Goal: Task Accomplishment & Management: Complete application form

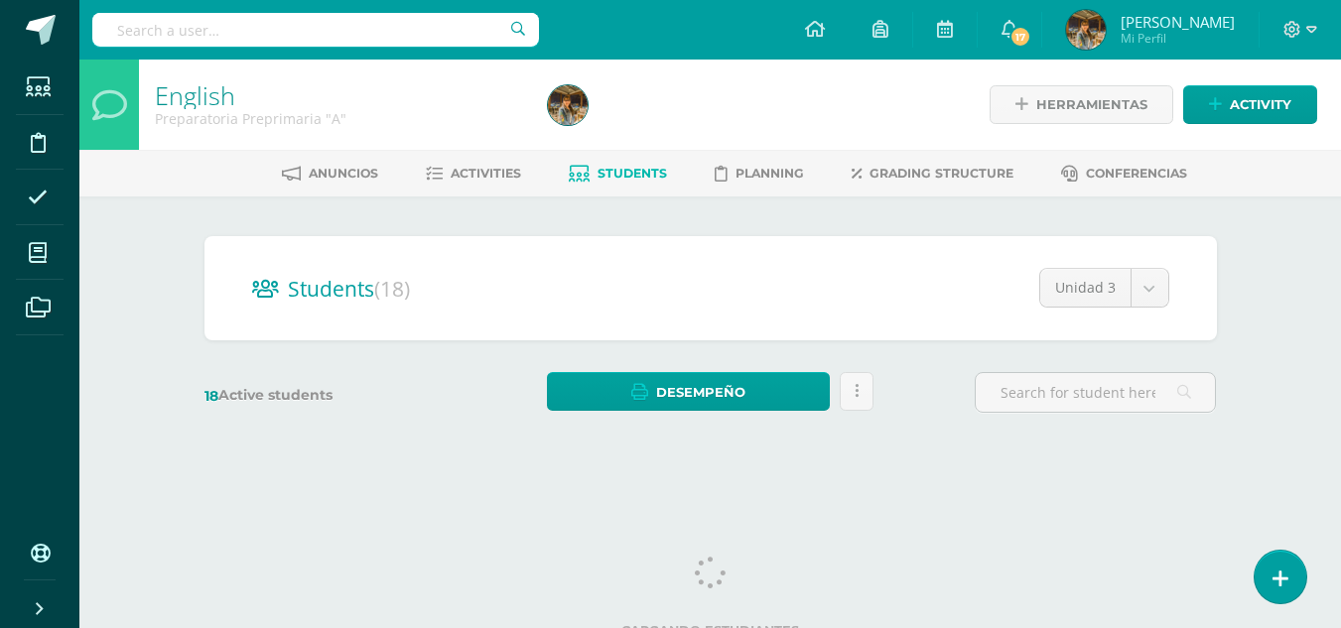
click at [155, 304] on div "English Preparatoria Preprimaria "A" Herramientas Detalle de asistencias Activi…" at bounding box center [709, 266] width 1261 height 412
click at [622, 170] on span "Students" at bounding box center [631, 173] width 69 height 15
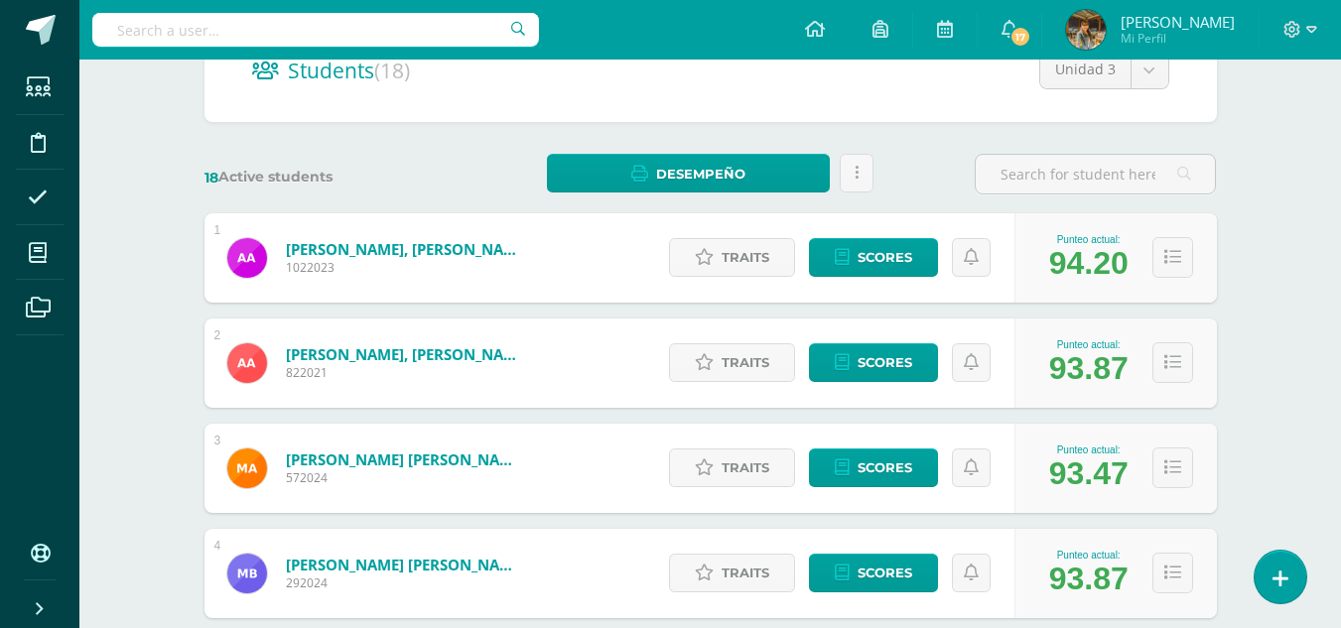
scroll to position [248, 0]
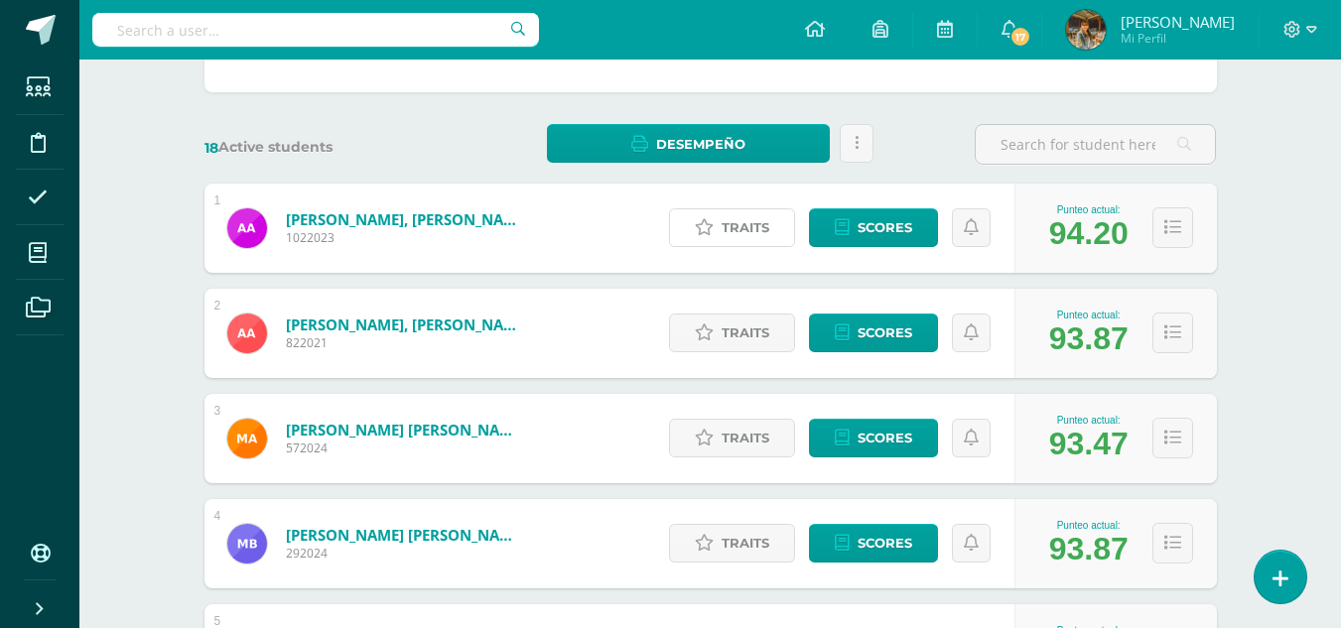
click at [720, 236] on link "Traits" at bounding box center [732, 227] width 126 height 39
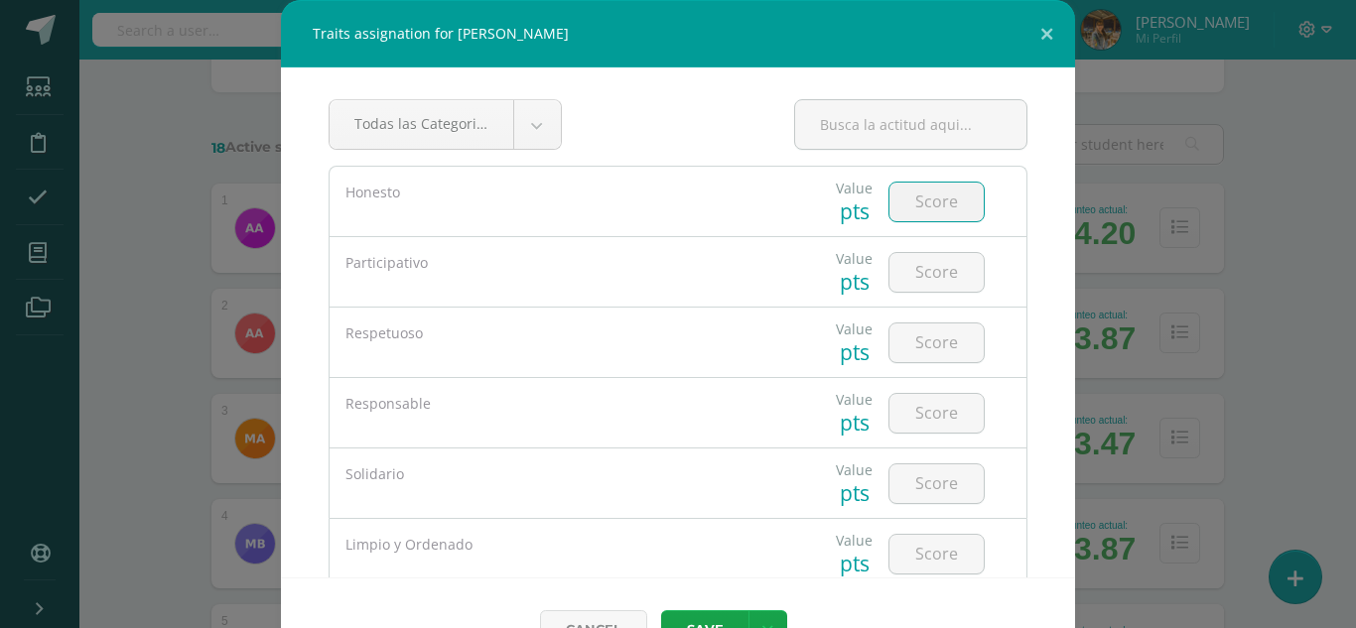
click at [911, 204] on input "number" at bounding box center [936, 202] width 94 height 39
type input "5"
drag, startPoint x: 782, startPoint y: 33, endPoint x: 838, endPoint y: 109, distance: 94.5
click at [844, 109] on div "Traits assignation for Alessandra Nicole Antón Girón Todas las Categorias Todas…" at bounding box center [678, 340] width 794 height 681
click at [1035, 31] on button at bounding box center [1046, 33] width 57 height 67
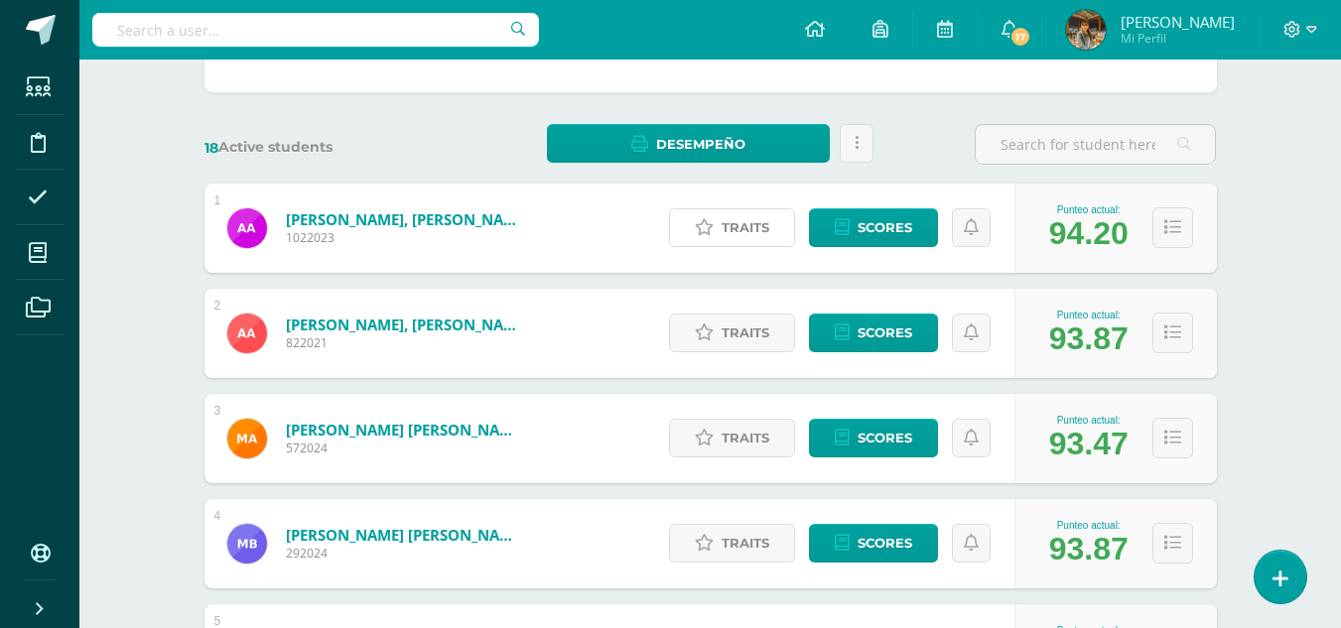
click at [734, 238] on span "Traits" at bounding box center [745, 227] width 48 height 37
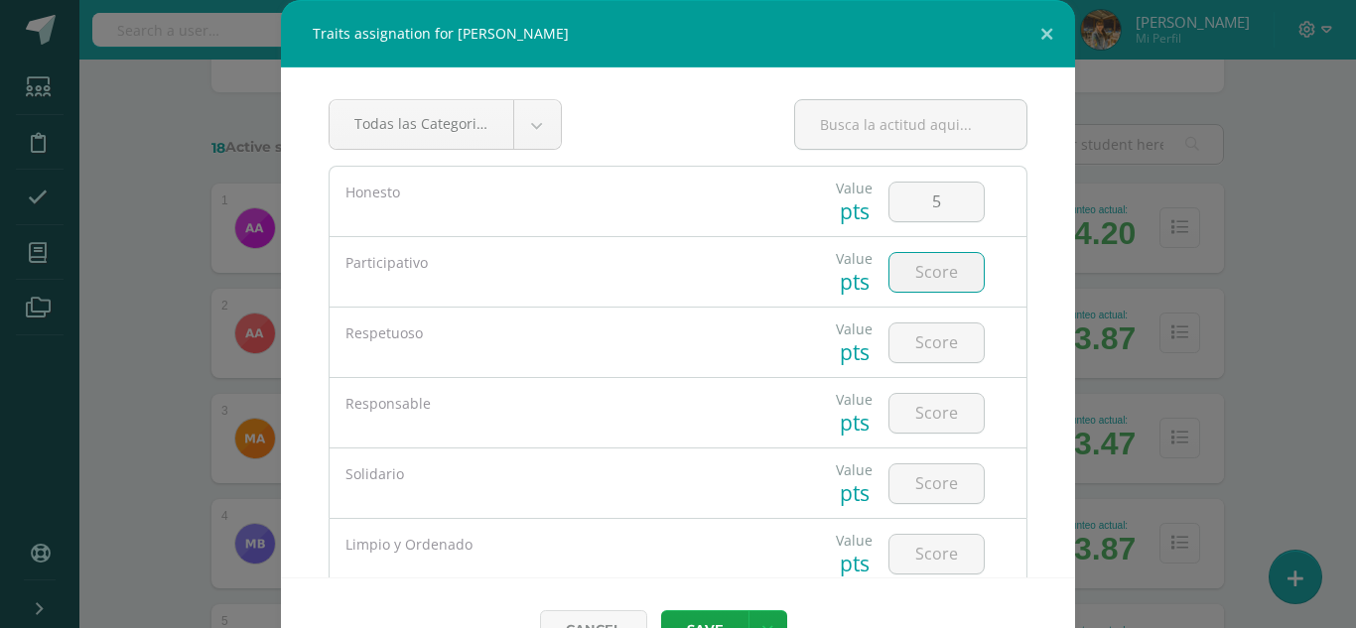
click at [924, 274] on input "number" at bounding box center [936, 272] width 94 height 39
type input "5"
click at [934, 341] on input "number" at bounding box center [936, 343] width 94 height 39
type input "5"
click at [915, 410] on input "number" at bounding box center [936, 413] width 94 height 39
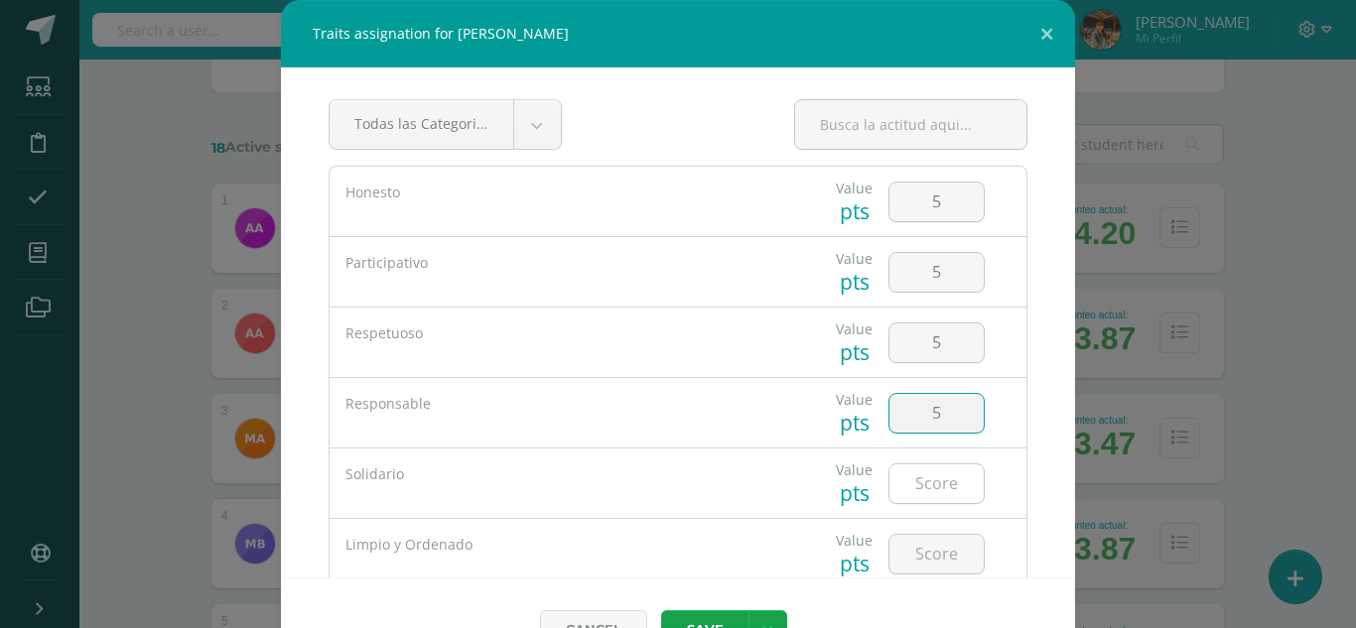
type input "5"
click at [919, 477] on input "number" at bounding box center [936, 483] width 94 height 39
type input "5"
click at [914, 553] on input "number" at bounding box center [936, 554] width 94 height 39
type input "5"
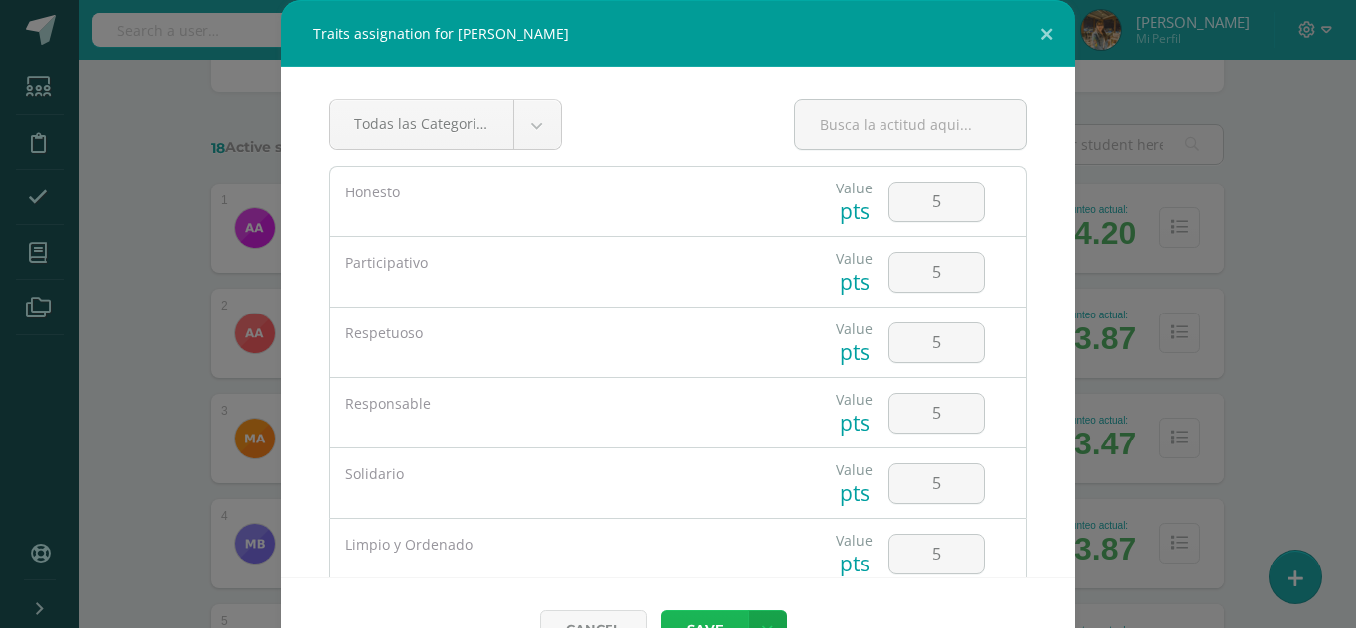
click at [735, 619] on button "Save" at bounding box center [704, 629] width 87 height 39
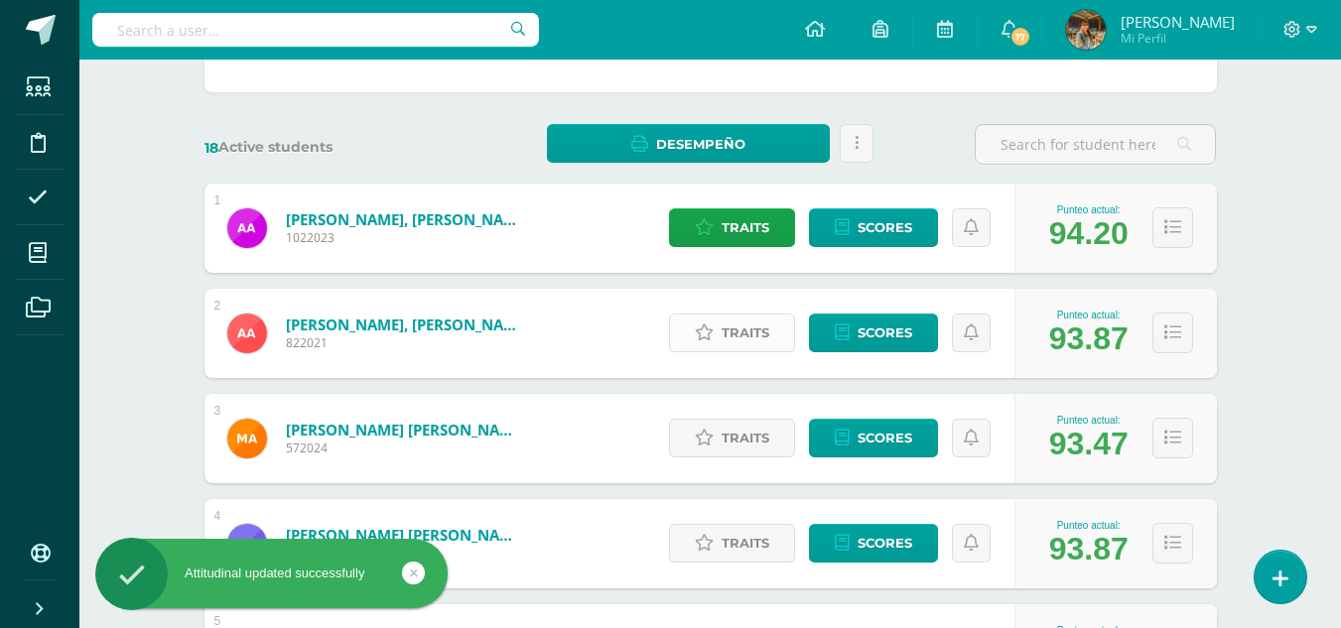
click at [753, 338] on span "Traits" at bounding box center [745, 333] width 48 height 37
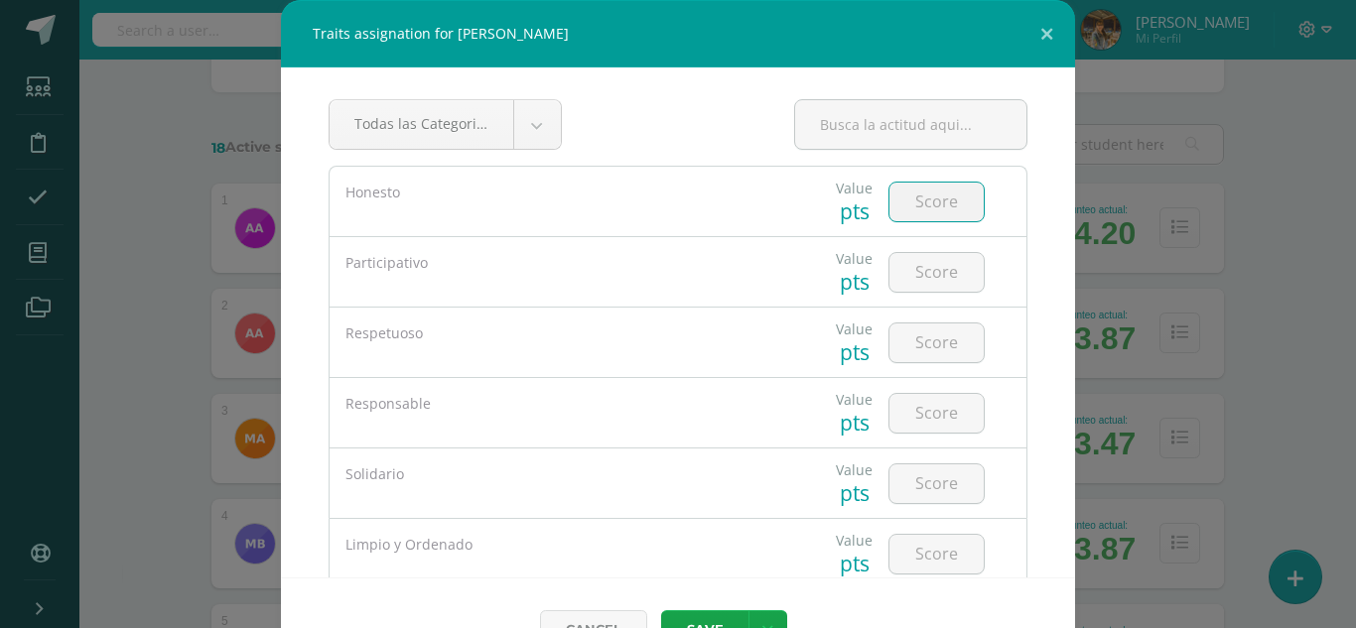
click at [902, 210] on input "number" at bounding box center [936, 202] width 94 height 39
type input "8"
click at [900, 214] on input "number" at bounding box center [936, 202] width 94 height 39
type input "5"
click at [914, 273] on input "number" at bounding box center [936, 272] width 94 height 39
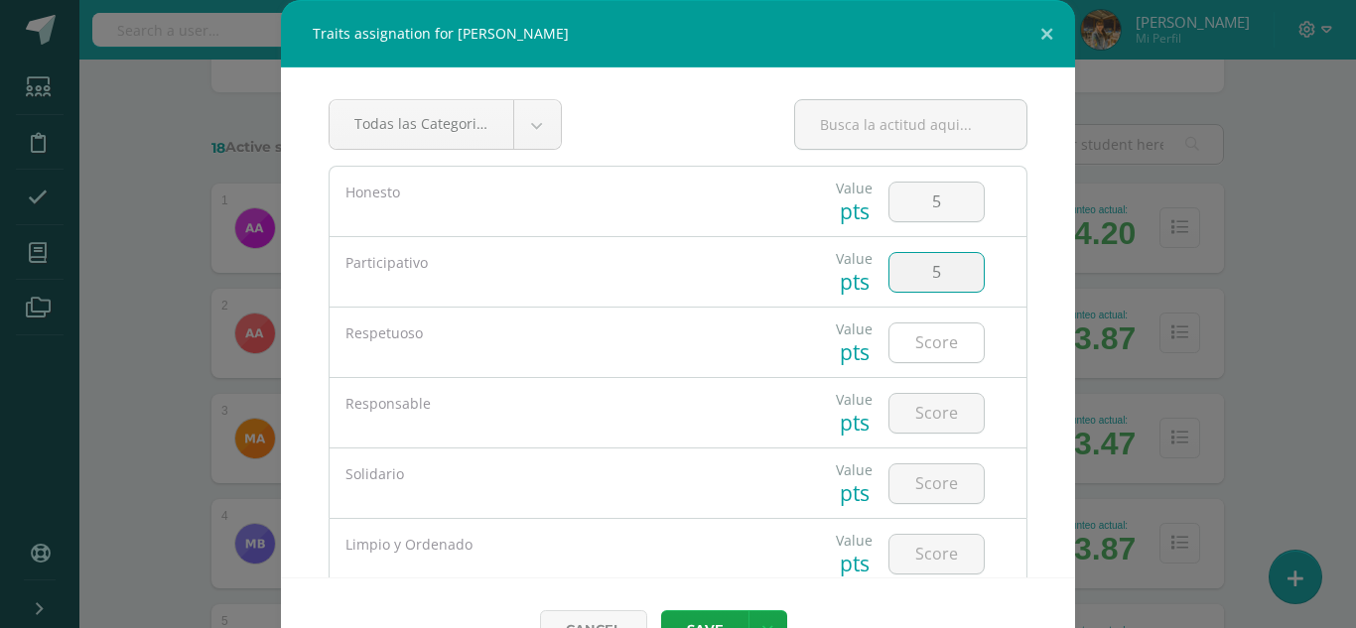
type input "5"
click at [915, 343] on input "number" at bounding box center [936, 343] width 94 height 39
type input "5"
click at [923, 415] on input "number" at bounding box center [936, 413] width 94 height 39
type input "5"
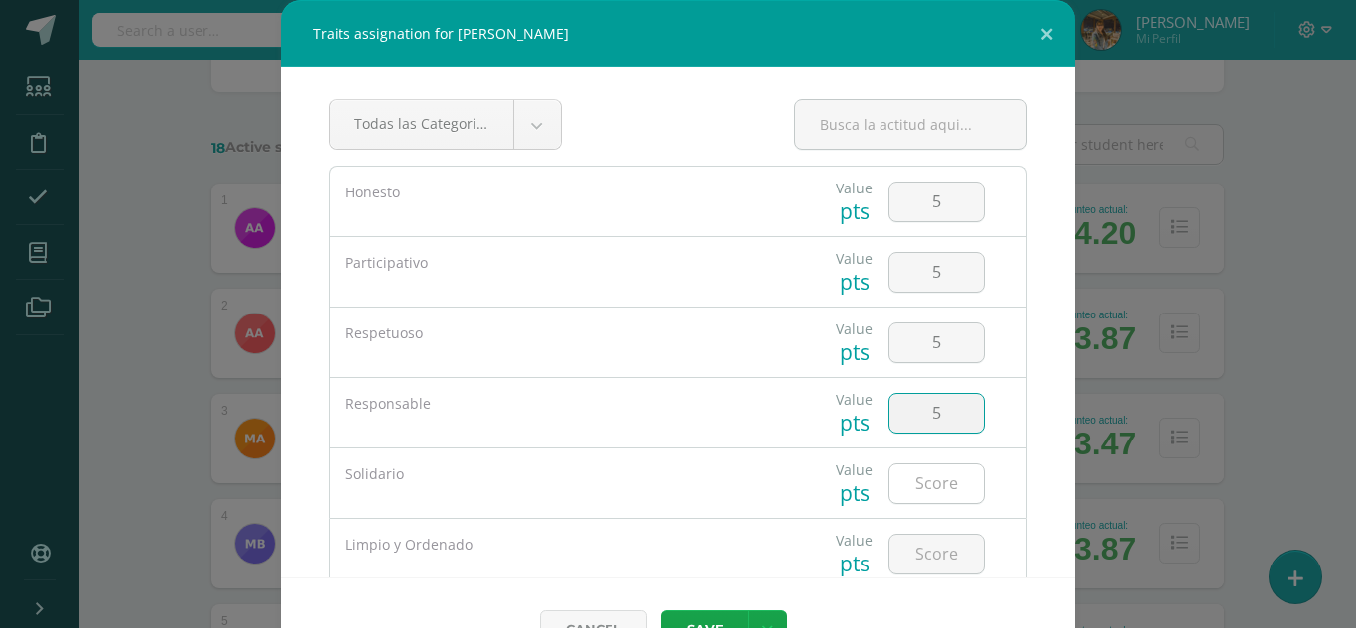
click at [924, 494] on input "number" at bounding box center [936, 483] width 94 height 39
type input "5"
click at [932, 556] on input "number" at bounding box center [936, 554] width 94 height 39
type input "5"
click at [709, 617] on button "Save" at bounding box center [704, 629] width 87 height 39
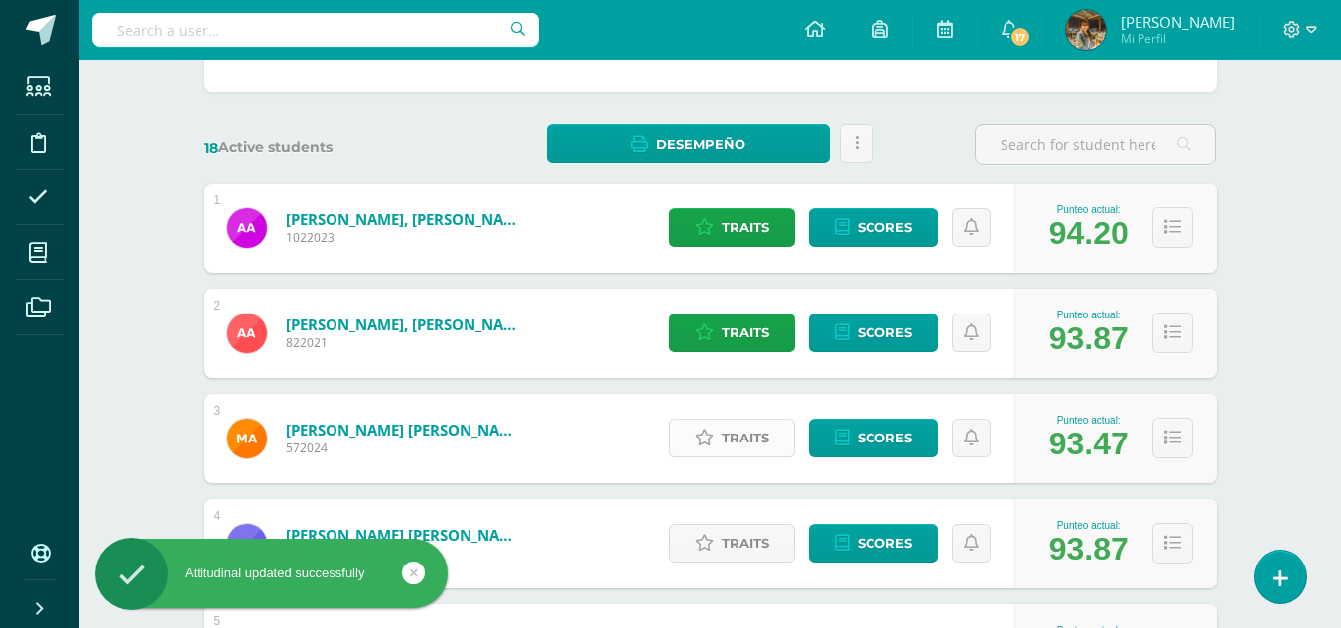
click at [709, 445] on icon at bounding box center [704, 438] width 19 height 17
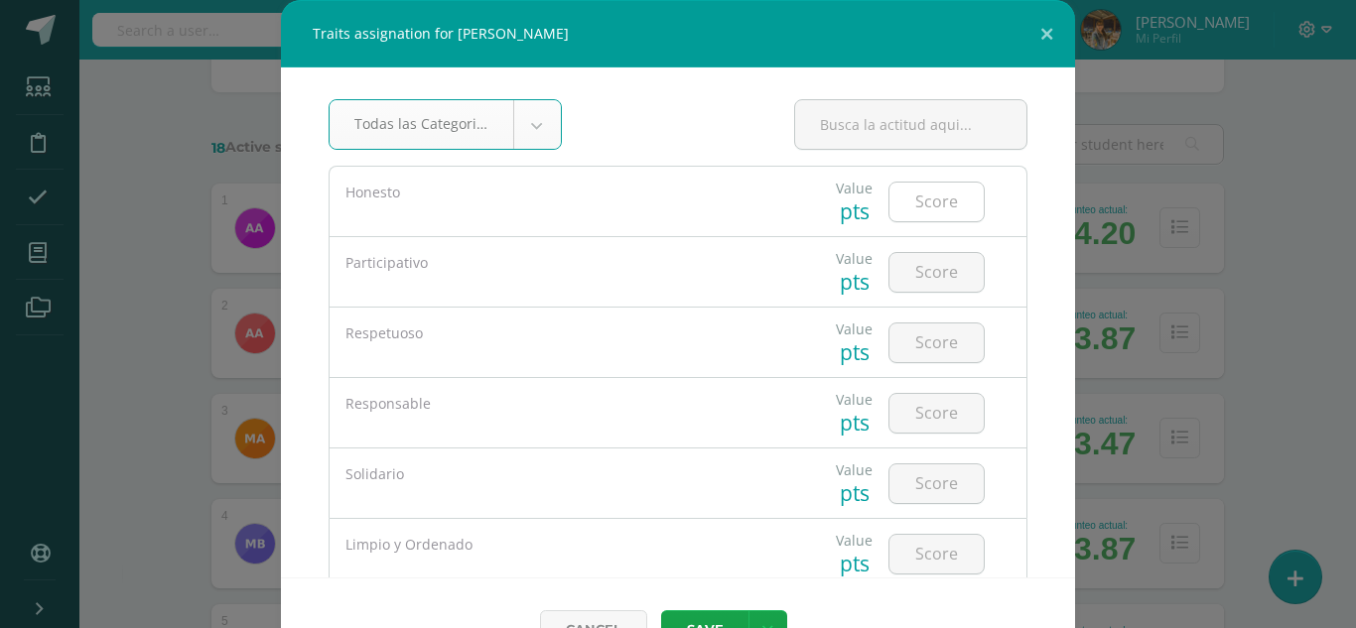
click at [900, 207] on input "number" at bounding box center [936, 202] width 94 height 39
type input "8"
click at [905, 277] on input "number" at bounding box center [936, 272] width 94 height 39
type input "5"
click at [927, 347] on input "number" at bounding box center [936, 343] width 94 height 39
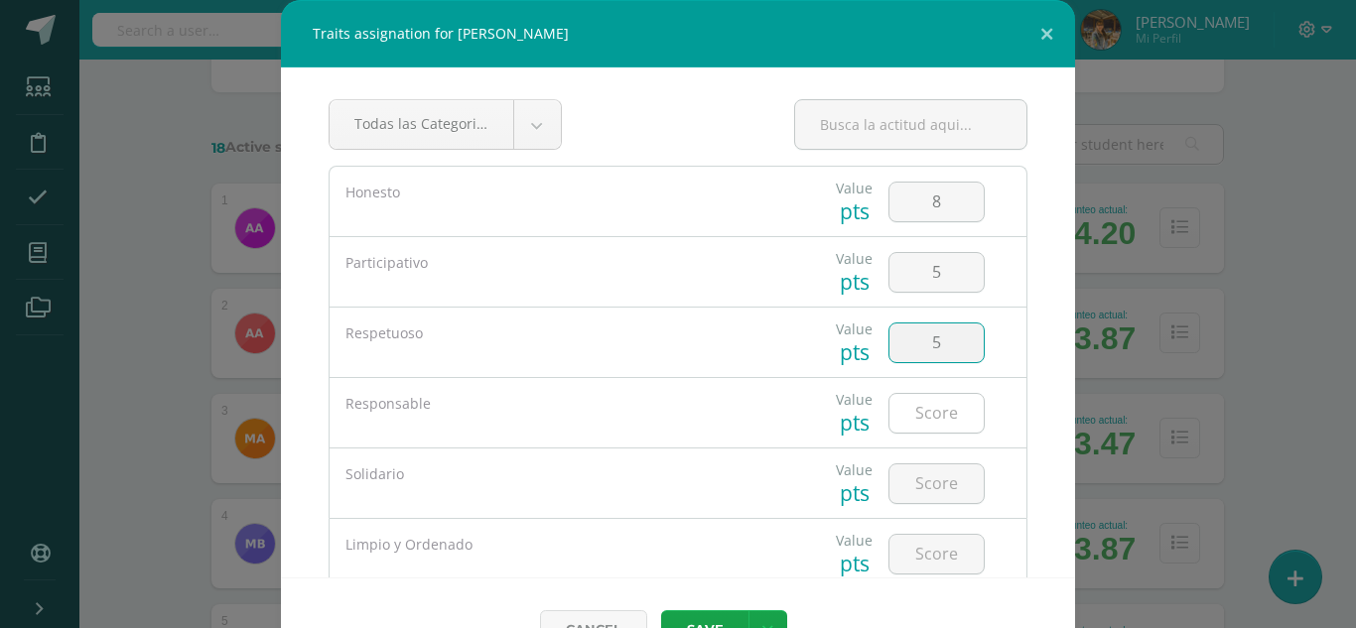
type input "5"
click at [929, 412] on input "number" at bounding box center [936, 413] width 94 height 39
type input "4"
click at [943, 496] on input "number" at bounding box center [936, 483] width 94 height 39
type input "5"
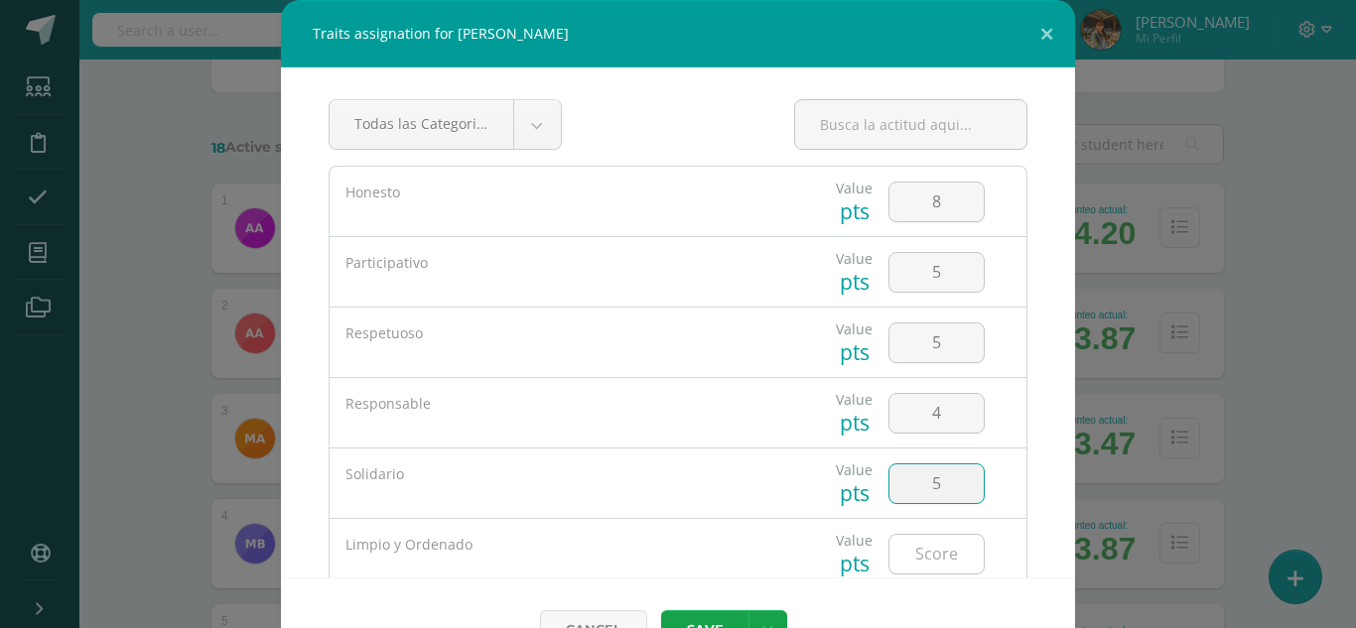
click at [938, 552] on input "number" at bounding box center [936, 554] width 94 height 39
type input "5"
click at [748, 618] on link at bounding box center [767, 629] width 39 height 39
click at [723, 617] on button "Save" at bounding box center [704, 629] width 87 height 39
drag, startPoint x: 925, startPoint y: 203, endPoint x: 904, endPoint y: 204, distance: 20.9
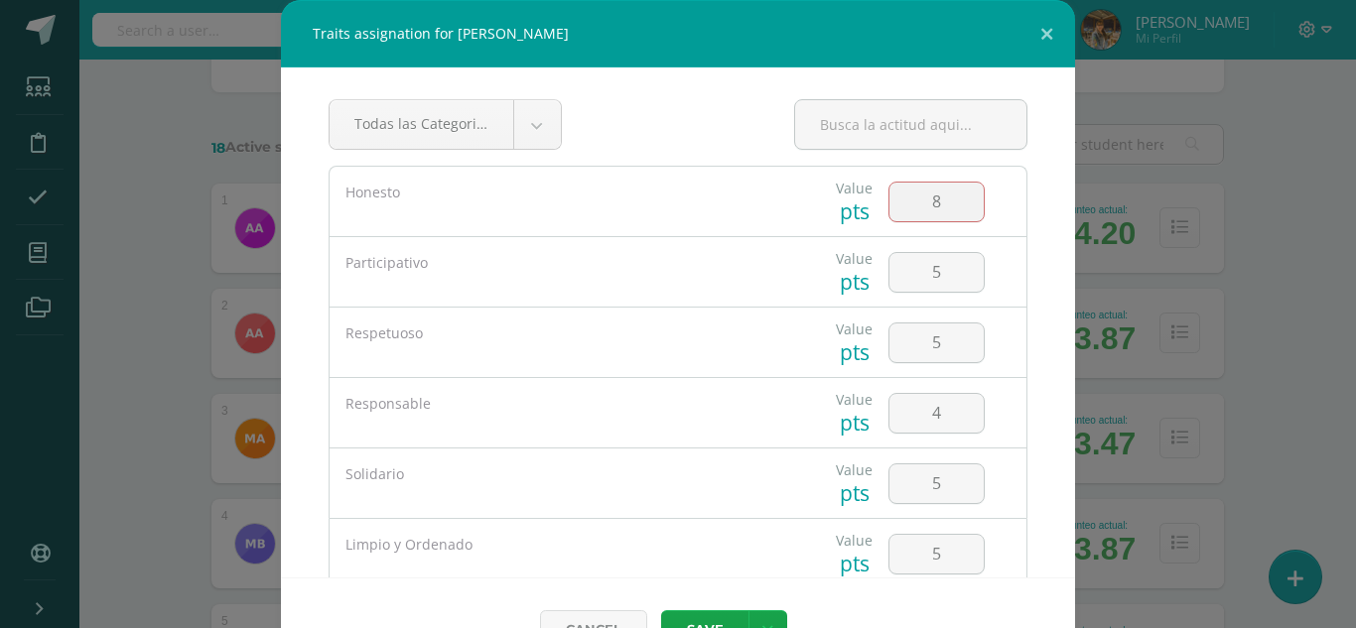
click at [904, 204] on input "8" at bounding box center [936, 202] width 94 height 39
type input "5"
click at [721, 621] on button "Save" at bounding box center [704, 629] width 87 height 39
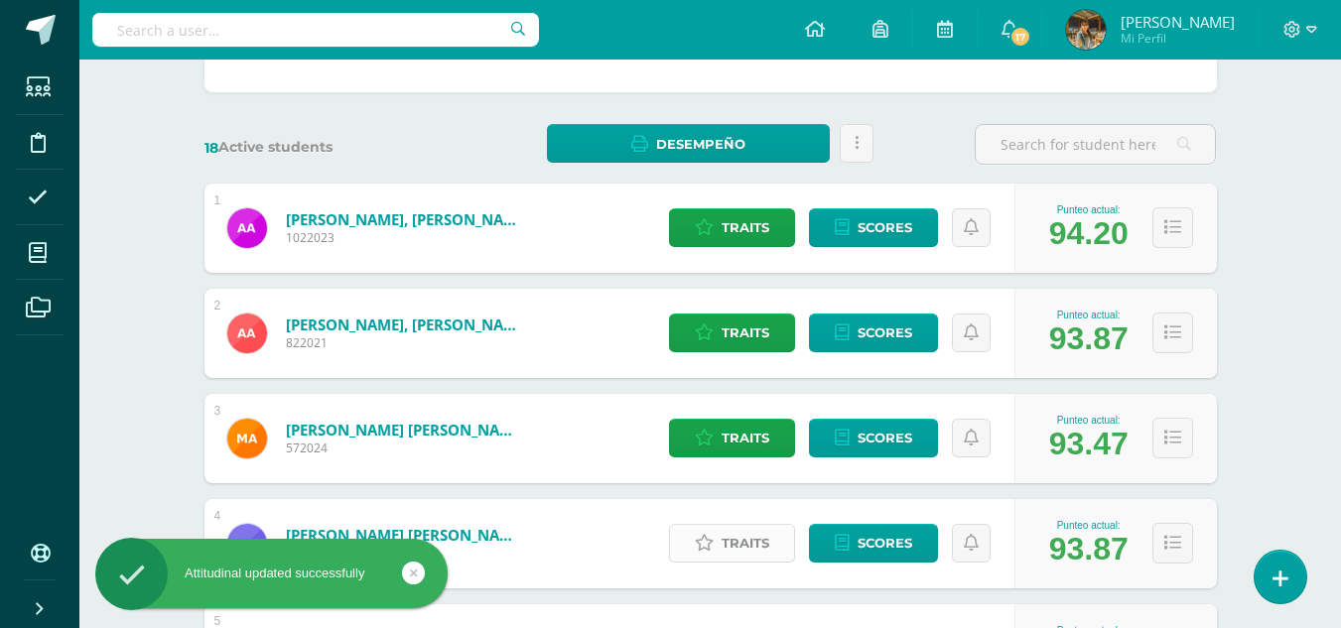
click at [726, 546] on span "Traits" at bounding box center [745, 543] width 48 height 37
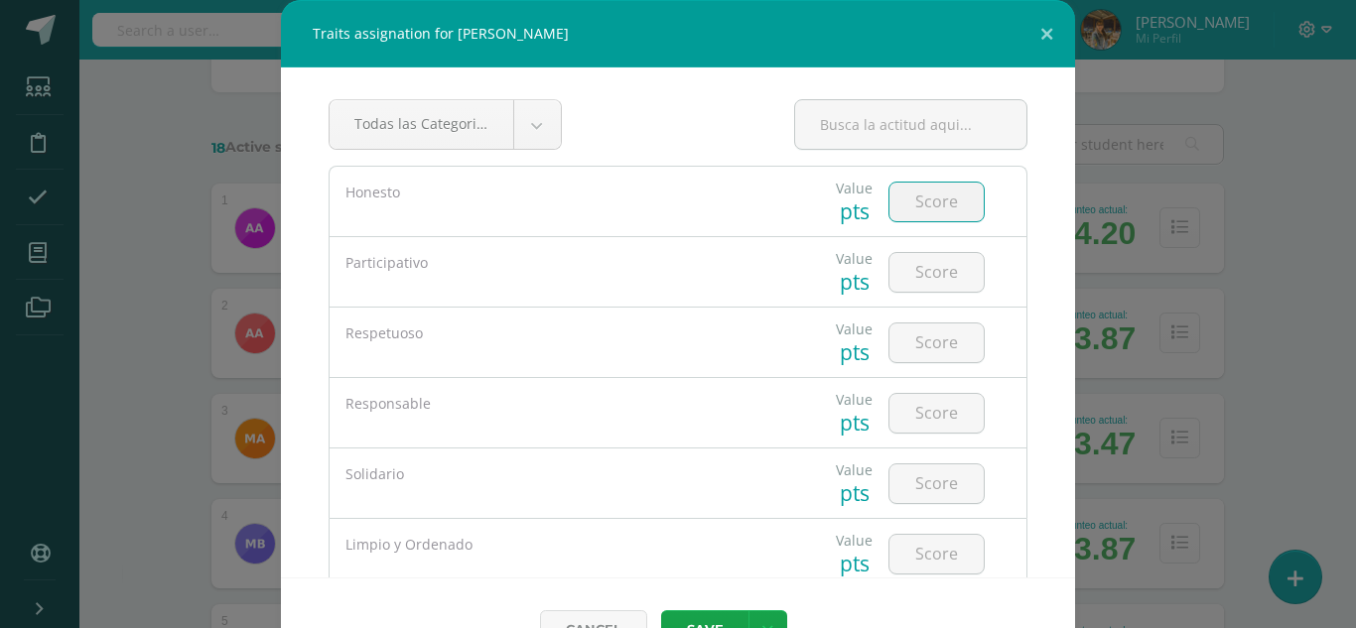
click at [897, 199] on input "number" at bounding box center [936, 202] width 94 height 39
type input "5"
click at [915, 276] on input "number" at bounding box center [936, 272] width 94 height 39
type input "5"
click at [915, 332] on input "number" at bounding box center [936, 343] width 94 height 39
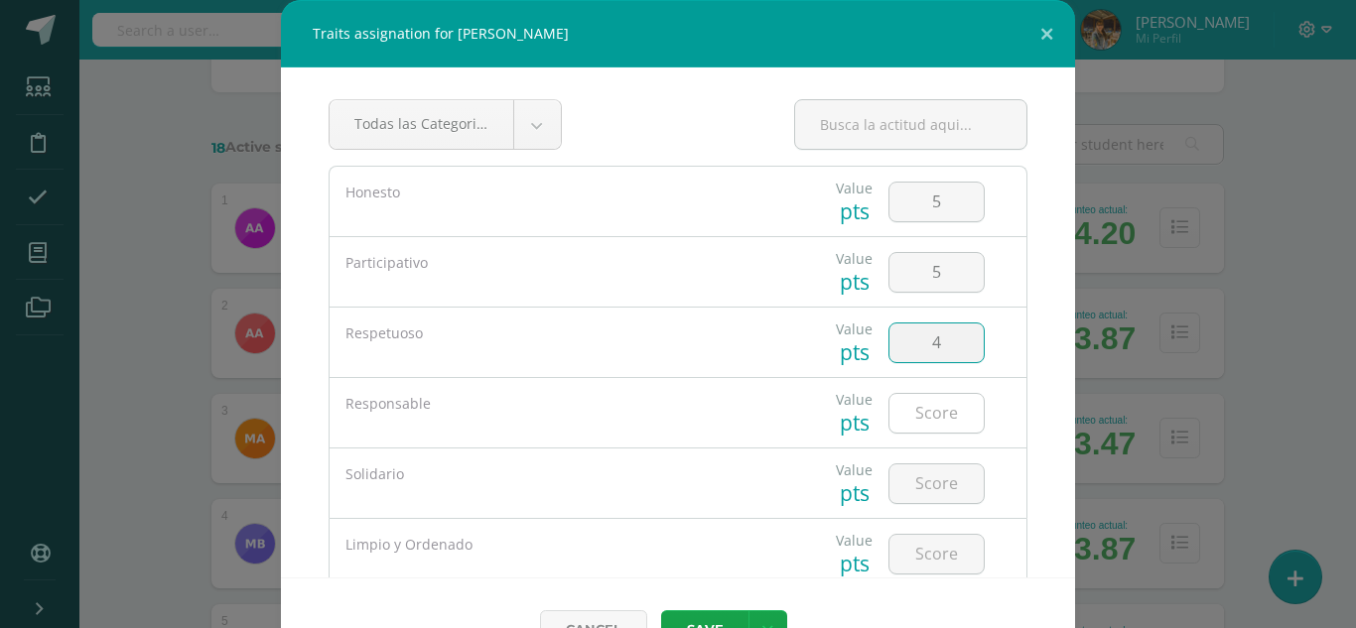
type input "4"
click at [915, 411] on input "number" at bounding box center [936, 413] width 94 height 39
type input "5"
click at [920, 474] on input "number" at bounding box center [936, 483] width 94 height 39
type input "4"
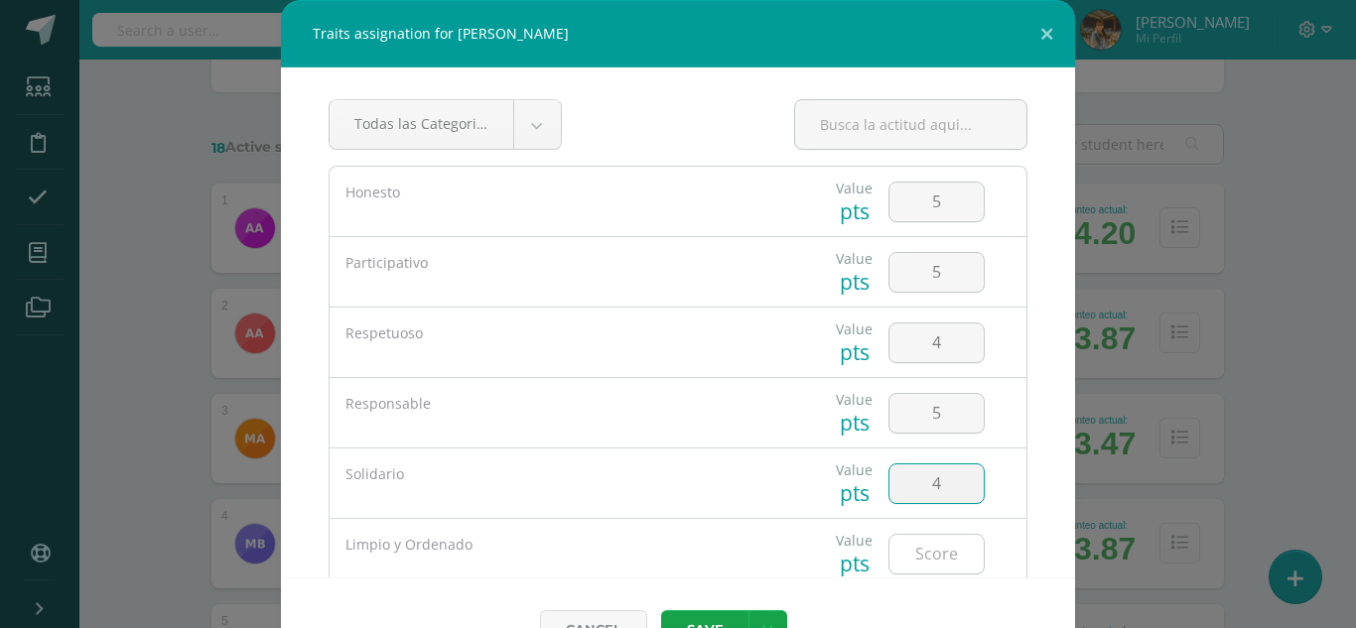
click at [923, 560] on input "number" at bounding box center [936, 554] width 94 height 39
type input "4"
click at [733, 622] on button "Save" at bounding box center [704, 629] width 87 height 39
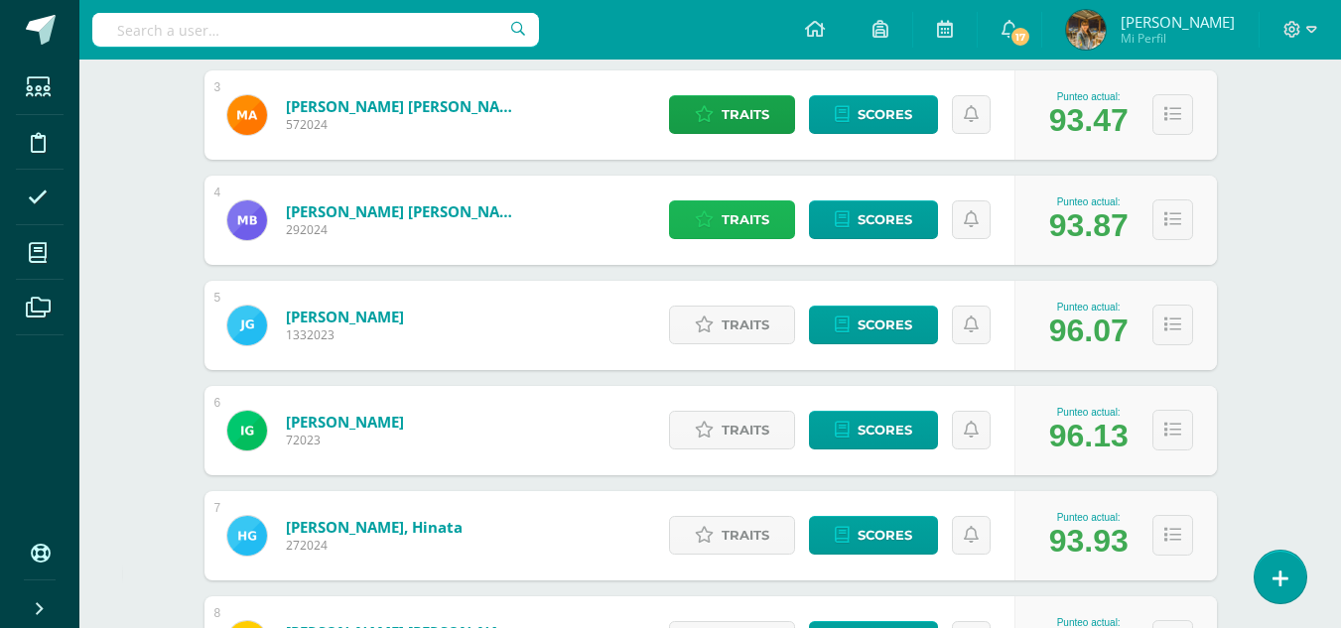
scroll to position [580, 0]
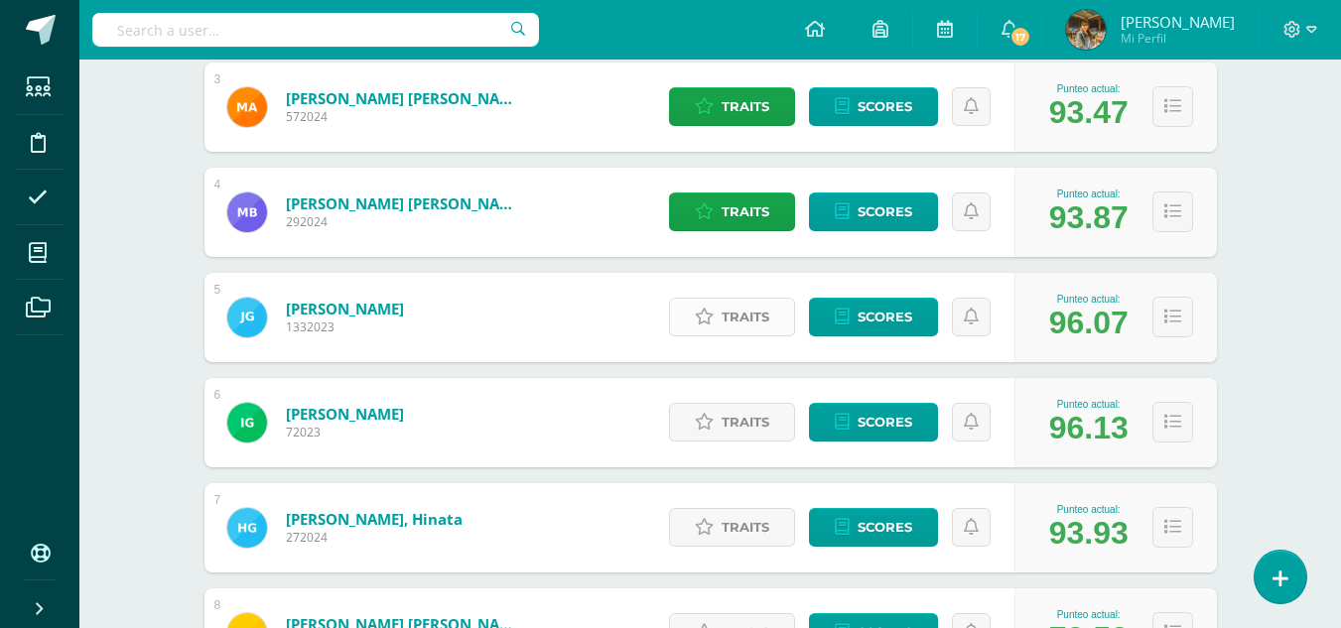
click at [722, 325] on span "Traits" at bounding box center [745, 317] width 48 height 37
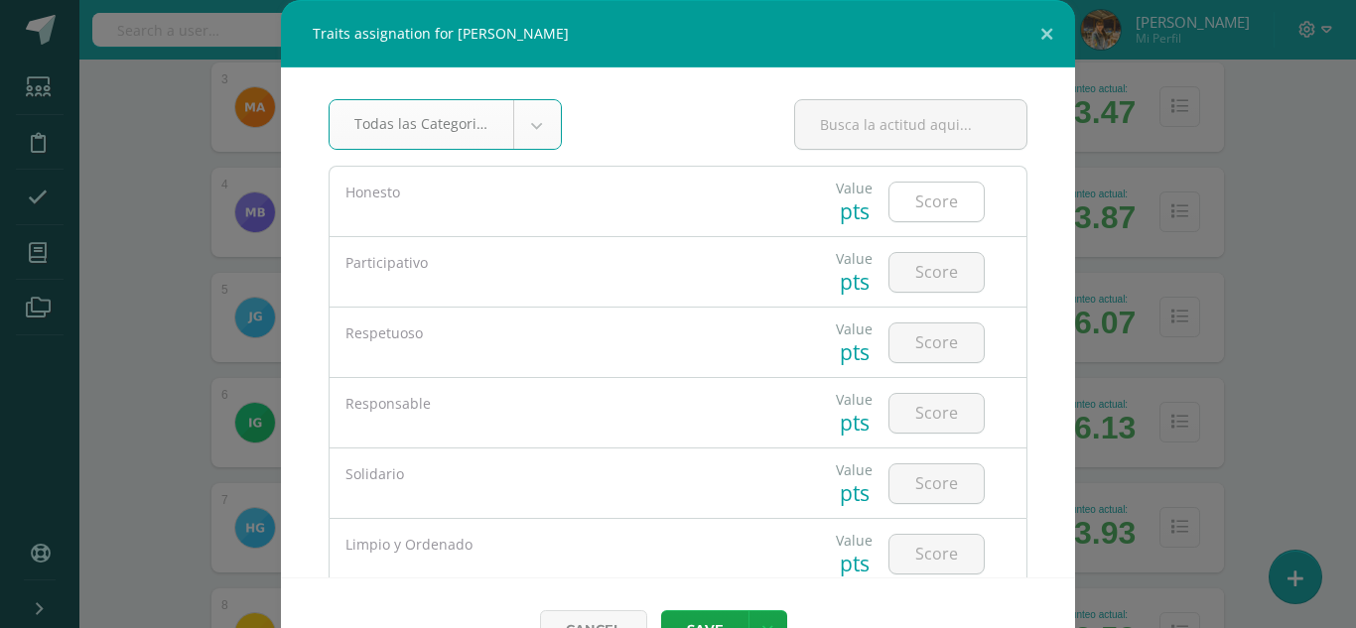
click at [900, 200] on input "number" at bounding box center [936, 202] width 94 height 39
type input "5"
click at [903, 272] on input "number" at bounding box center [936, 272] width 94 height 39
type input "5"
click at [921, 344] on input "number" at bounding box center [936, 343] width 94 height 39
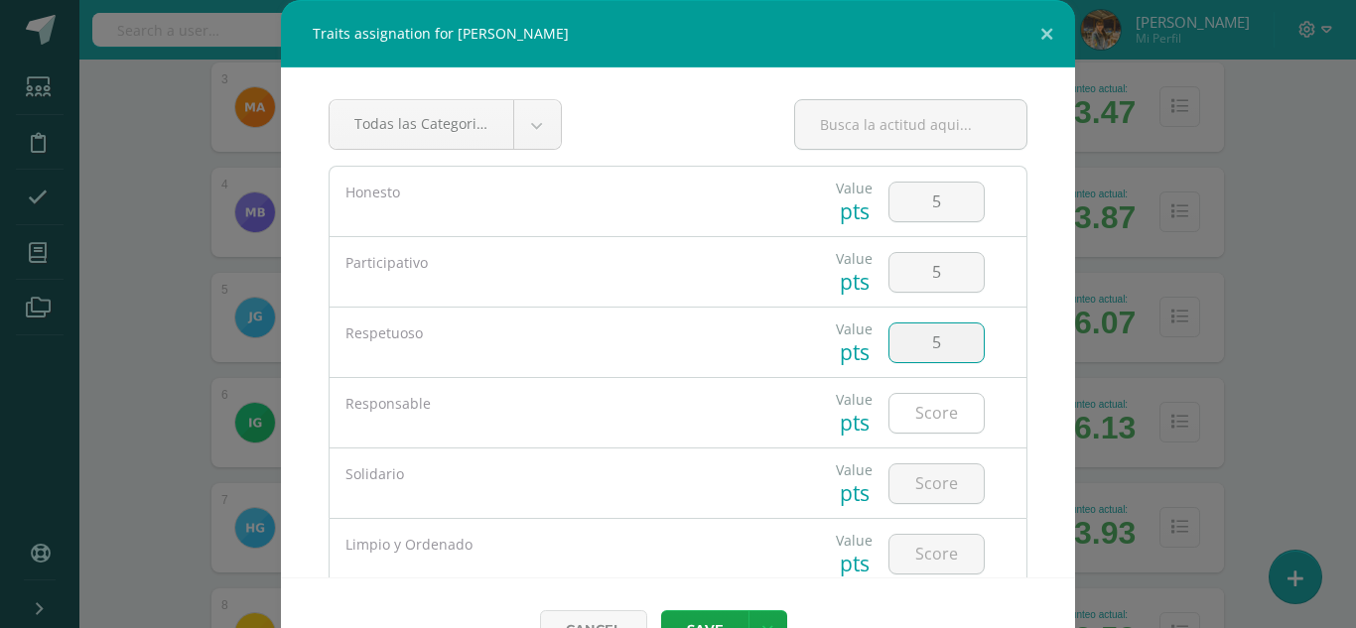
type input "5"
click at [920, 420] on input "number" at bounding box center [936, 413] width 94 height 39
type input "5"
click at [927, 481] on input "number" at bounding box center [936, 483] width 94 height 39
type input "5"
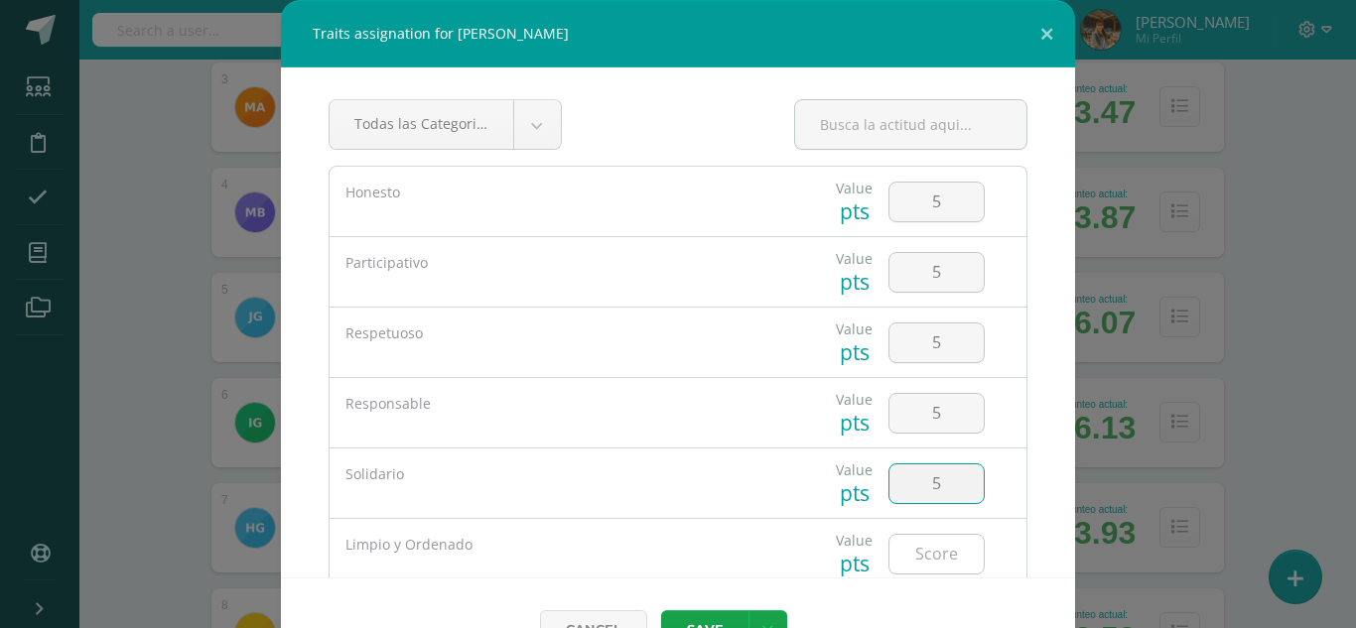
click at [930, 555] on input "number" at bounding box center [936, 554] width 94 height 39
type input "5"
click at [708, 623] on button "Save" at bounding box center [704, 629] width 87 height 39
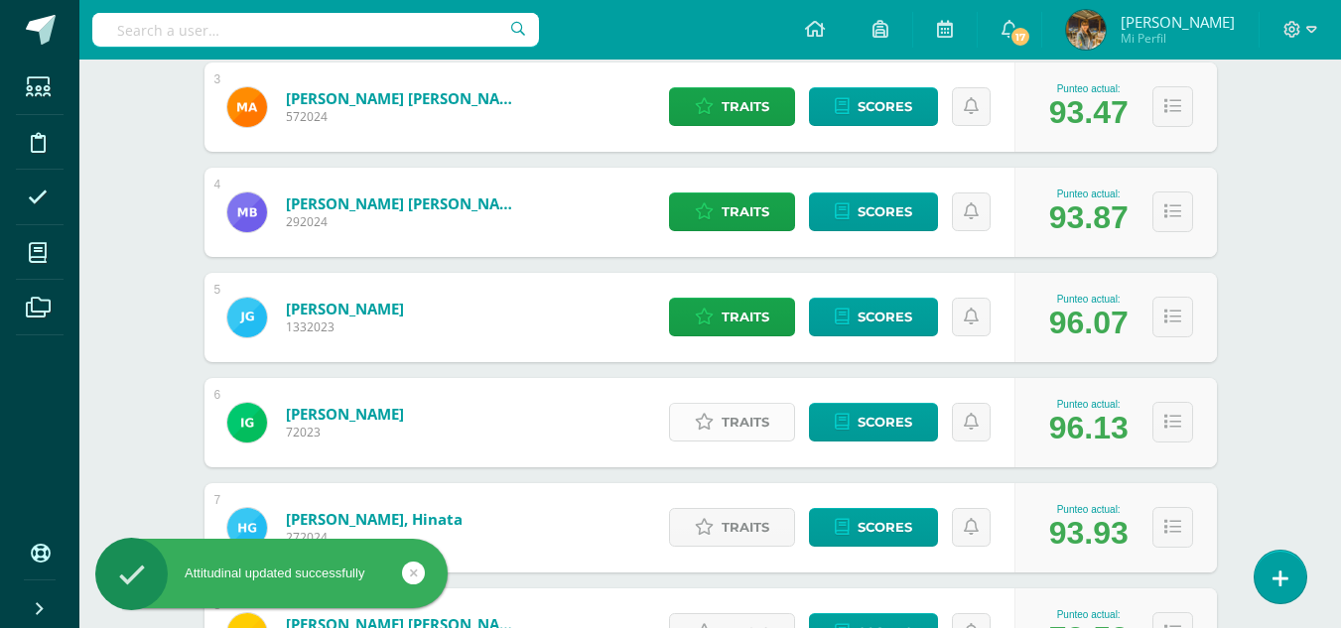
click at [733, 433] on span "Traits" at bounding box center [745, 422] width 48 height 37
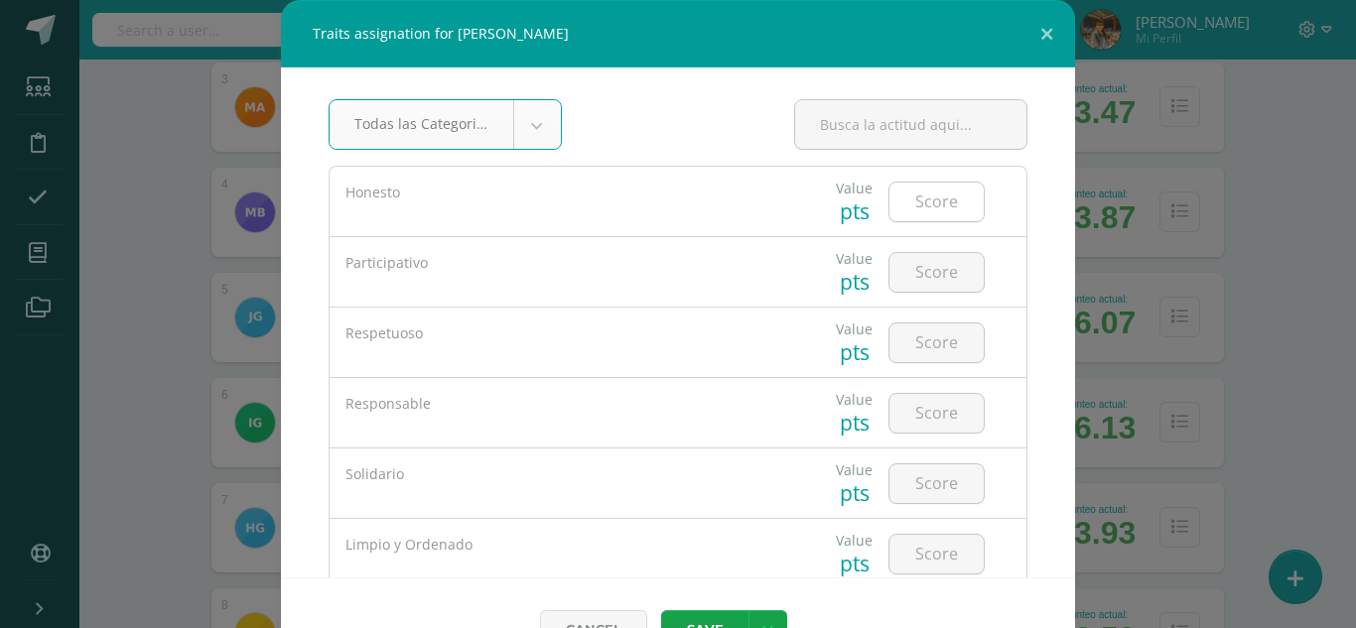
click at [925, 204] on input "number" at bounding box center [936, 202] width 94 height 39
type input "5"
click at [925, 273] on input "number" at bounding box center [936, 272] width 94 height 39
type input "5"
click at [917, 348] on input "number" at bounding box center [936, 343] width 94 height 39
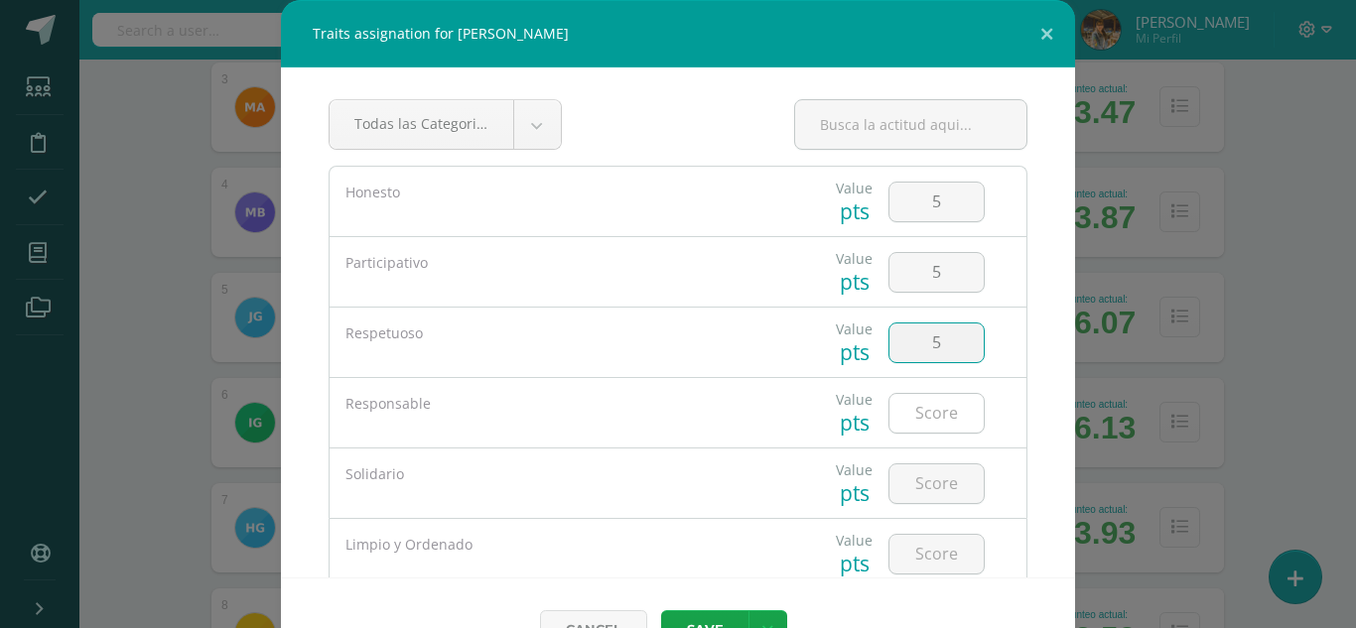
type input "5"
click at [923, 416] on input "number" at bounding box center [936, 413] width 94 height 39
type input "5"
click at [915, 484] on input "number" at bounding box center [936, 483] width 94 height 39
type input "5"
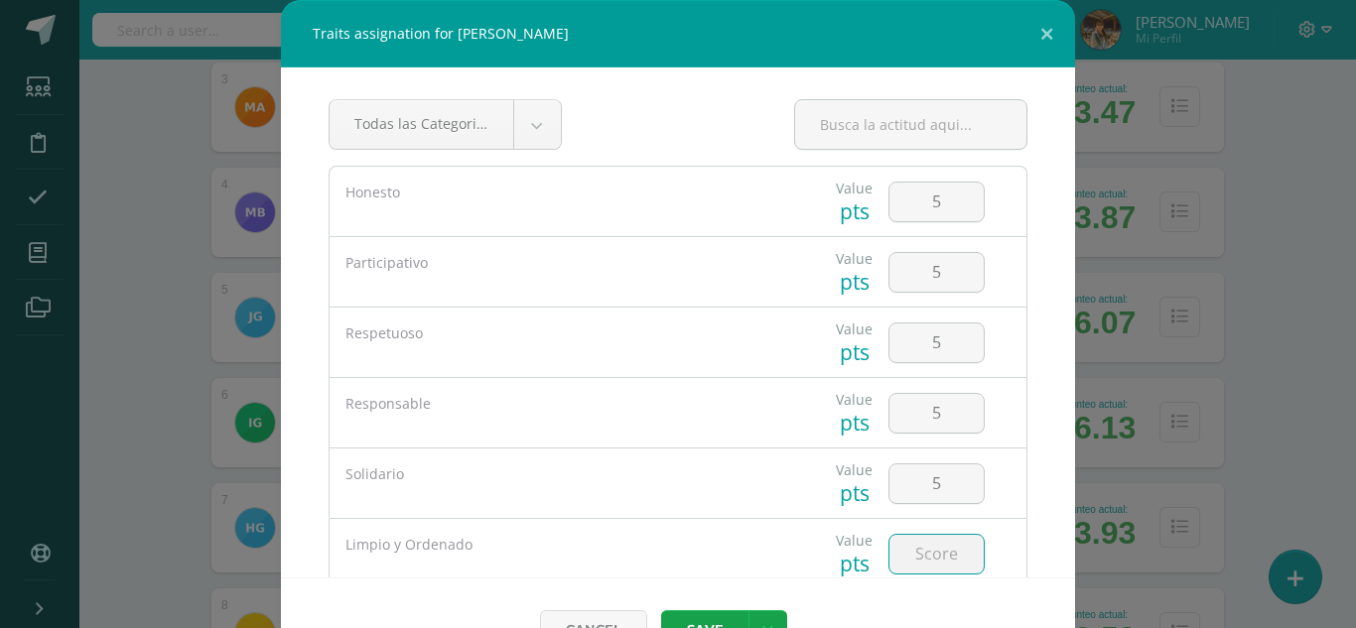
click at [912, 557] on input "number" at bounding box center [936, 554] width 94 height 39
type input "5"
click at [713, 617] on button "Save" at bounding box center [704, 629] width 87 height 39
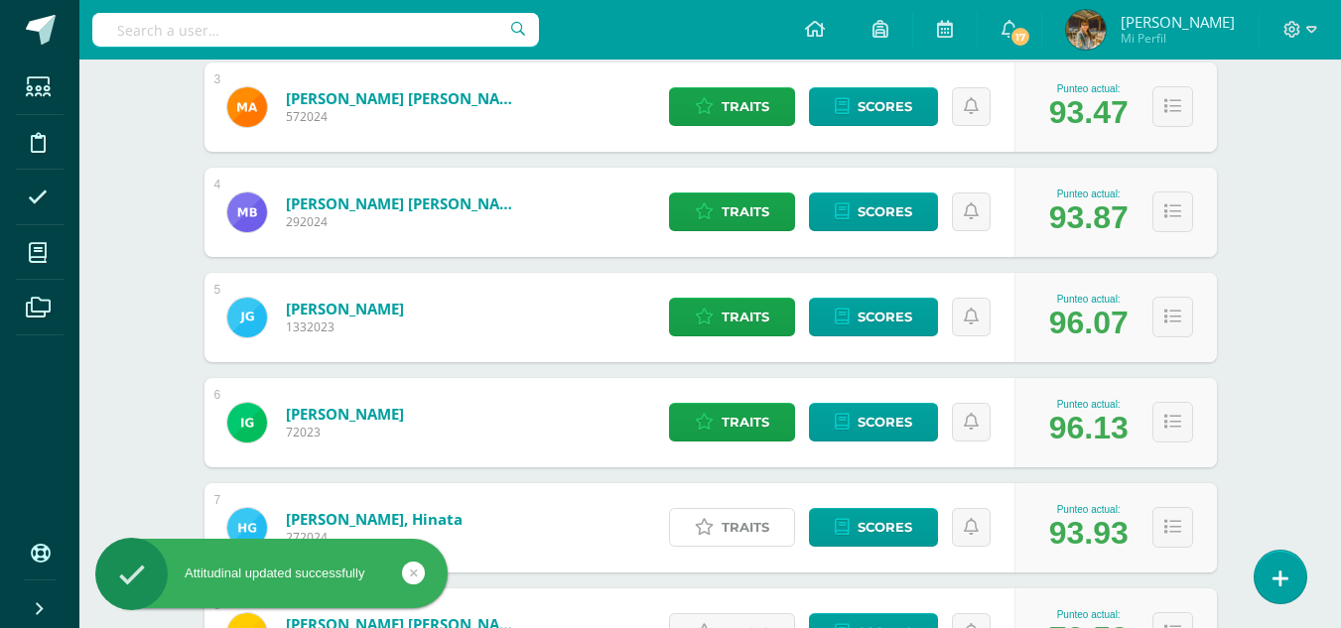
click at [756, 530] on span "Traits" at bounding box center [745, 527] width 48 height 37
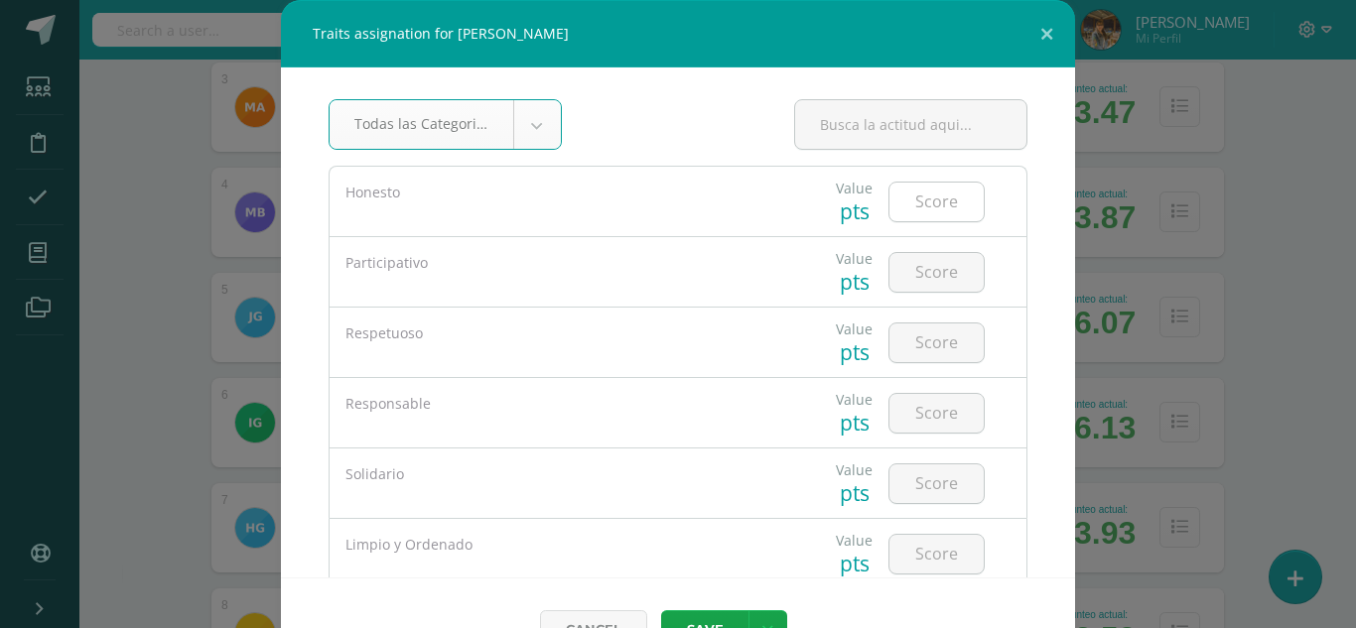
click at [903, 204] on input "number" at bounding box center [936, 202] width 94 height 39
type input "4"
click at [917, 272] on input "number" at bounding box center [936, 272] width 94 height 39
type input "4"
click at [910, 347] on input "number" at bounding box center [936, 343] width 94 height 39
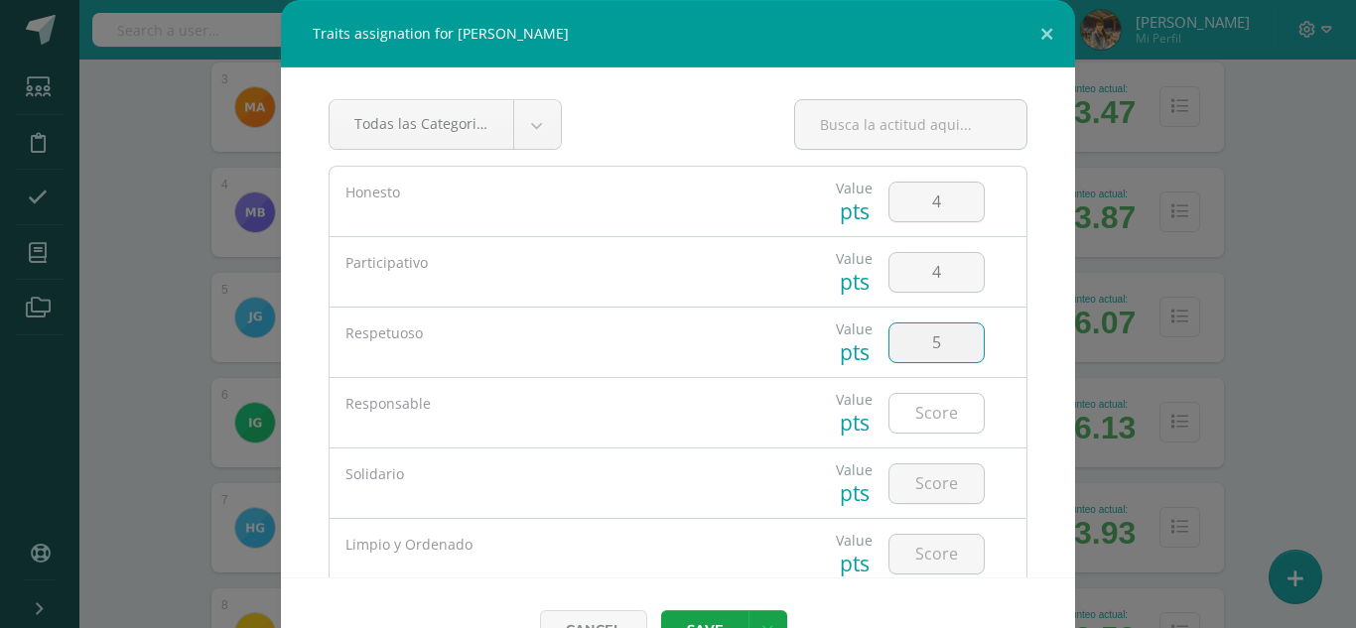
type input "5"
click at [919, 416] on input "number" at bounding box center [936, 413] width 94 height 39
type input "5"
click at [924, 482] on input "number" at bounding box center [936, 483] width 94 height 39
type input "5"
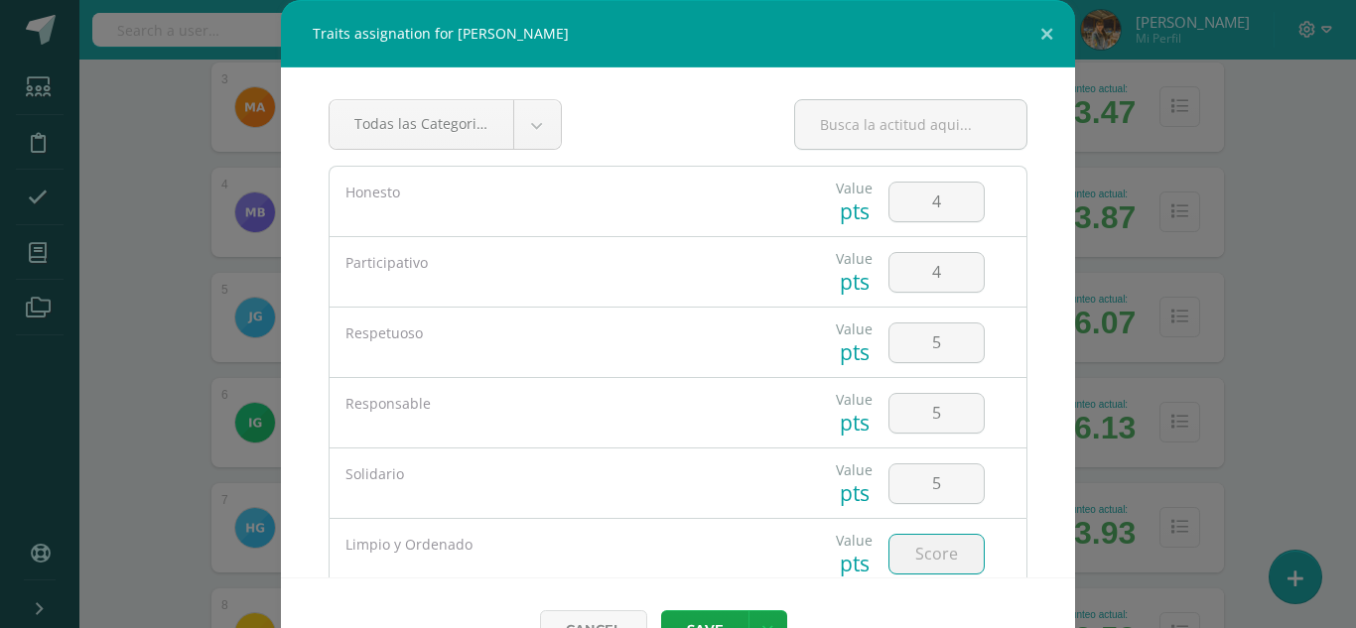
click at [921, 558] on input "number" at bounding box center [936, 554] width 94 height 39
type input "5"
click at [719, 626] on button "Save" at bounding box center [704, 629] width 87 height 39
click at [719, 616] on button "Save" at bounding box center [704, 629] width 87 height 39
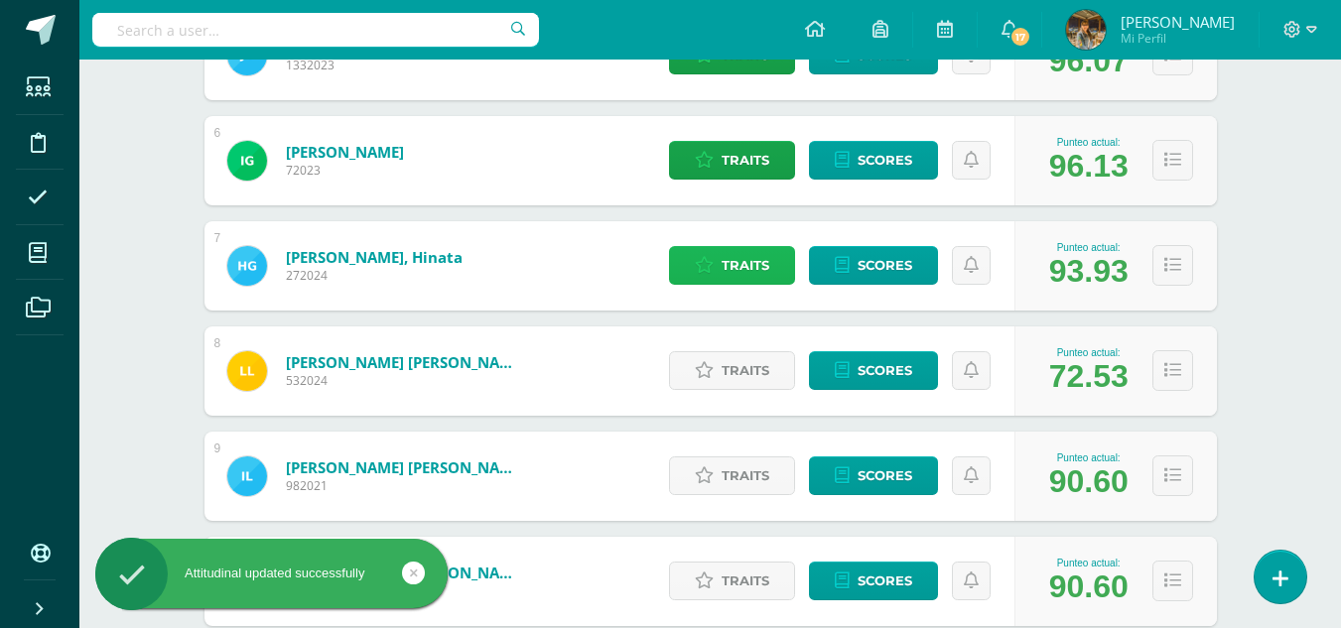
scroll to position [857, 0]
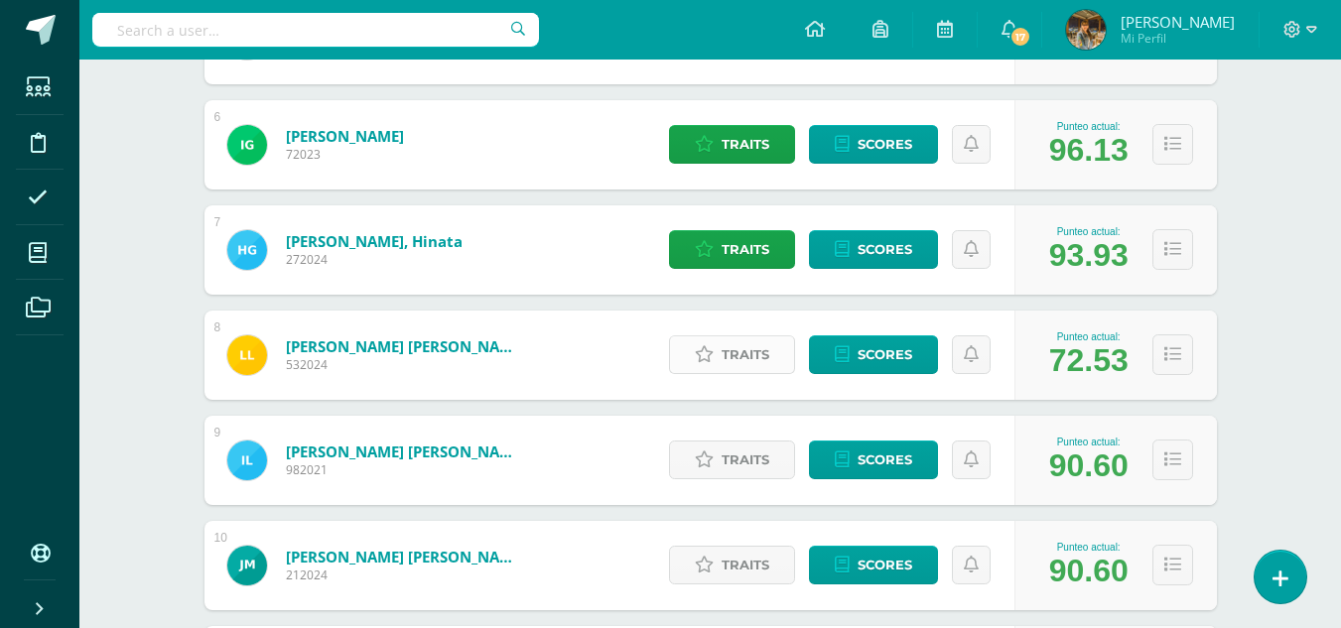
click at [750, 366] on span "Traits" at bounding box center [745, 354] width 48 height 37
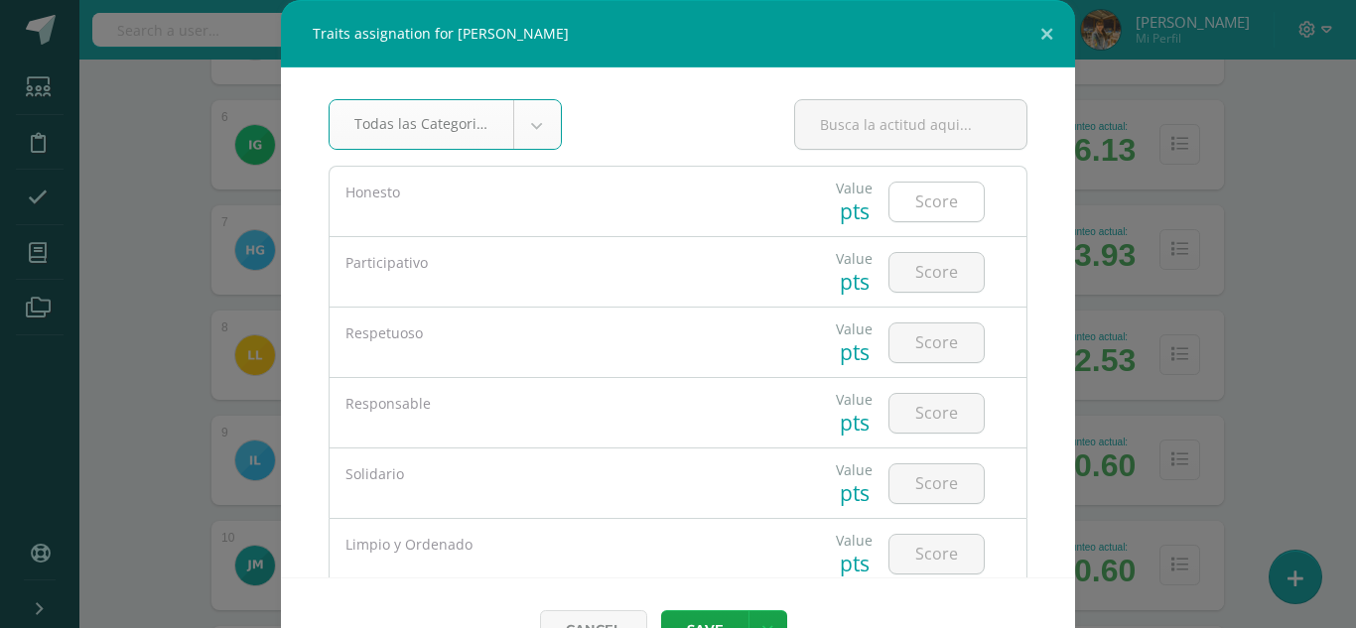
click at [914, 197] on input "number" at bounding box center [936, 202] width 94 height 39
type input "2"
click at [913, 269] on input "number" at bounding box center [936, 272] width 94 height 39
drag, startPoint x: 928, startPoint y: 202, endPoint x: 900, endPoint y: 202, distance: 27.8
click at [900, 202] on input "2" at bounding box center [936, 202] width 94 height 39
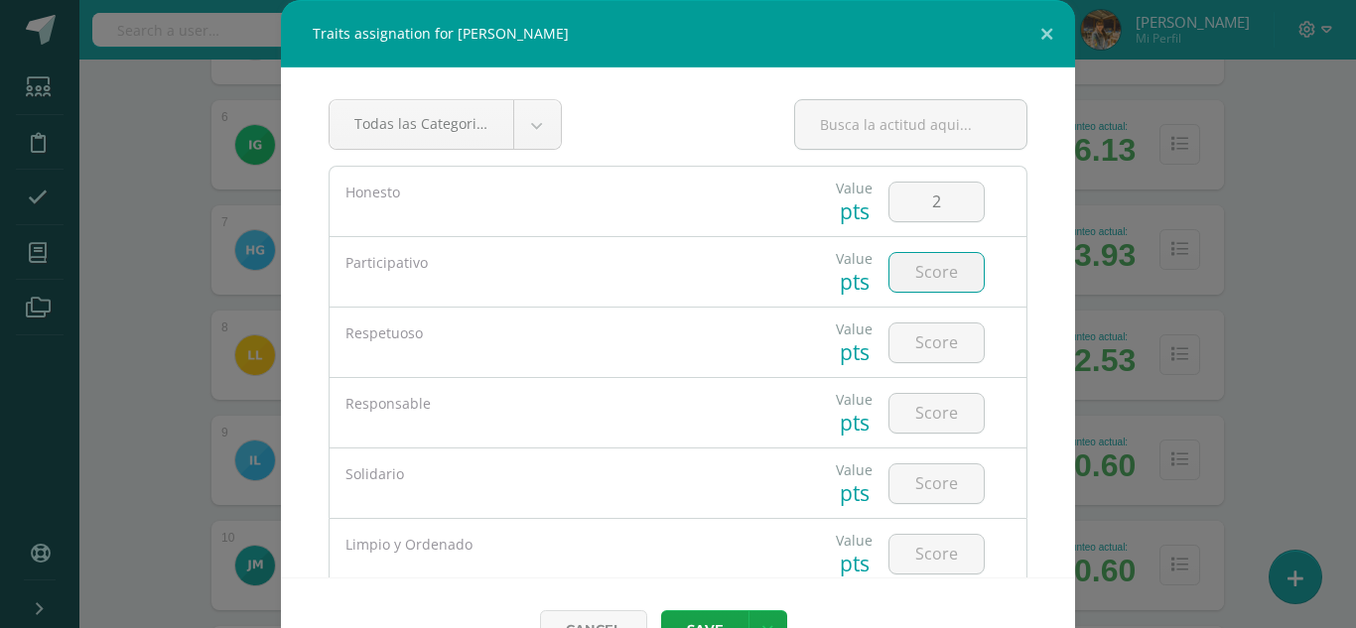
click at [906, 277] on input "number" at bounding box center [936, 272] width 94 height 39
type input "2"
click at [919, 340] on input "number" at bounding box center [936, 343] width 94 height 39
type input "2"
click at [913, 419] on input "number" at bounding box center [936, 413] width 94 height 39
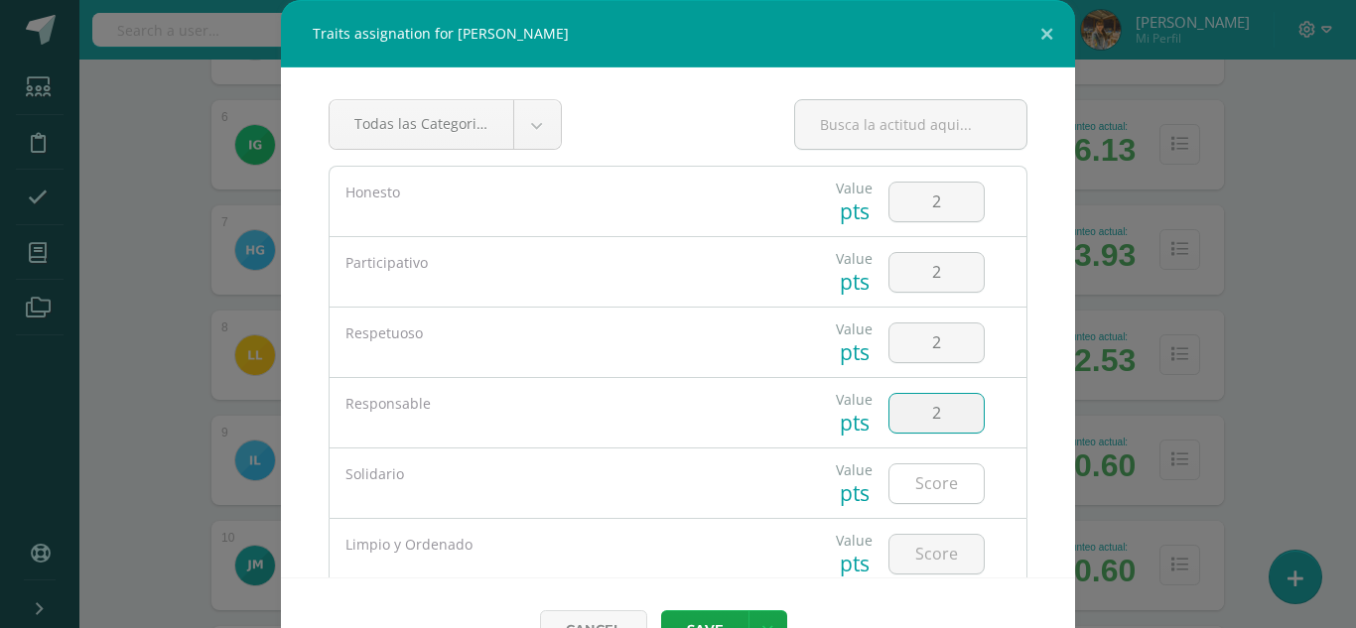
type input "2"
click at [920, 481] on input "number" at bounding box center [936, 483] width 94 height 39
type input "2"
click at [923, 558] on input "number" at bounding box center [936, 554] width 94 height 39
type input "2"
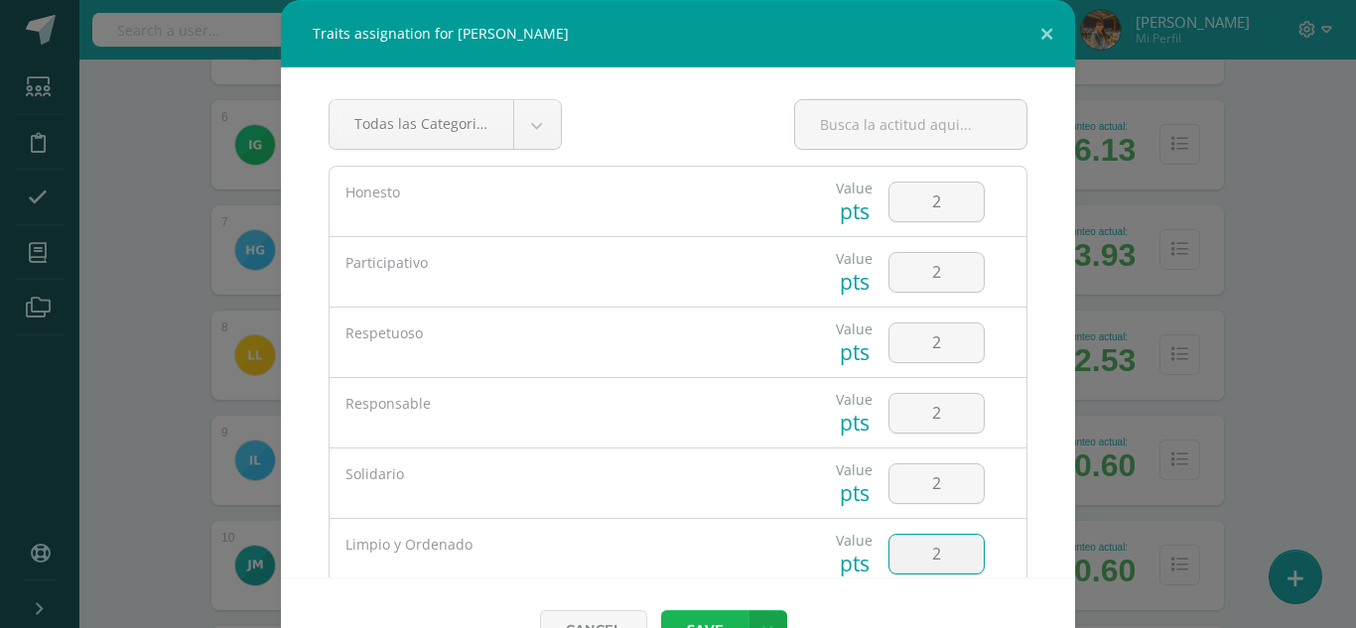
click at [733, 610] on button "Save" at bounding box center [704, 629] width 87 height 39
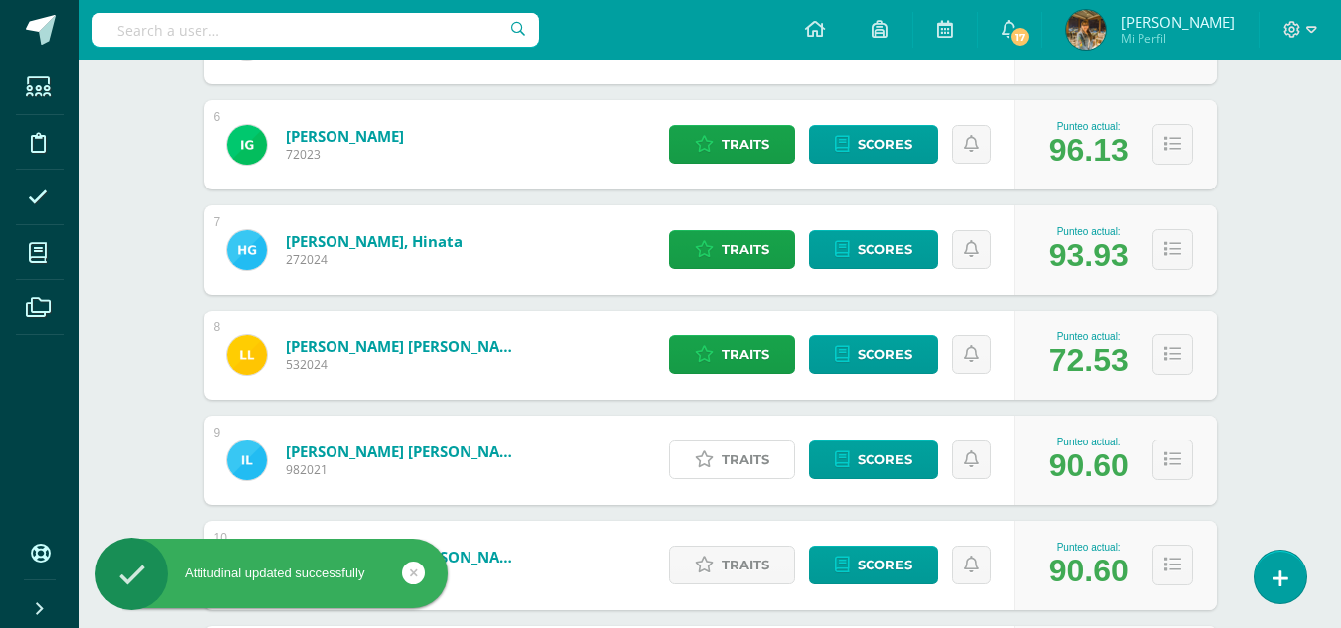
click at [728, 467] on span "Traits" at bounding box center [745, 460] width 48 height 37
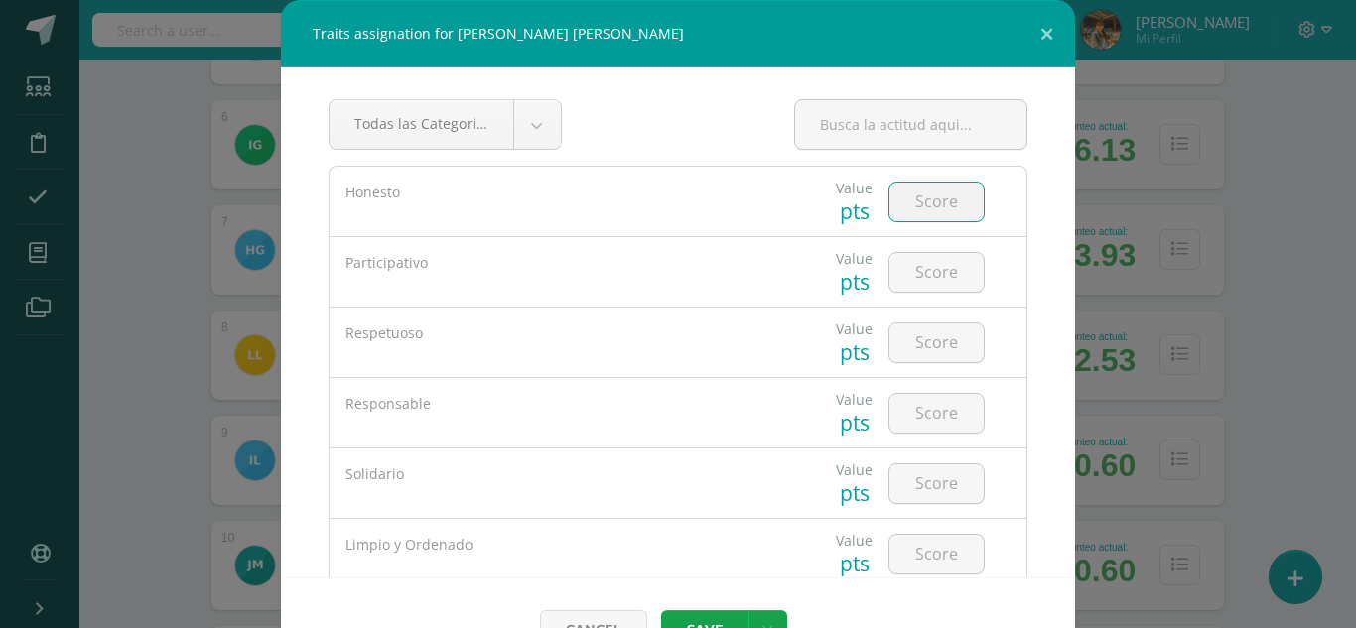
click at [899, 198] on input "number" at bounding box center [936, 202] width 94 height 39
type input "5"
click at [899, 275] on input "number" at bounding box center [936, 272] width 94 height 39
type input "5"
click at [918, 336] on input "number" at bounding box center [936, 343] width 94 height 39
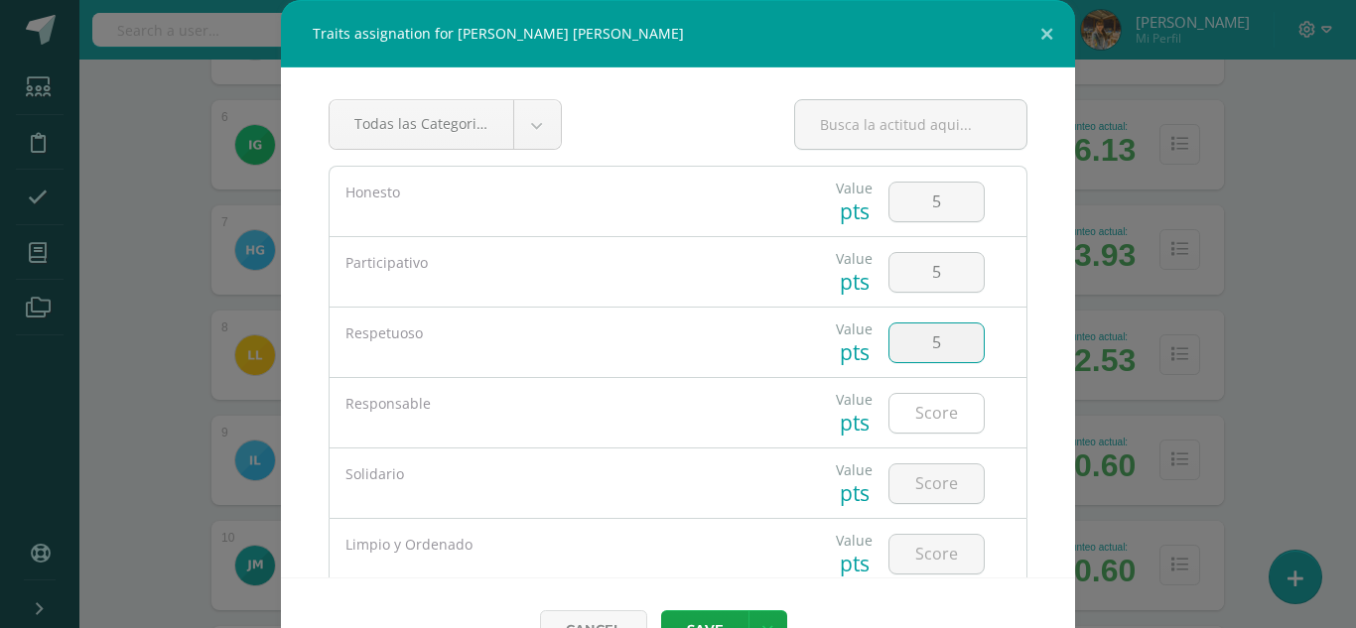
type input "5"
click at [915, 417] on input "number" at bounding box center [936, 413] width 94 height 39
type input "5"
click at [916, 491] on input "number" at bounding box center [936, 483] width 94 height 39
type input "5"
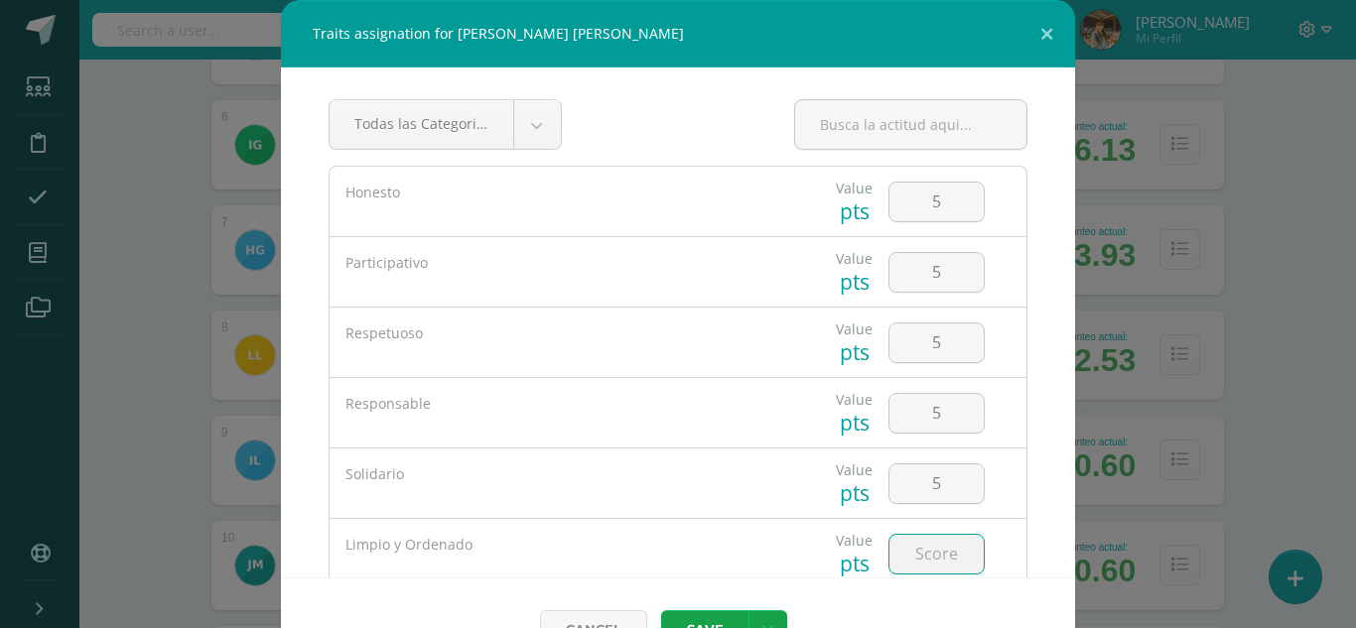
click at [916, 558] on input "number" at bounding box center [936, 554] width 94 height 39
type input "5"
click at [710, 620] on button "Save" at bounding box center [704, 629] width 87 height 39
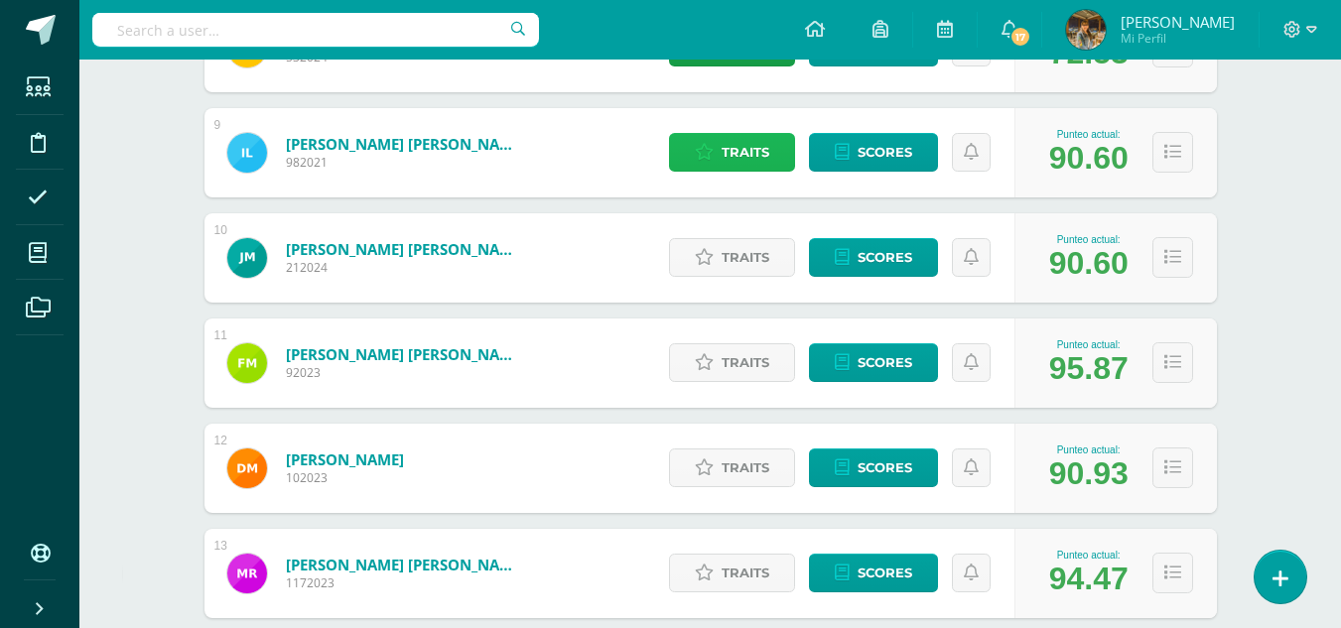
scroll to position [1160, 0]
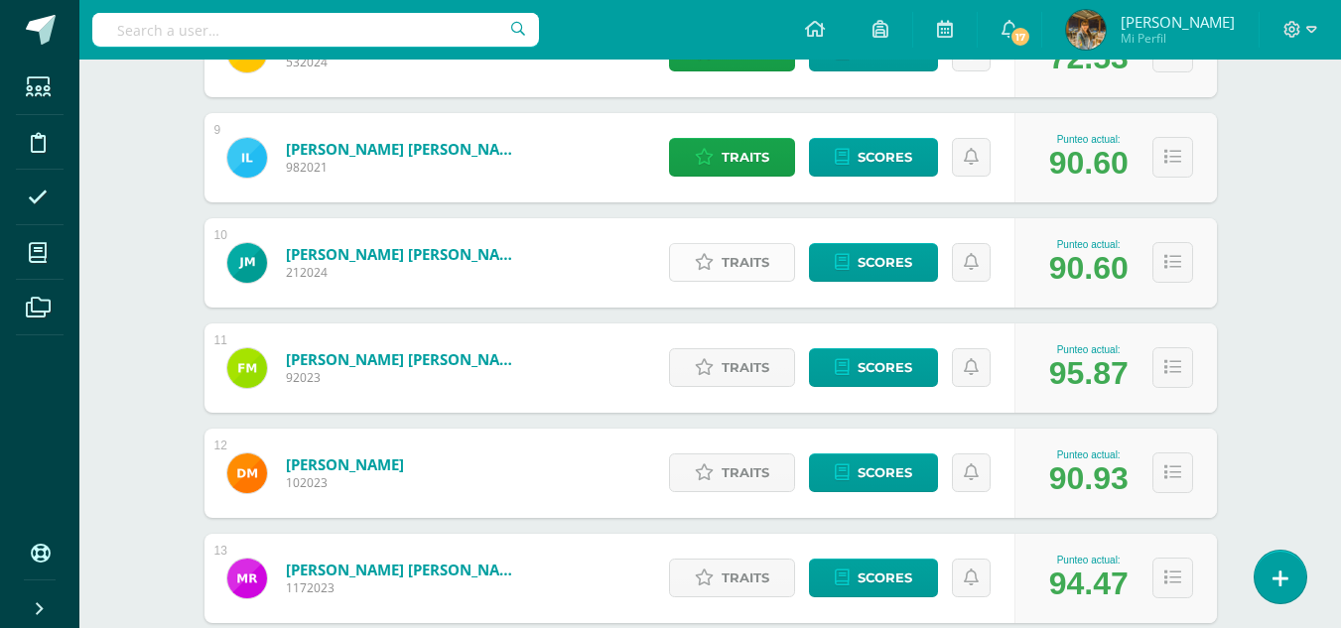
click at [729, 264] on span "Traits" at bounding box center [745, 262] width 48 height 37
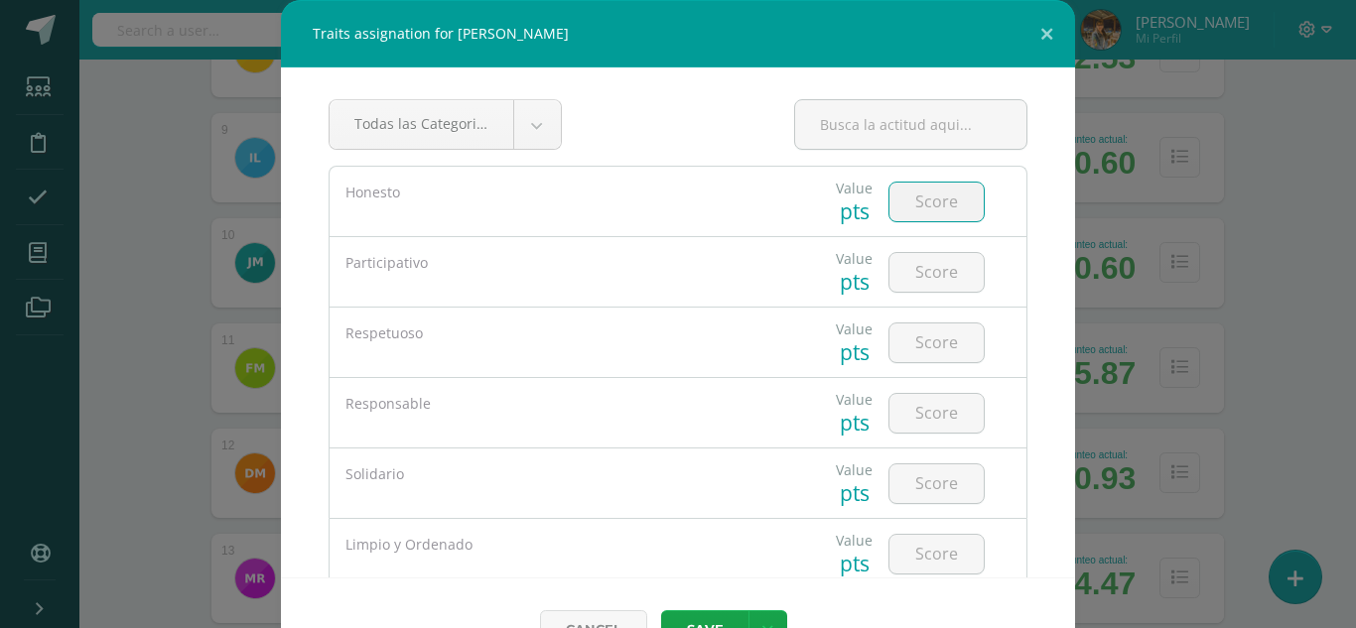
click at [921, 202] on input "number" at bounding box center [936, 202] width 94 height 39
type input "5"
click at [910, 268] on input "number" at bounding box center [936, 272] width 94 height 39
type input "3"
click at [920, 340] on input "number" at bounding box center [936, 343] width 94 height 39
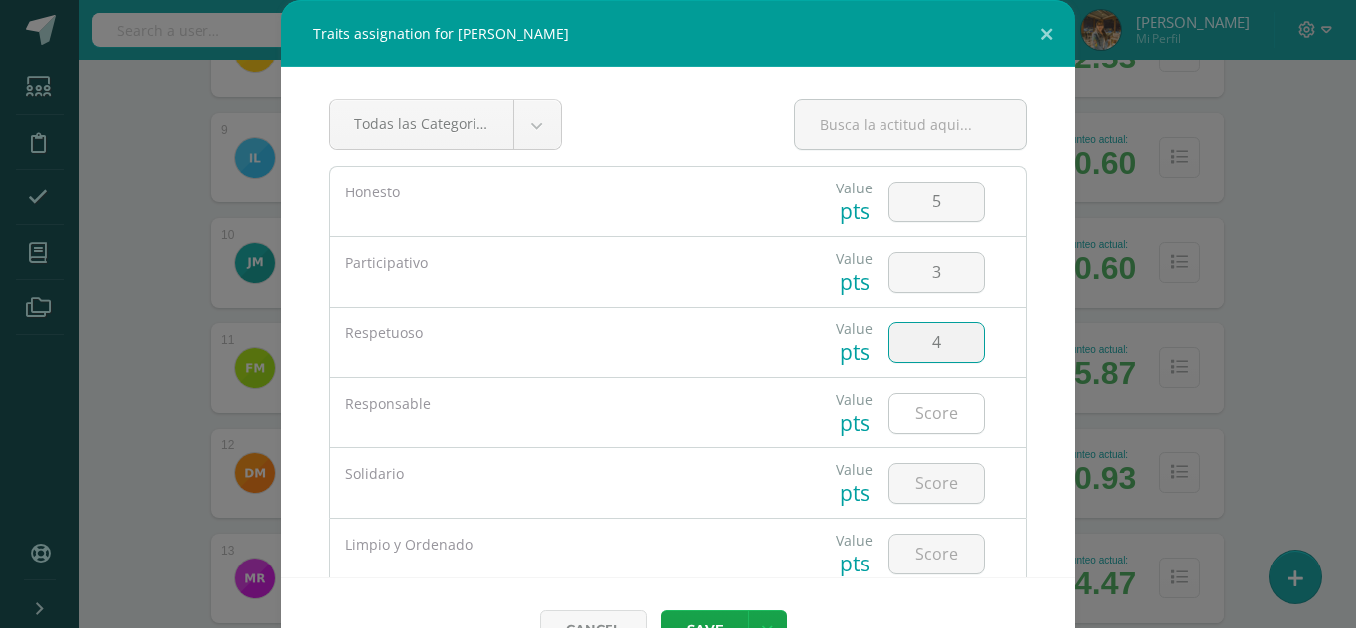
type input "4"
click at [931, 408] on input "number" at bounding box center [936, 413] width 94 height 39
type input "3"
click at [908, 481] on input "number" at bounding box center [936, 483] width 94 height 39
type input "3"
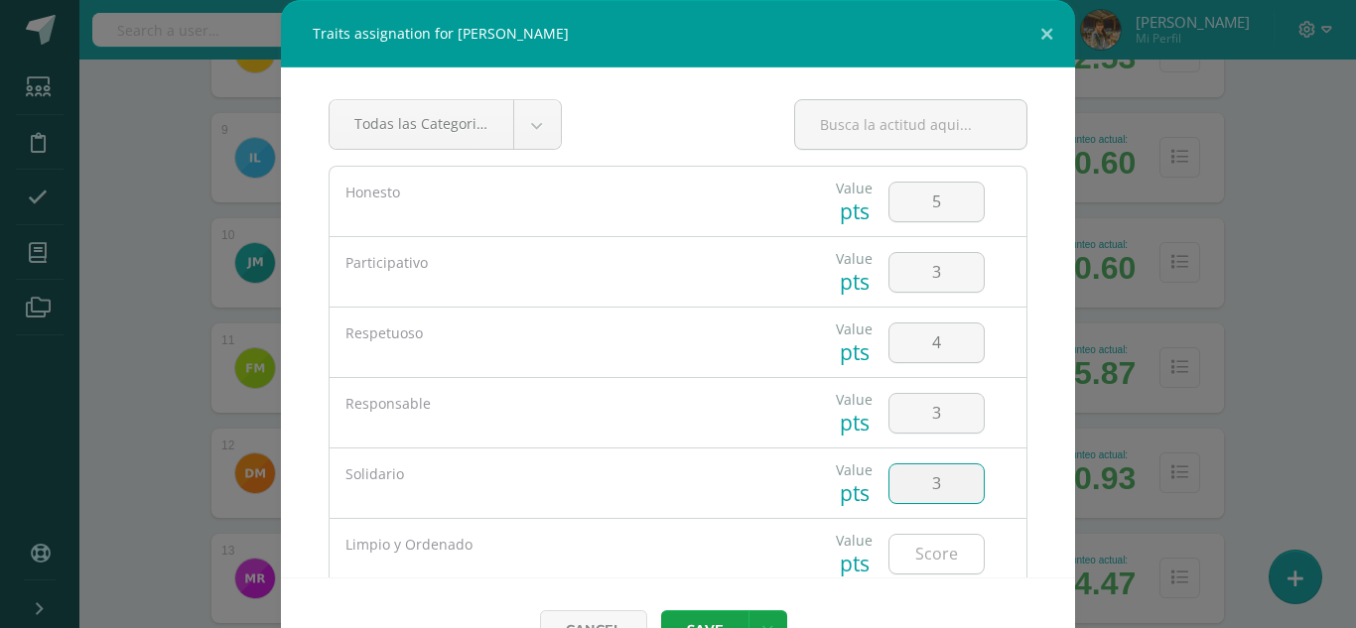
click at [916, 554] on input "number" at bounding box center [936, 554] width 94 height 39
type input "3"
click at [709, 618] on button "Save" at bounding box center [704, 629] width 87 height 39
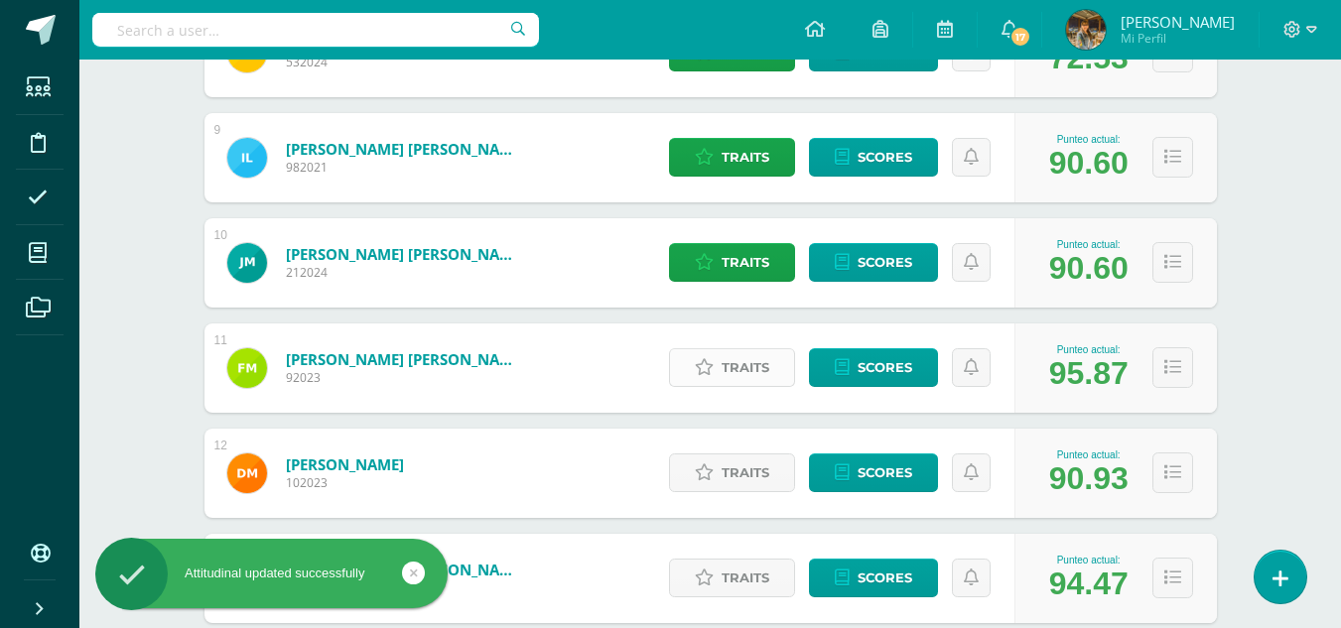
click at [740, 373] on span "Traits" at bounding box center [745, 367] width 48 height 37
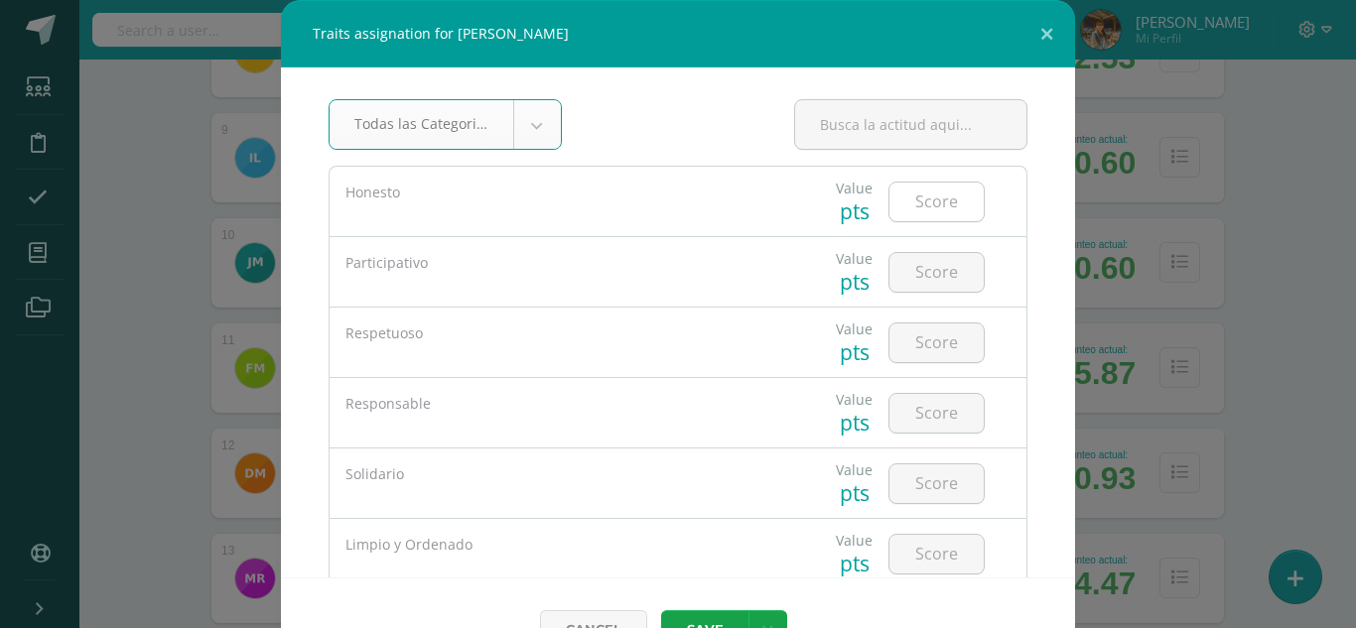
click at [918, 204] on input "number" at bounding box center [936, 202] width 94 height 39
type input "5"
click at [925, 270] on input "number" at bounding box center [936, 272] width 94 height 39
type input "5"
click at [913, 340] on input "number" at bounding box center [936, 343] width 94 height 39
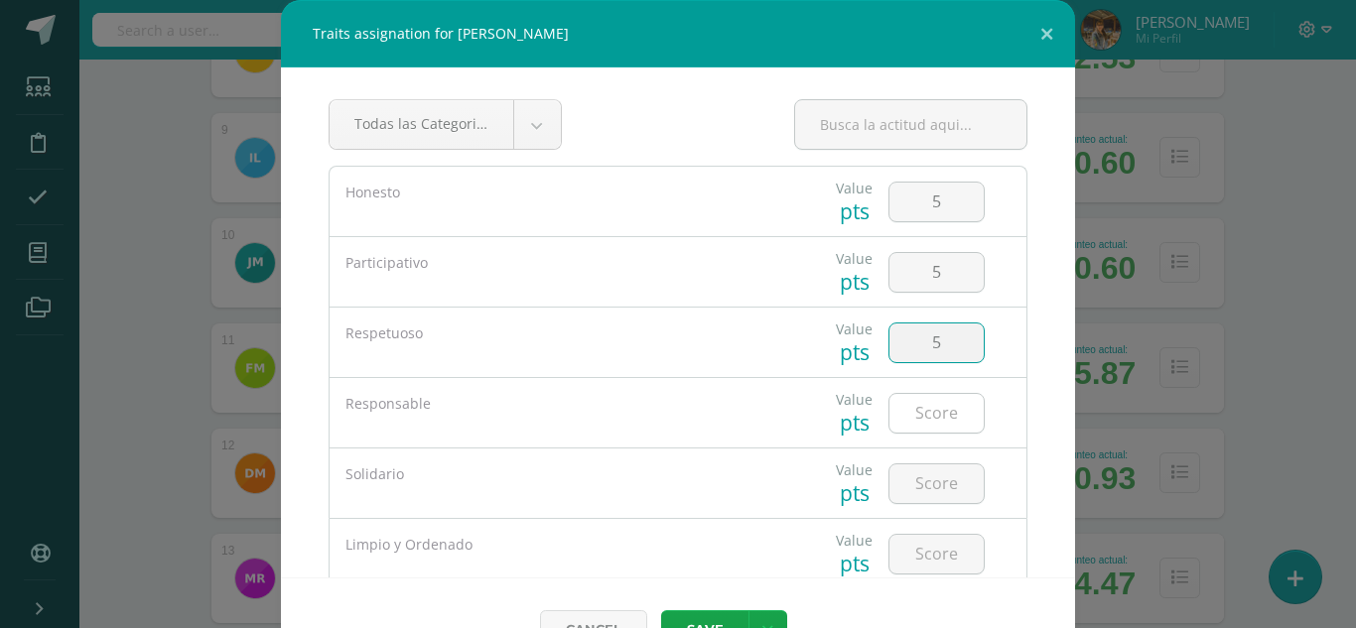
type input "5"
click at [909, 415] on input "number" at bounding box center [936, 413] width 94 height 39
type input "3"
click at [925, 488] on input "number" at bounding box center [936, 483] width 94 height 39
type input "3"
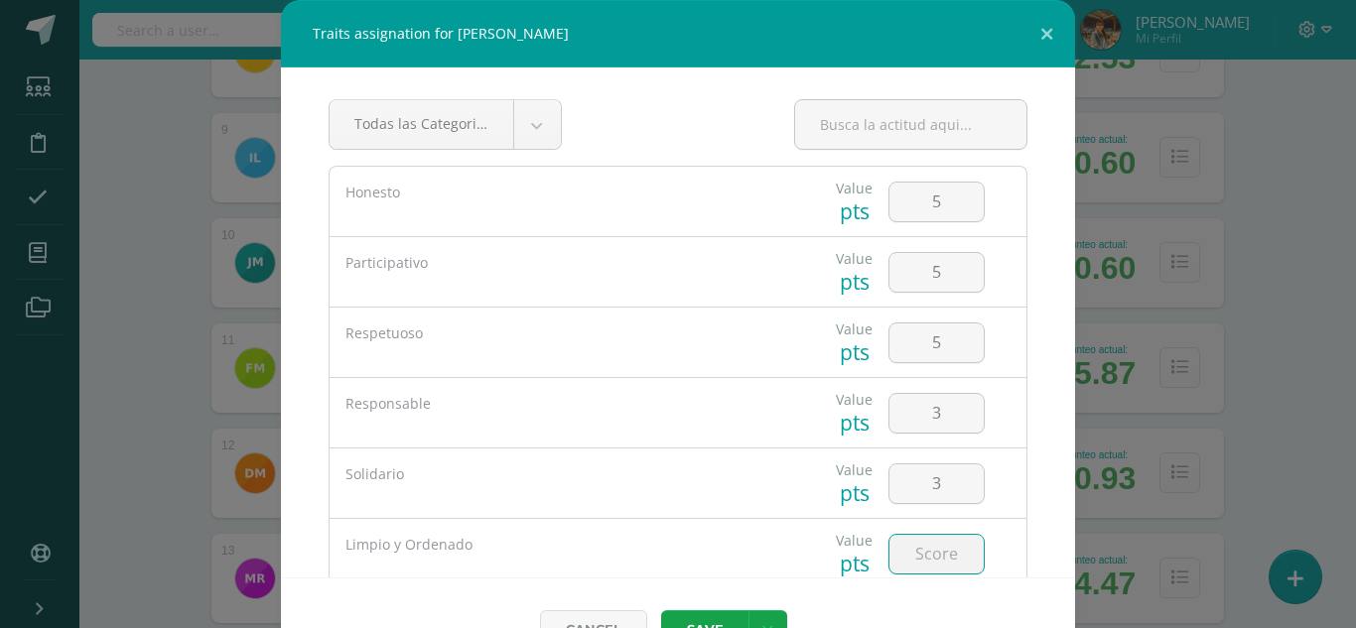
click at [905, 559] on input "number" at bounding box center [936, 554] width 94 height 39
type input "4"
click at [713, 615] on button "Save" at bounding box center [704, 629] width 87 height 39
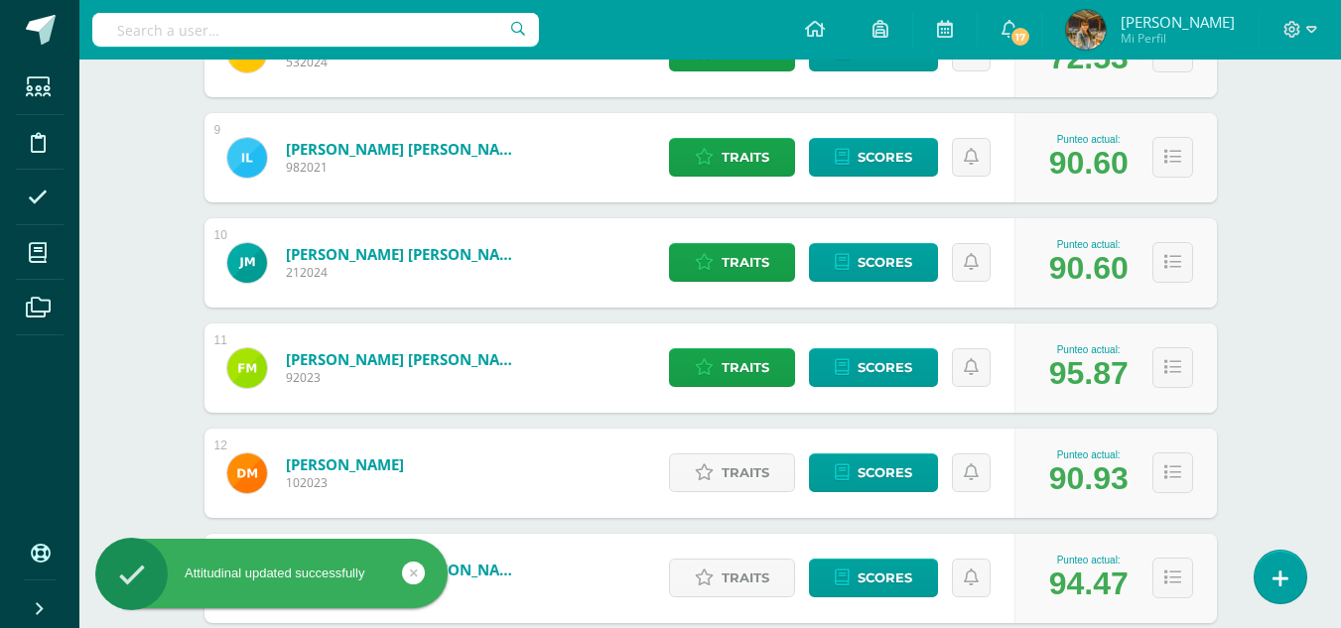
click at [713, 615] on div "Traits Scores" at bounding box center [836, 578] width 355 height 89
click at [739, 486] on span "Traits" at bounding box center [745, 472] width 48 height 37
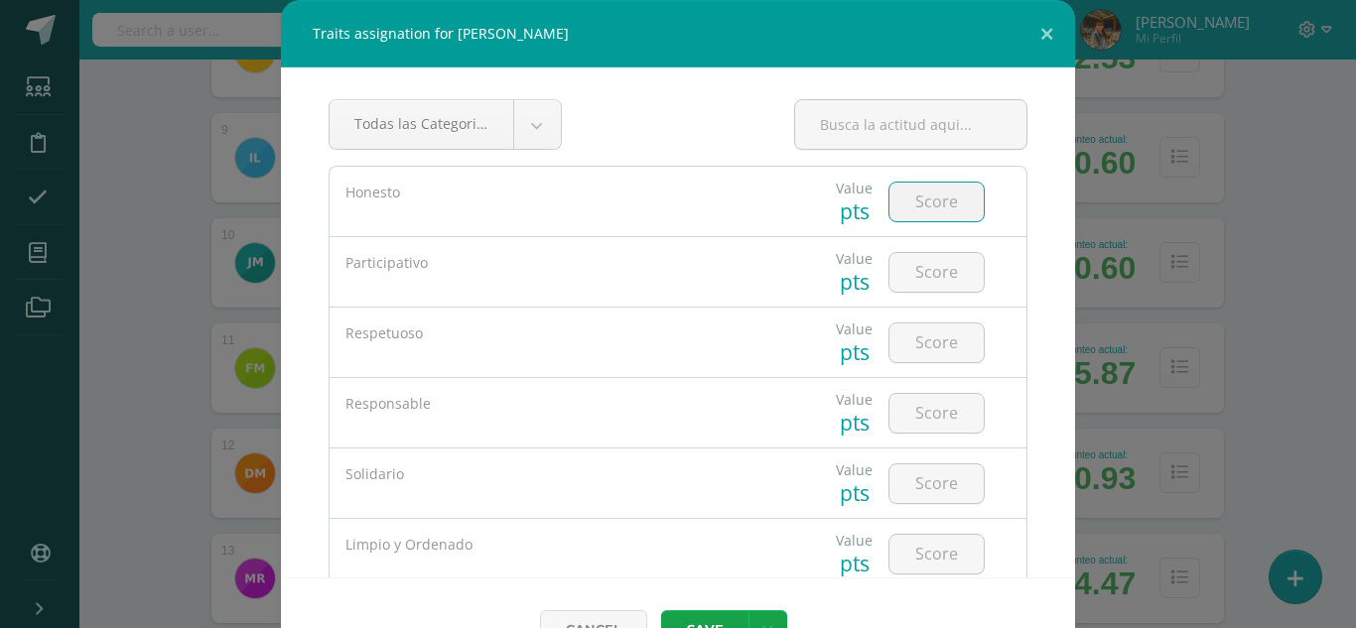
click at [897, 204] on input "number" at bounding box center [936, 202] width 94 height 39
type input "5"
click at [915, 281] on input "number" at bounding box center [936, 272] width 94 height 39
type input "4"
click at [922, 346] on input "number" at bounding box center [936, 343] width 94 height 39
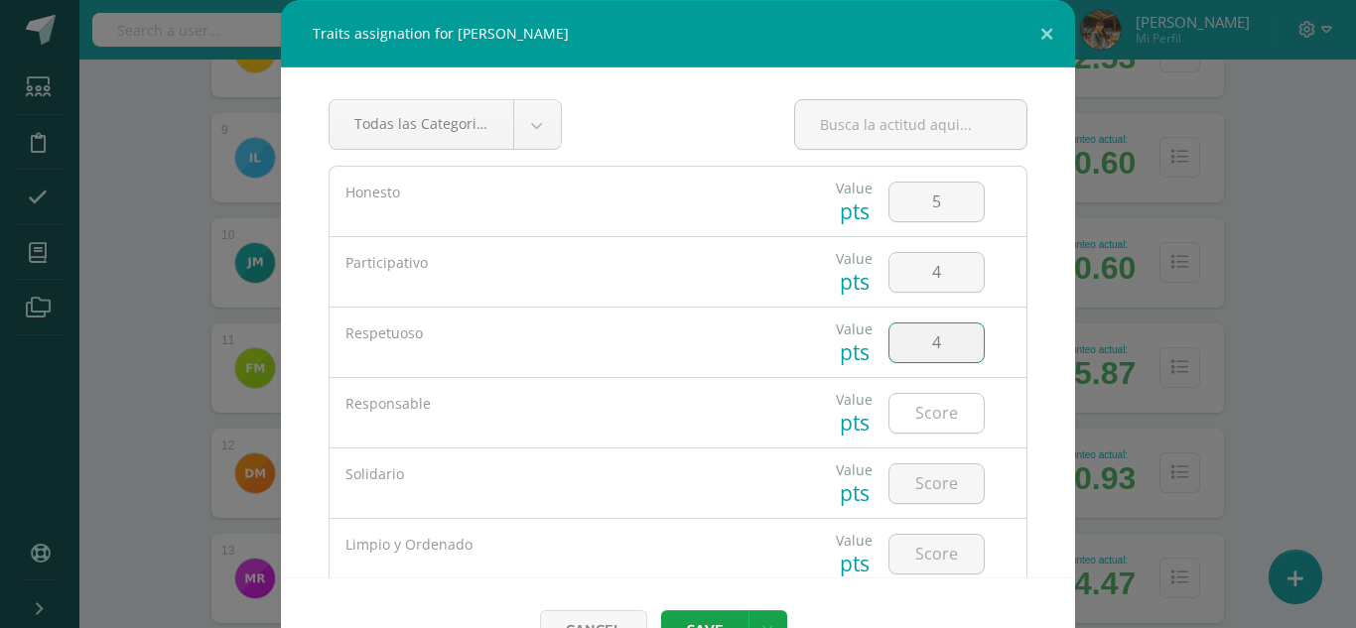
type input "4"
click at [934, 421] on input "number" at bounding box center [936, 413] width 94 height 39
type input "4"
click at [926, 492] on input "number" at bounding box center [936, 483] width 94 height 39
type input "4"
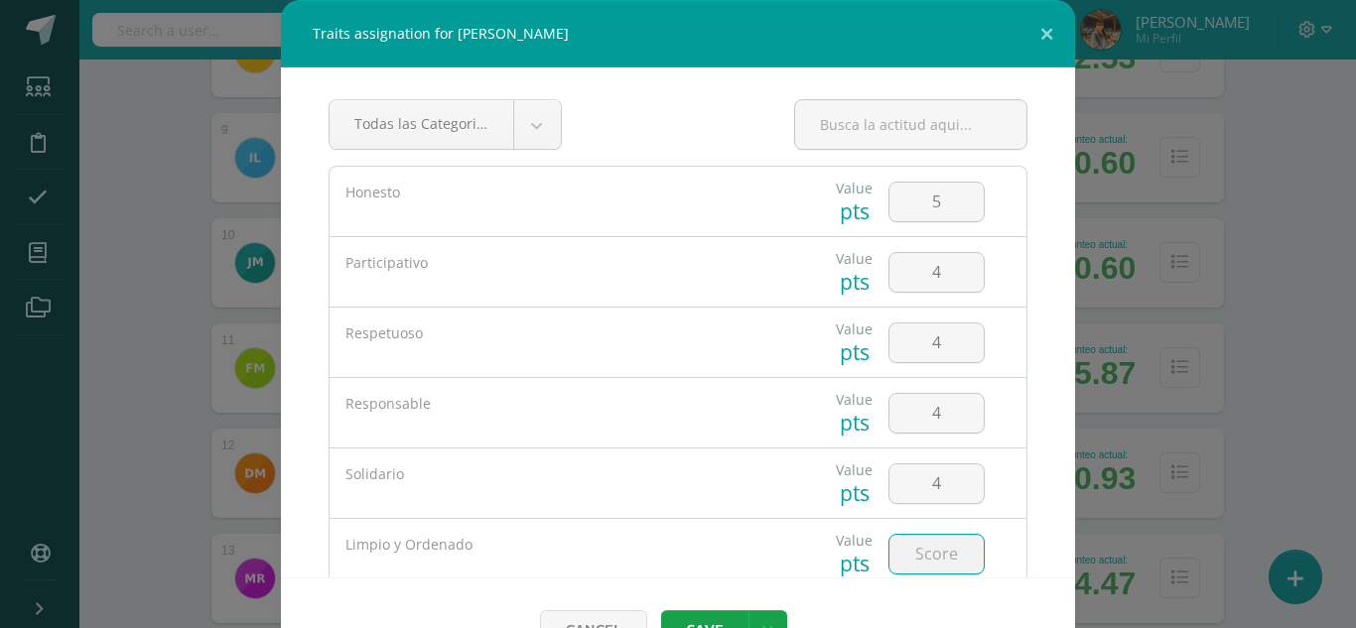
click at [929, 554] on input "number" at bounding box center [936, 554] width 94 height 39
type input "5"
click at [702, 614] on button "Save" at bounding box center [704, 629] width 87 height 39
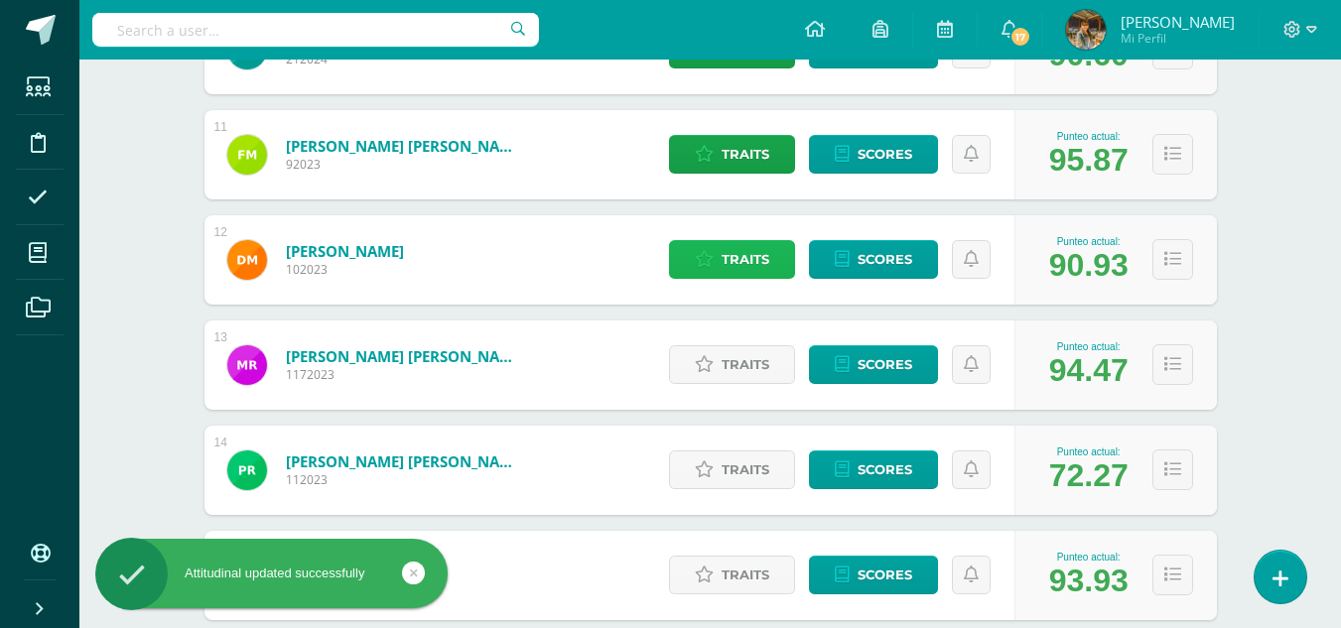
scroll to position [1385, 0]
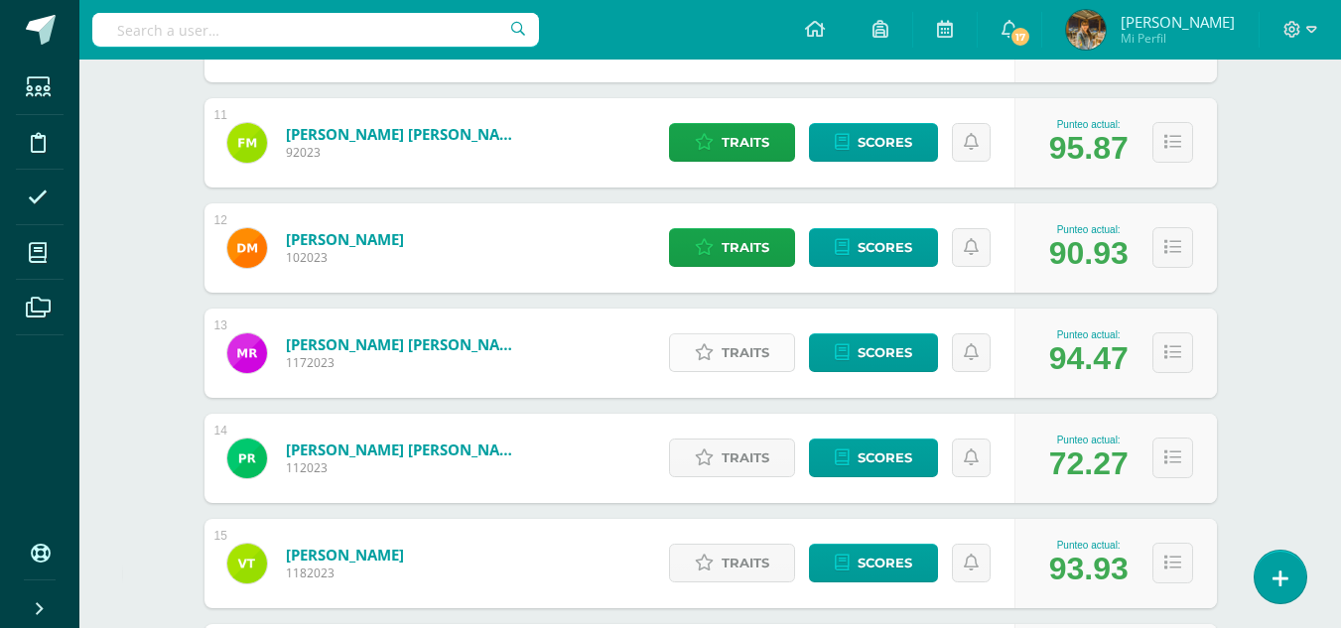
click at [709, 357] on icon at bounding box center [704, 352] width 19 height 17
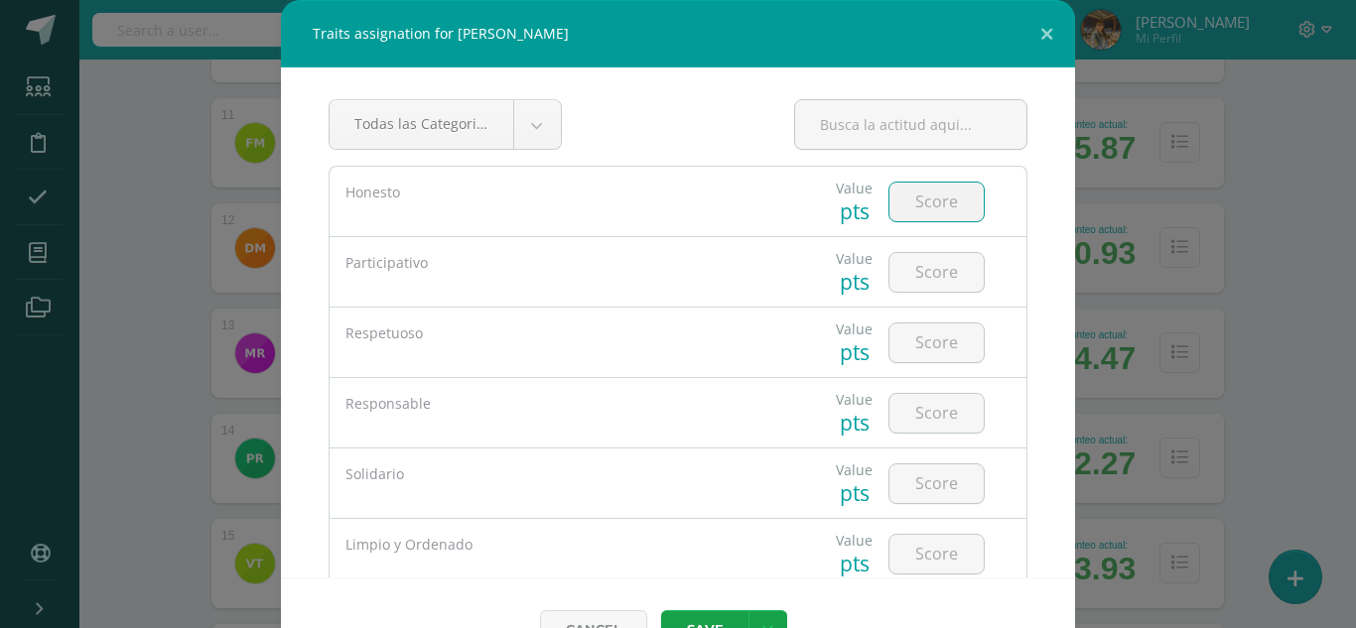
click at [916, 201] on input "number" at bounding box center [936, 202] width 94 height 39
type input "5"
click at [918, 269] on input "number" at bounding box center [936, 272] width 94 height 39
type input "5"
click at [915, 348] on input "number" at bounding box center [936, 343] width 94 height 39
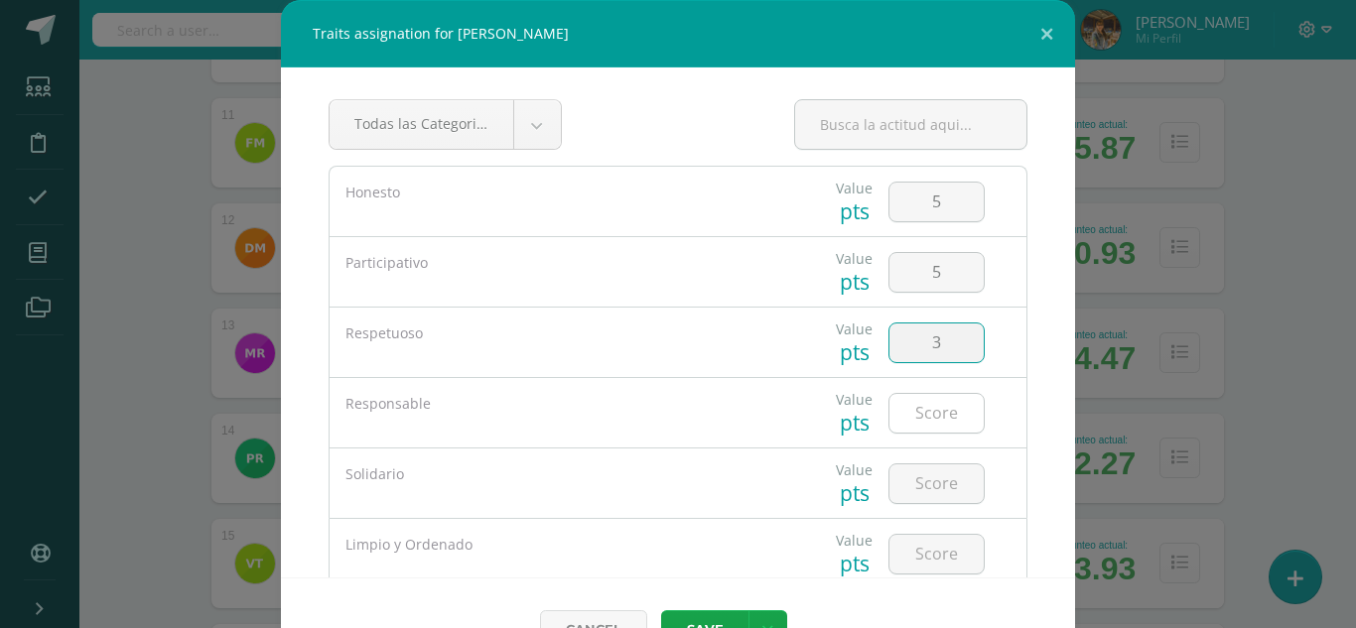
type input "3"
click at [924, 414] on input "number" at bounding box center [936, 413] width 94 height 39
type input "5"
click at [924, 484] on input "number" at bounding box center [936, 483] width 94 height 39
type input "4"
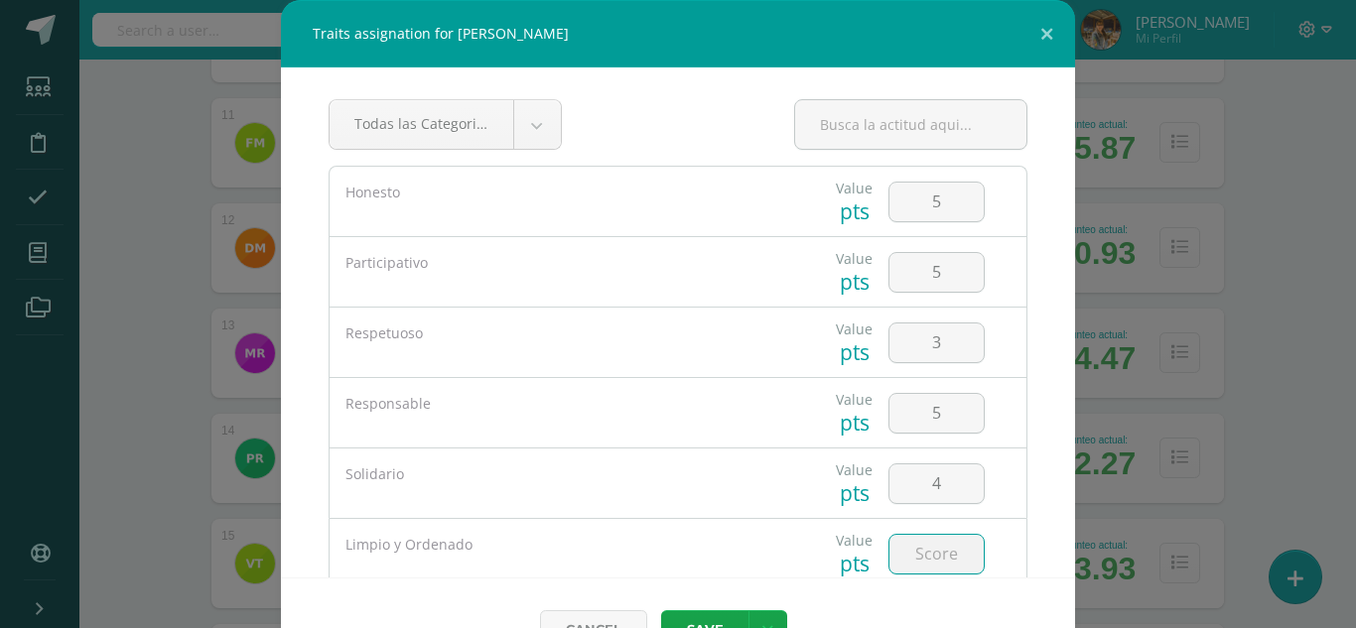
click at [924, 553] on input "number" at bounding box center [936, 554] width 94 height 39
type input "5"
click at [720, 619] on button "Save" at bounding box center [704, 629] width 87 height 39
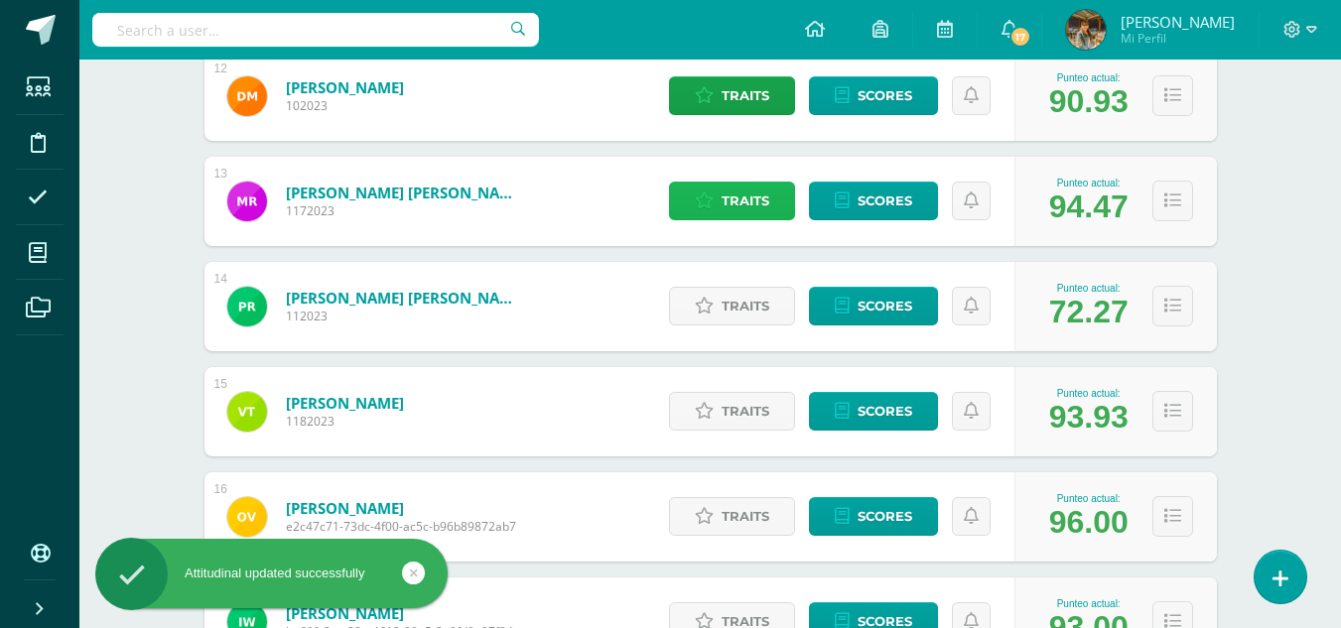
scroll to position [1541, 0]
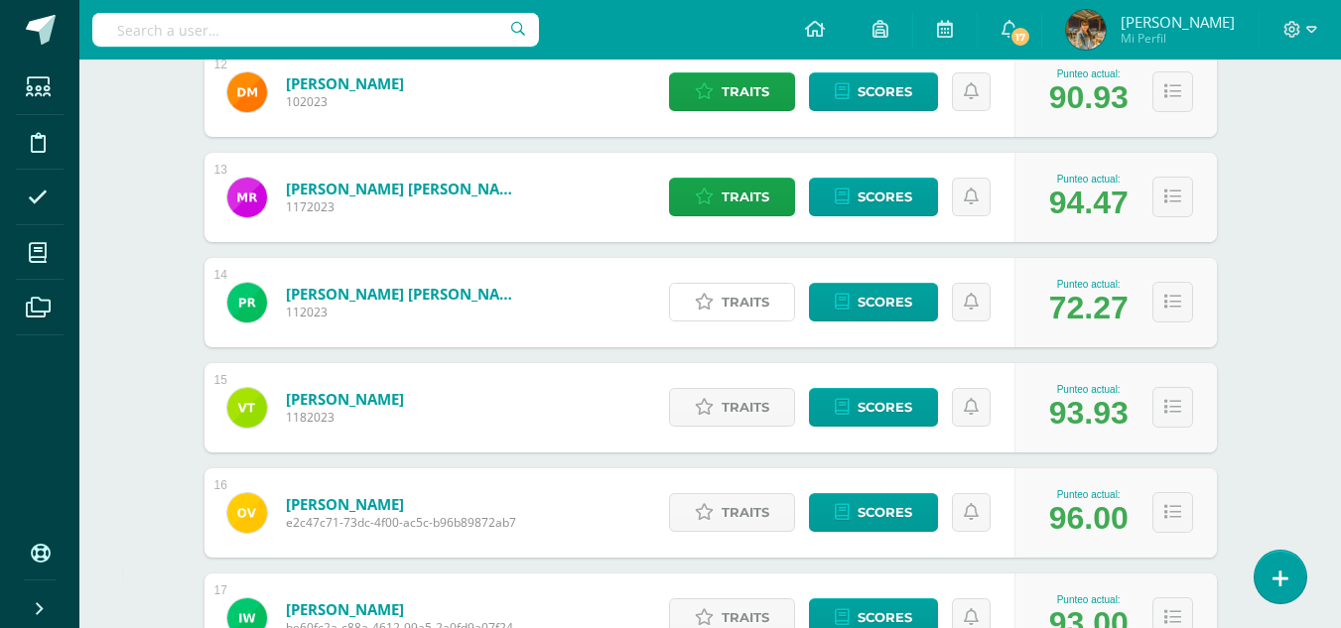
click at [745, 307] on span "Traits" at bounding box center [745, 302] width 48 height 37
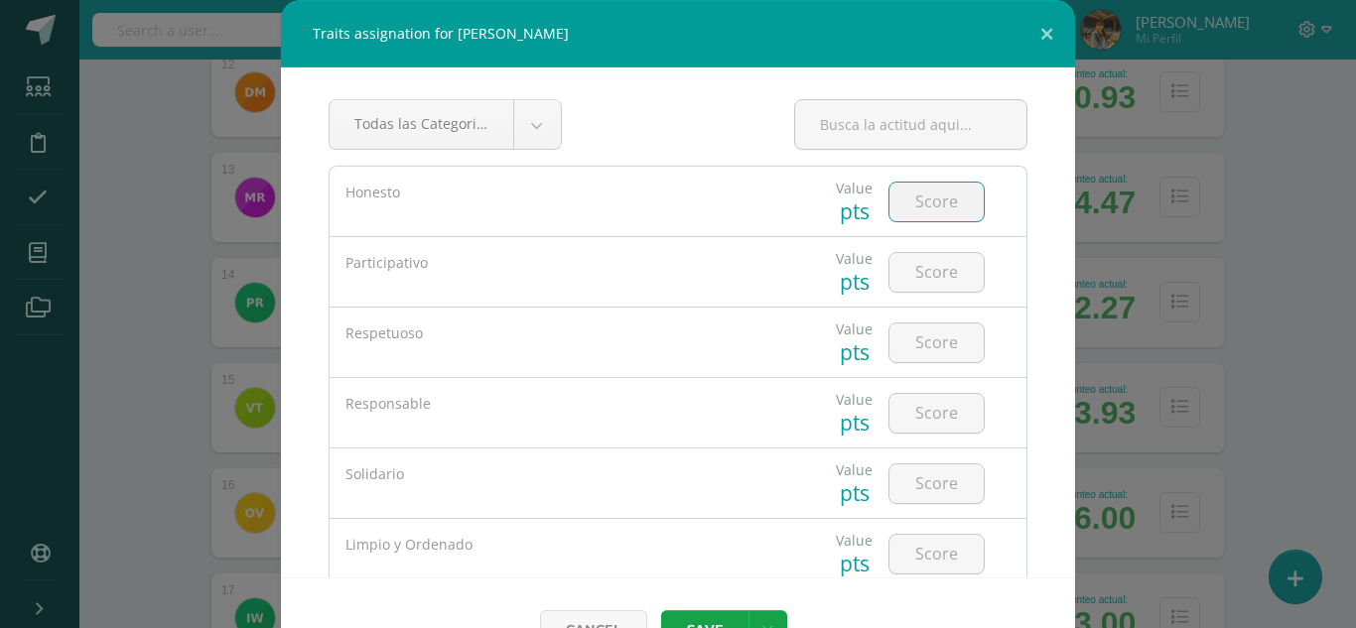
click at [906, 203] on input "number" at bounding box center [936, 202] width 94 height 39
type input "1"
click at [918, 264] on input "number" at bounding box center [936, 272] width 94 height 39
type input "2"
click at [909, 344] on input "number" at bounding box center [936, 343] width 94 height 39
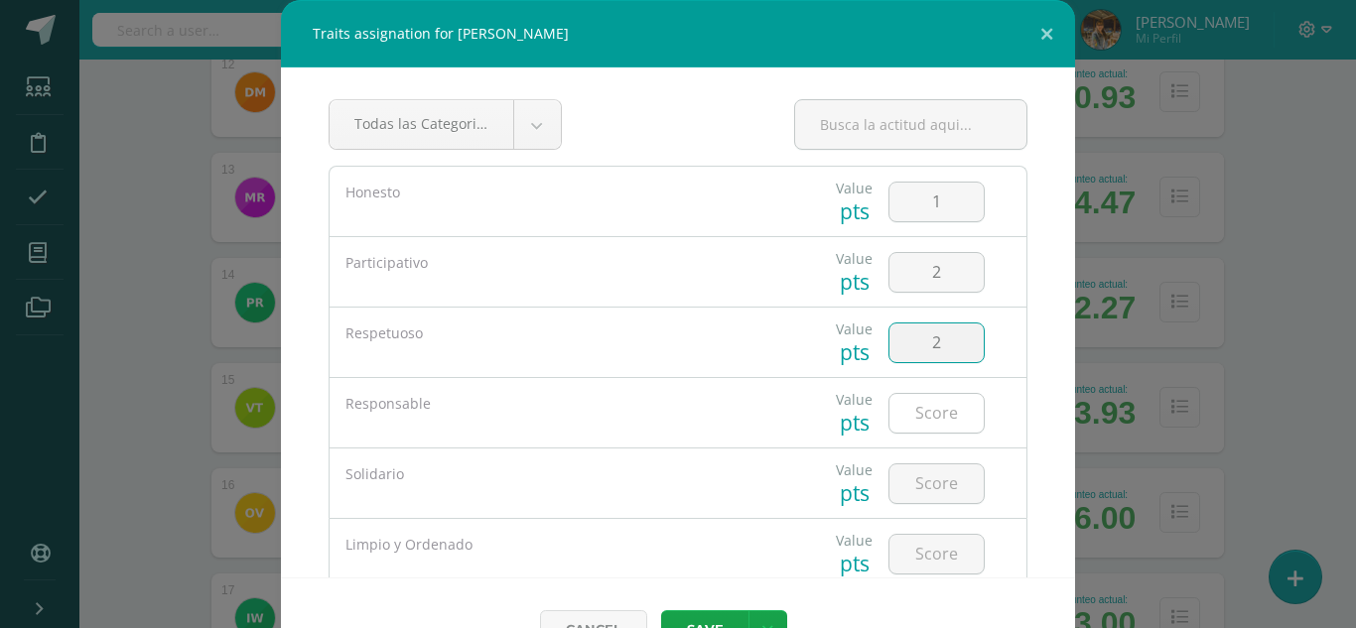
type input "2"
click at [911, 418] on input "number" at bounding box center [936, 413] width 94 height 39
type input "2"
click at [923, 476] on input "number" at bounding box center [936, 483] width 94 height 39
type input "3"
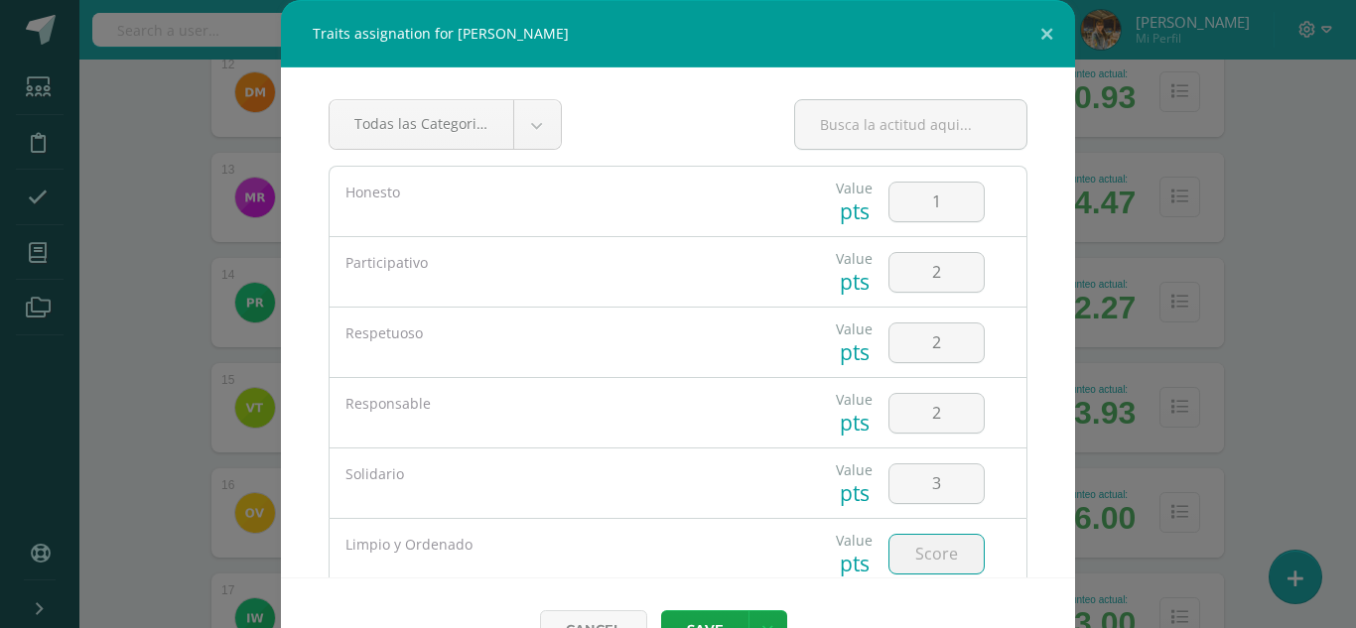
click at [908, 560] on input "number" at bounding box center [936, 554] width 94 height 39
type input "2"
click at [707, 616] on button "Save" at bounding box center [704, 629] width 87 height 39
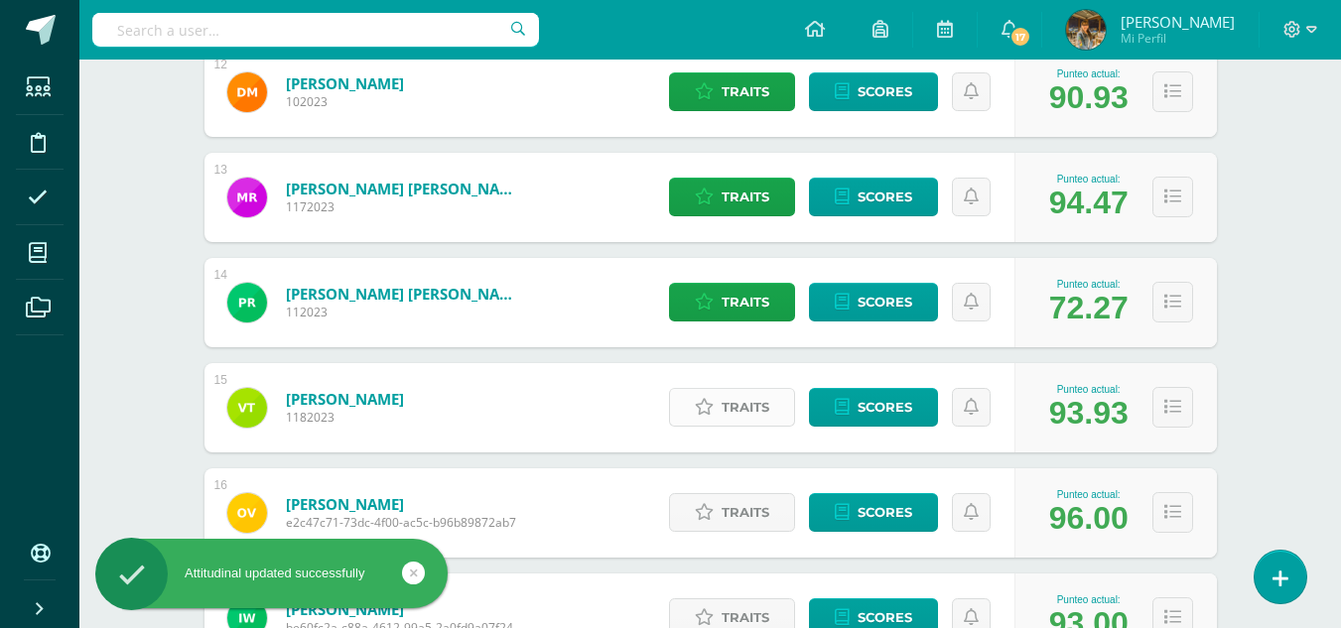
click at [748, 414] on span "Traits" at bounding box center [745, 407] width 48 height 37
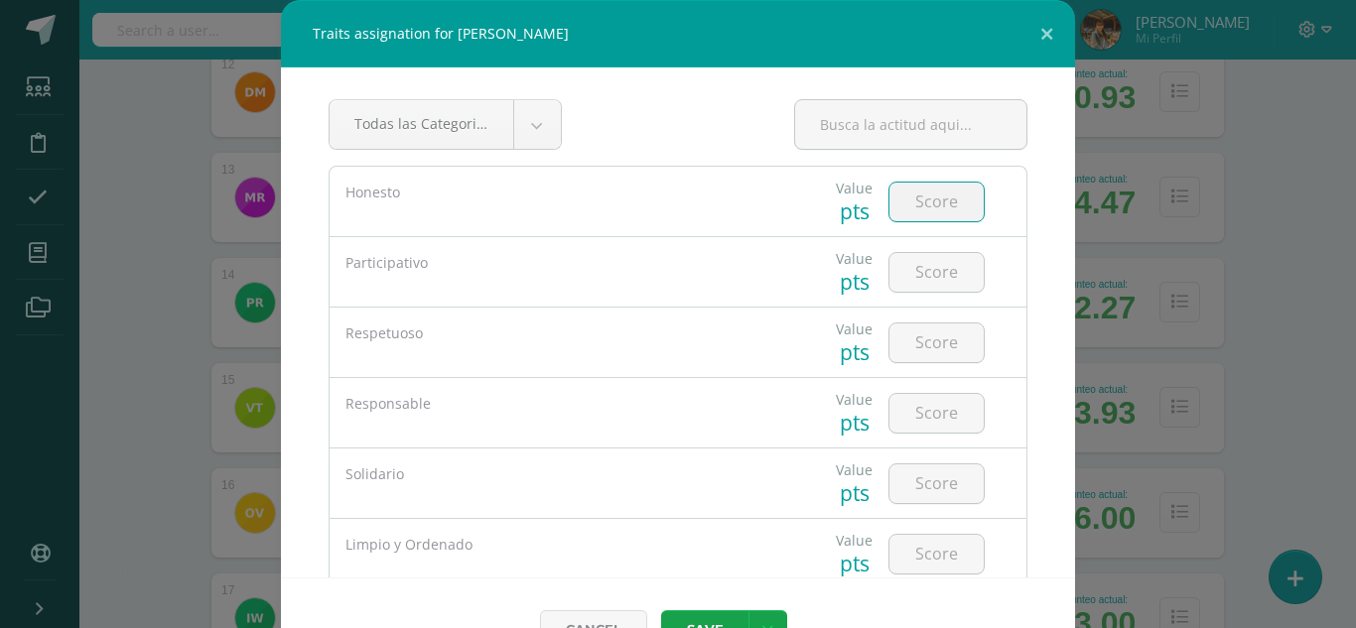
click at [915, 197] on input "number" at bounding box center [936, 202] width 94 height 39
type input "5"
click at [916, 271] on input "number" at bounding box center [936, 272] width 94 height 39
type input "5"
click at [916, 345] on input "number" at bounding box center [936, 343] width 94 height 39
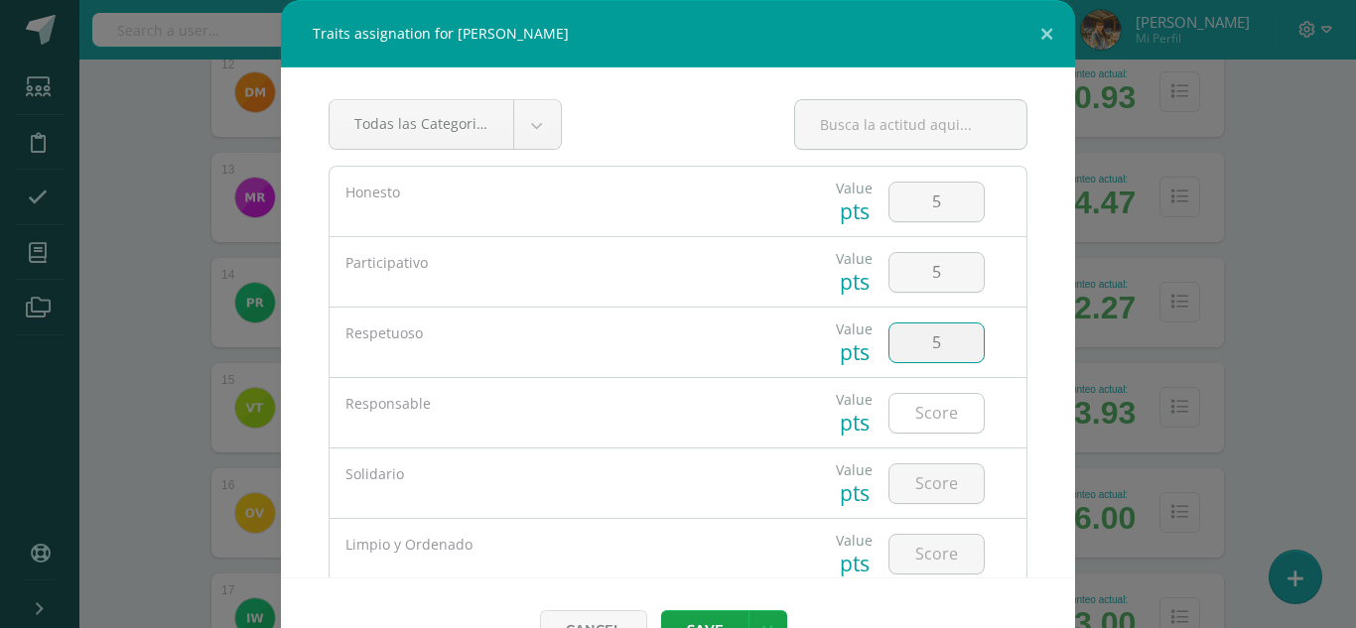
type input "5"
click at [905, 411] on input "number" at bounding box center [936, 413] width 94 height 39
type input "5"
click at [923, 488] on input "number" at bounding box center [936, 483] width 94 height 39
type input "5"
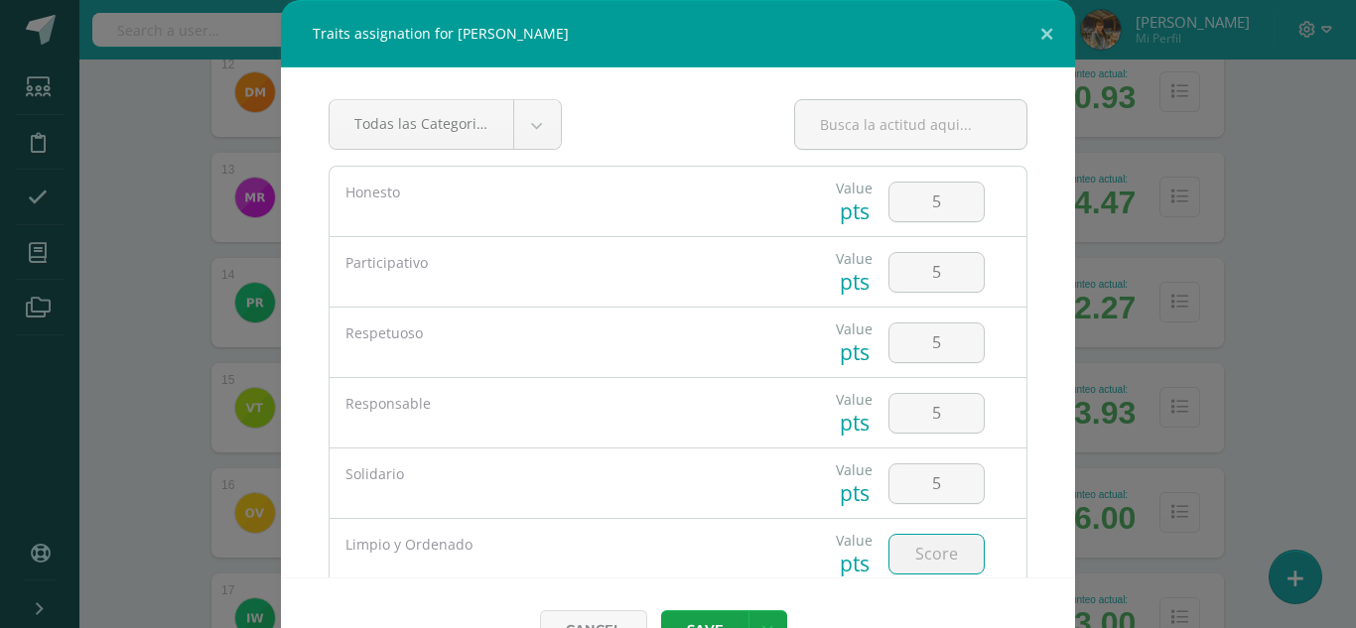
click at [912, 556] on input "number" at bounding box center [936, 554] width 94 height 39
type input "5"
click at [710, 620] on button "Save" at bounding box center [704, 629] width 87 height 39
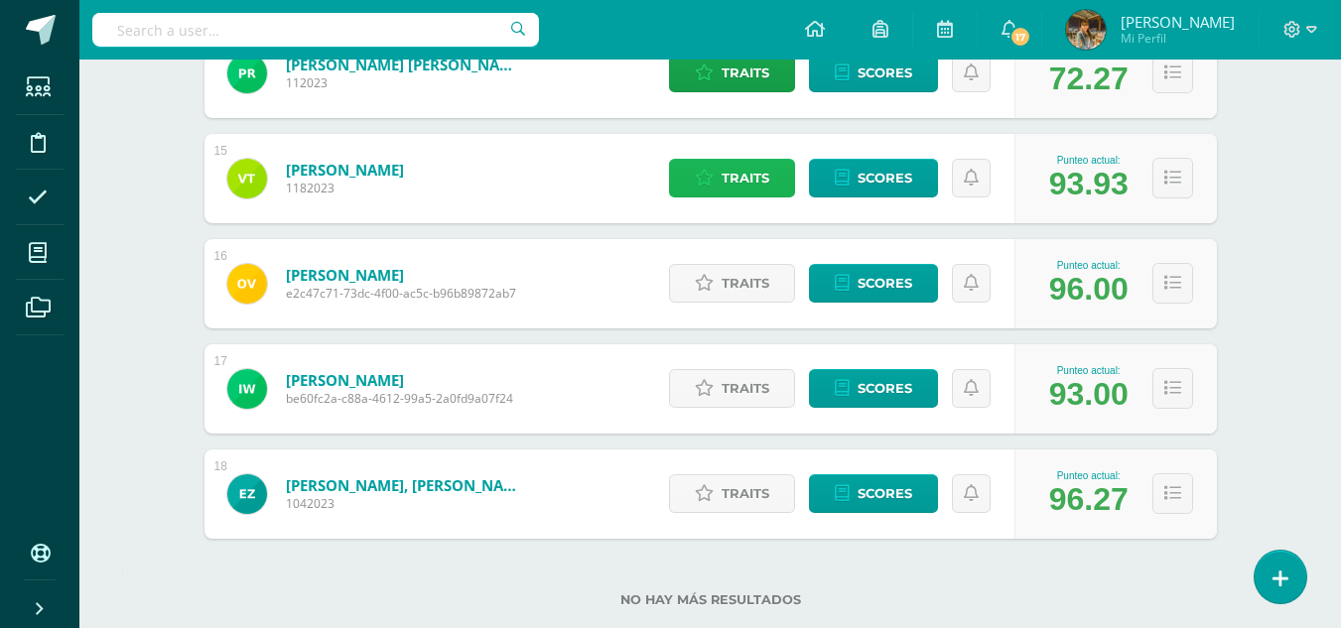
scroll to position [1782, 0]
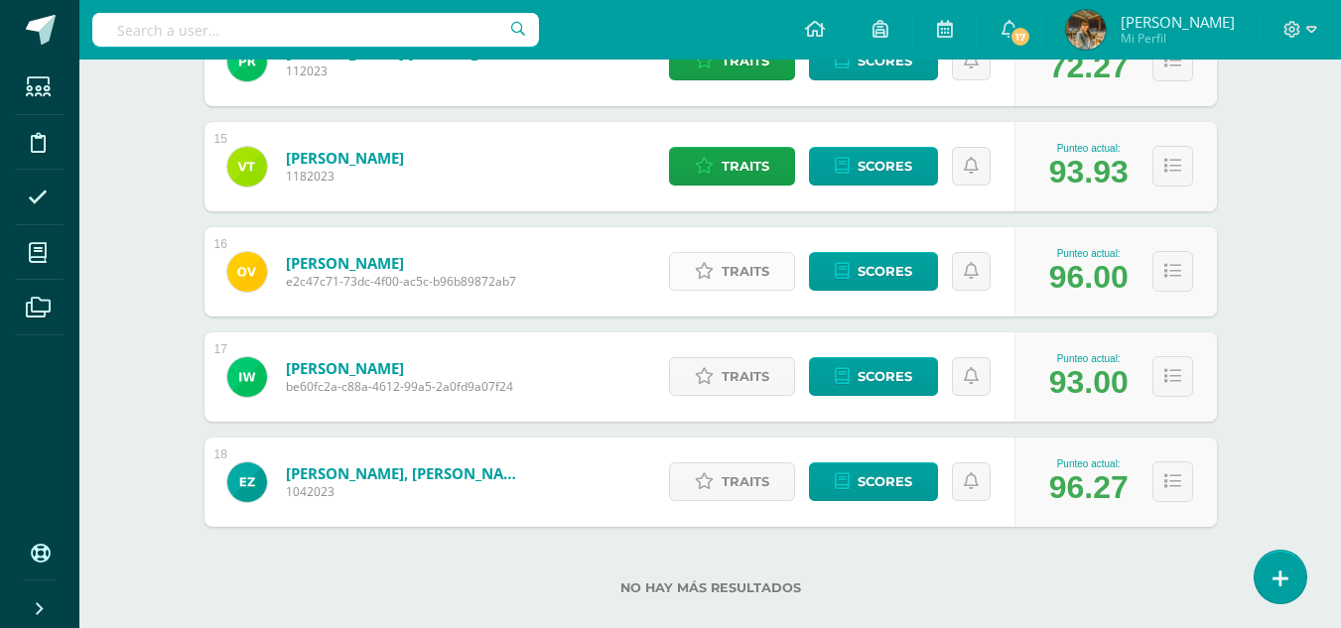
click at [730, 267] on span "Traits" at bounding box center [745, 271] width 48 height 37
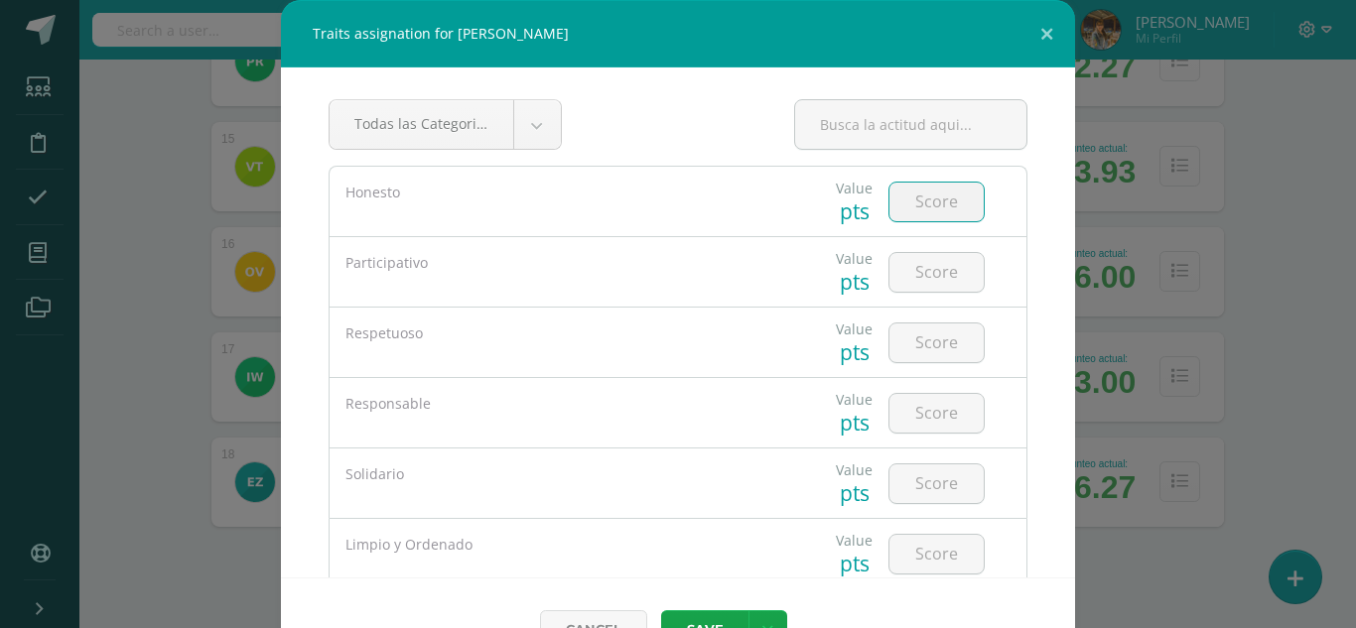
click at [906, 212] on input "number" at bounding box center [936, 202] width 94 height 39
type input "5"
click at [914, 268] on input "number" at bounding box center [936, 272] width 94 height 39
type input "5"
click at [914, 336] on input "number" at bounding box center [936, 343] width 94 height 39
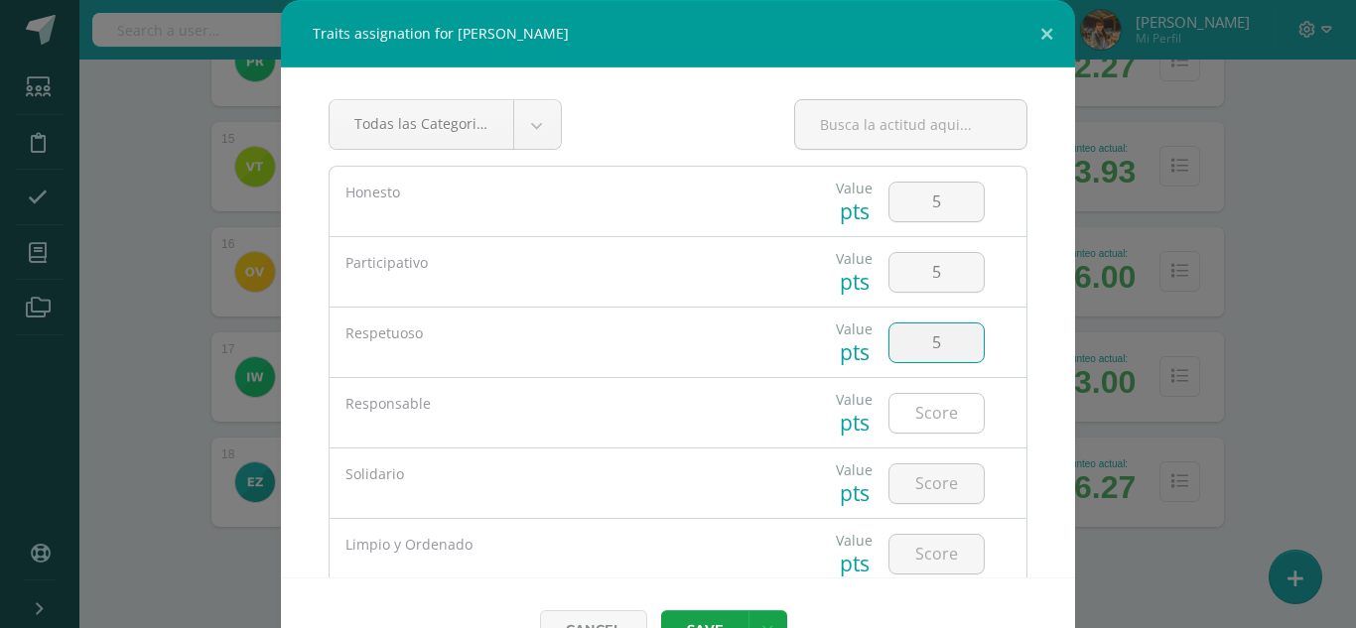
type input "5"
click at [916, 420] on input "number" at bounding box center [936, 413] width 94 height 39
type input "5"
click at [915, 477] on input "number" at bounding box center [936, 483] width 94 height 39
type input "5"
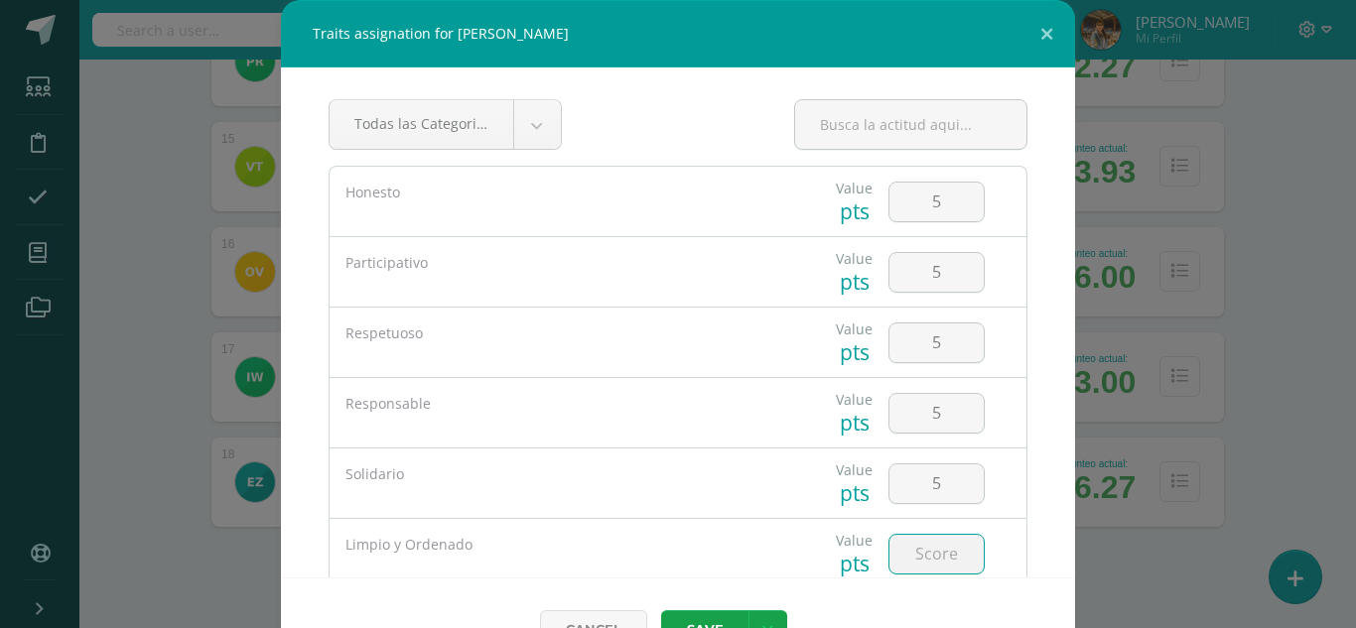
click at [918, 543] on input "number" at bounding box center [936, 554] width 94 height 39
type input "5"
click at [682, 617] on button "Save" at bounding box center [704, 629] width 87 height 39
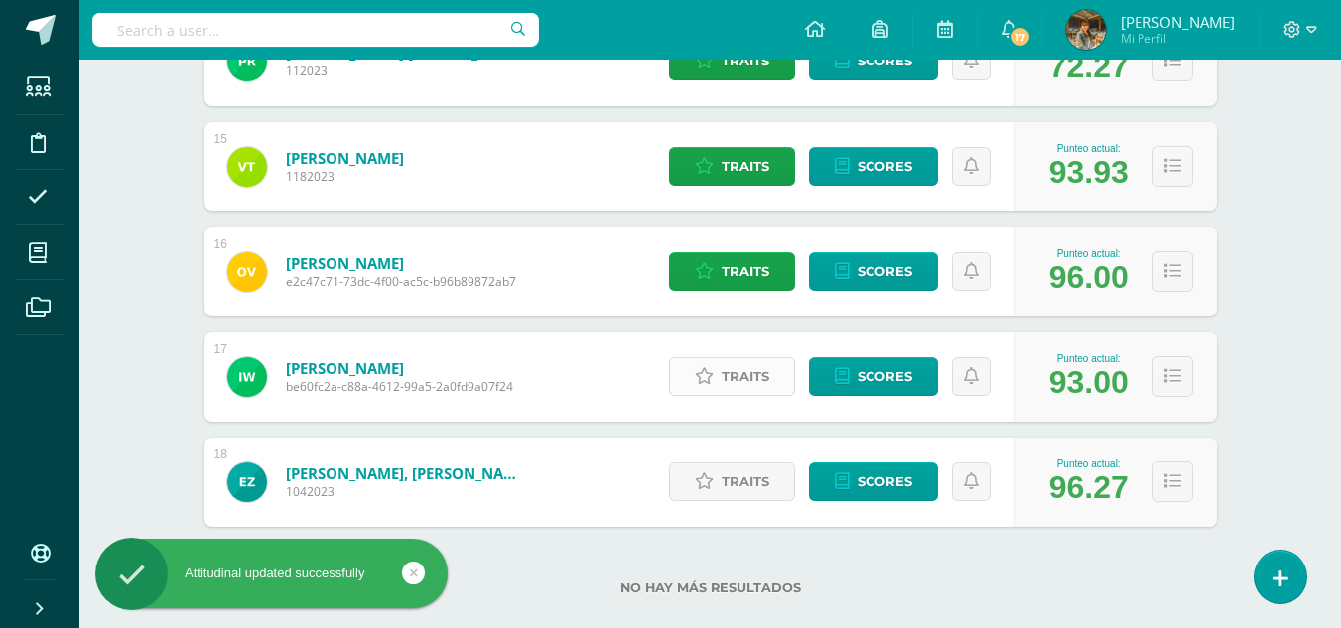
click at [733, 382] on span "Traits" at bounding box center [745, 376] width 48 height 37
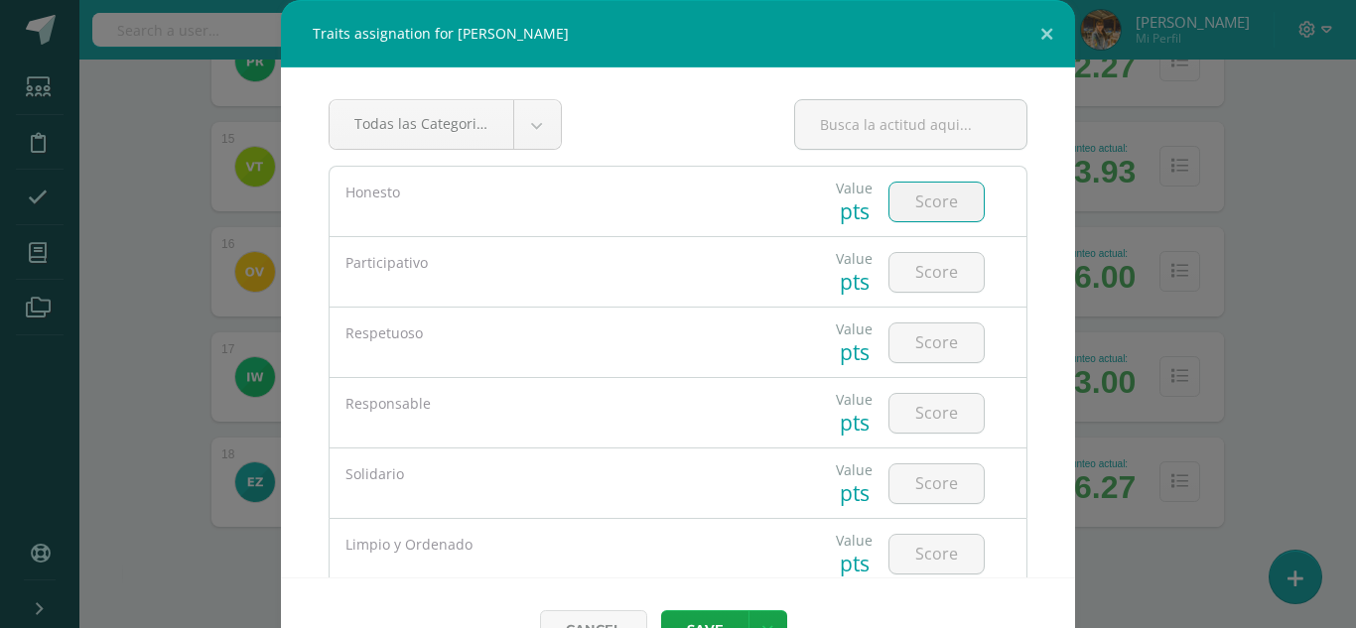
click at [923, 198] on input "number" at bounding box center [936, 202] width 94 height 39
type input "5"
click at [917, 268] on input "number" at bounding box center [936, 272] width 94 height 39
type input "5"
click at [913, 340] on input "number" at bounding box center [936, 343] width 94 height 39
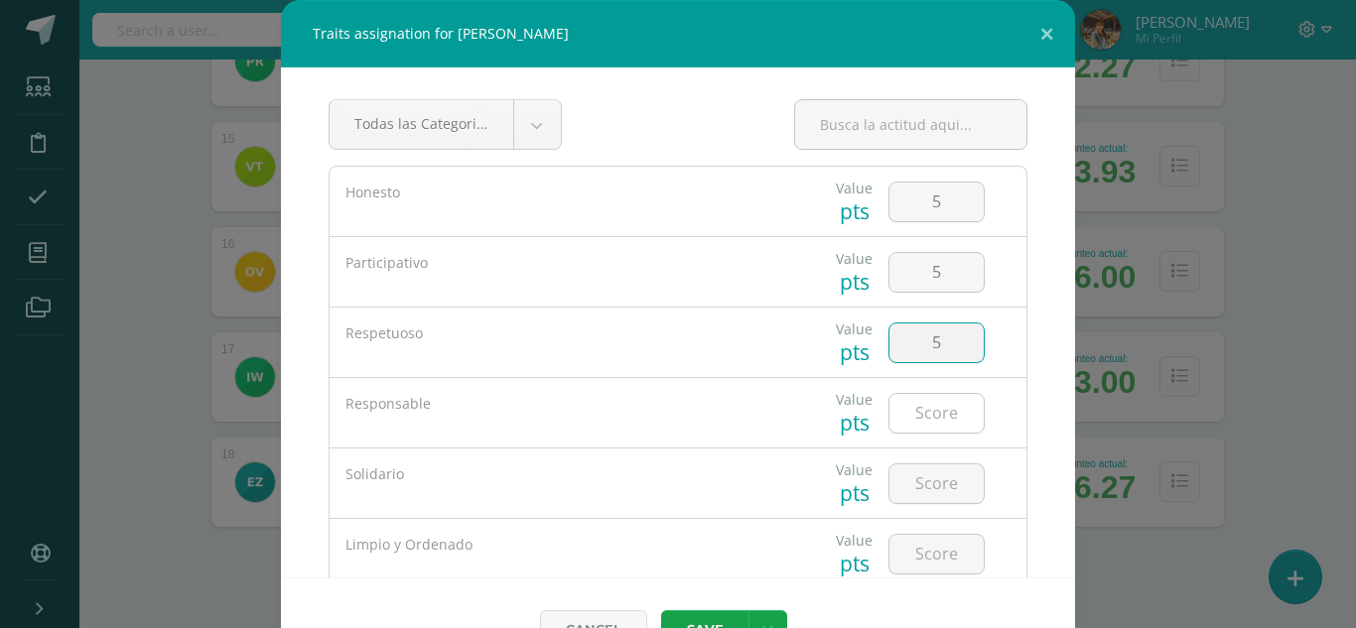
type input "5"
click at [911, 412] on input "number" at bounding box center [936, 413] width 94 height 39
type input "4"
click at [906, 484] on input "number" at bounding box center [936, 483] width 94 height 39
type input "4"
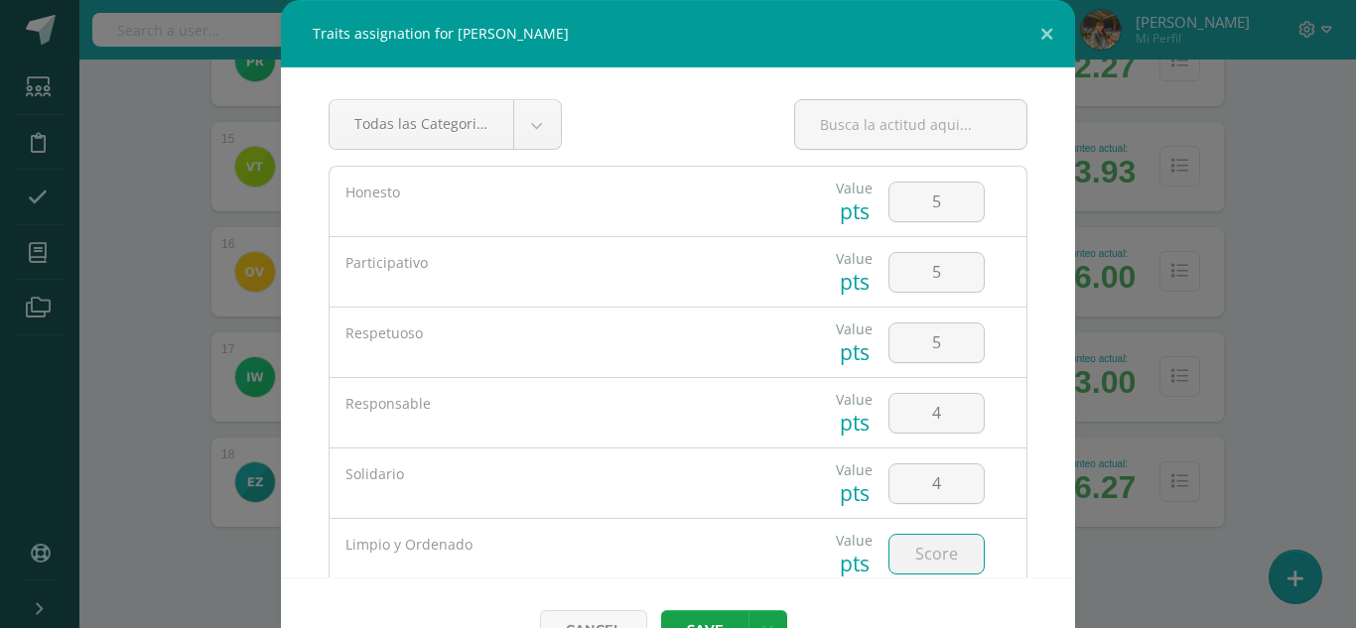
click at [907, 555] on input "number" at bounding box center [936, 554] width 94 height 39
type input "4"
click at [713, 620] on button "Save" at bounding box center [704, 629] width 87 height 39
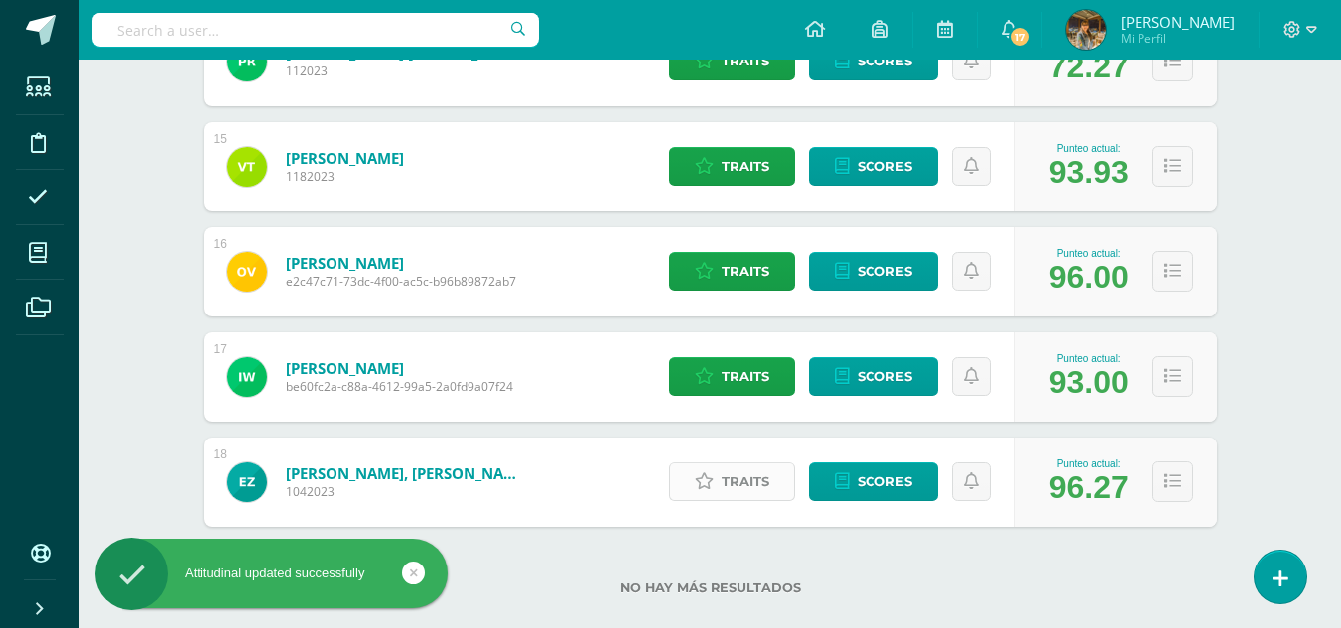
click at [745, 484] on span "Traits" at bounding box center [745, 481] width 48 height 37
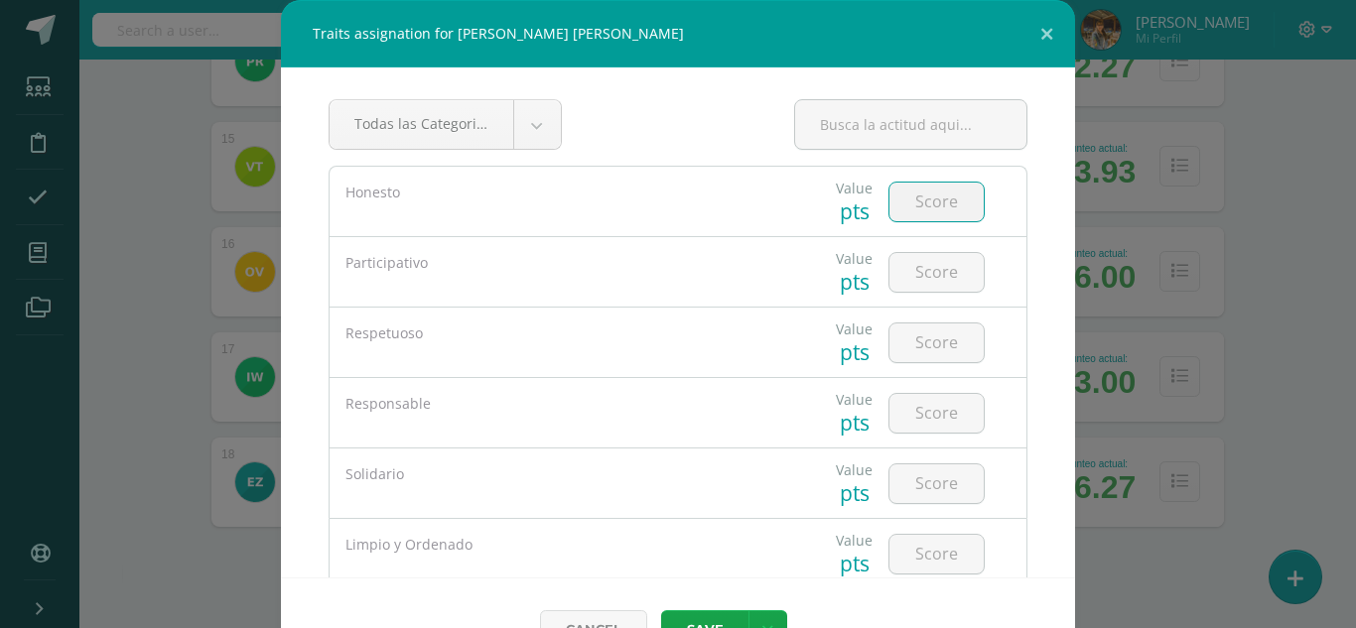
click at [913, 208] on input "number" at bounding box center [936, 202] width 94 height 39
type input "5"
click at [920, 272] on input "number" at bounding box center [936, 272] width 94 height 39
type input "5"
click at [924, 343] on input "number" at bounding box center [936, 343] width 94 height 39
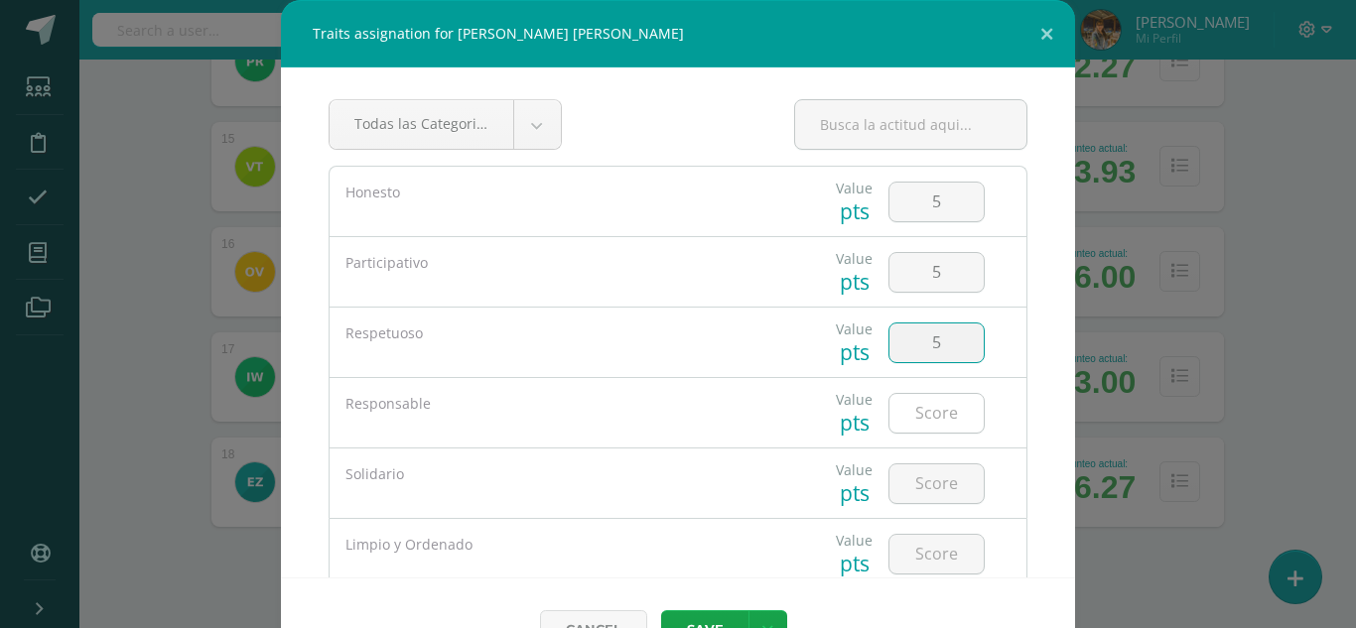
type input "5"
click at [910, 408] on input "number" at bounding box center [936, 413] width 94 height 39
type input "5"
click at [911, 482] on input "number" at bounding box center [936, 483] width 94 height 39
type input "5"
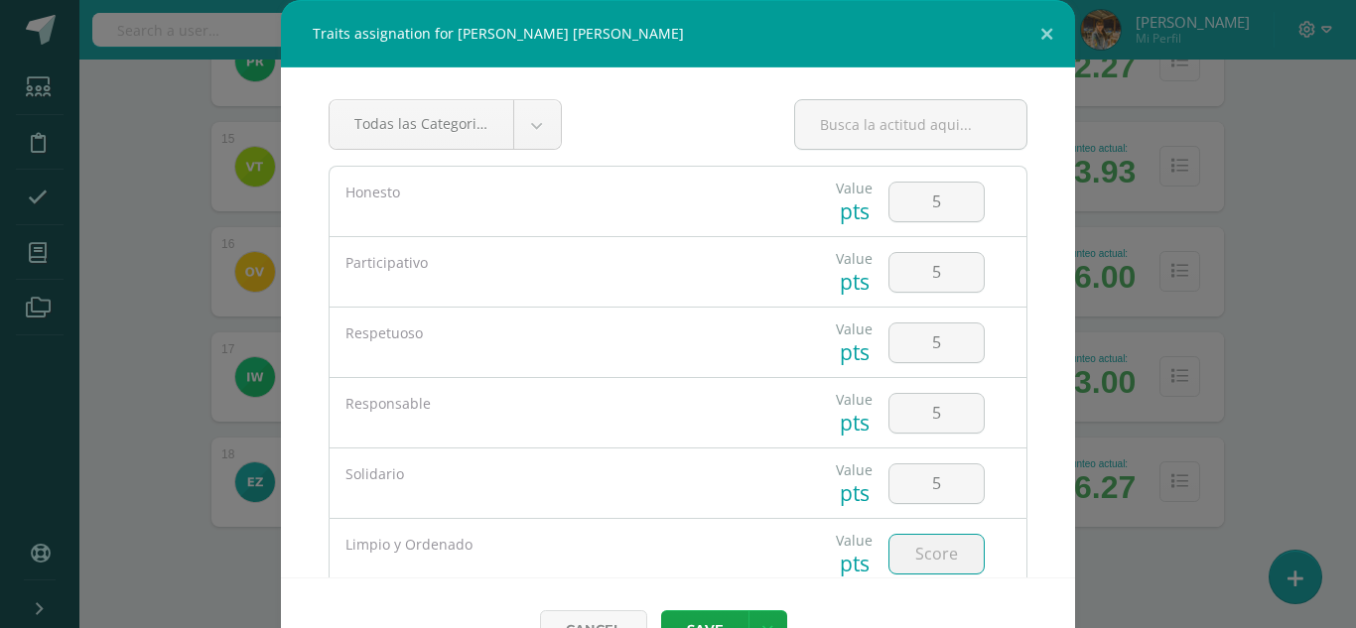
click at [918, 554] on input "number" at bounding box center [936, 554] width 94 height 39
type input "5"
click at [690, 618] on button "Save" at bounding box center [704, 629] width 87 height 39
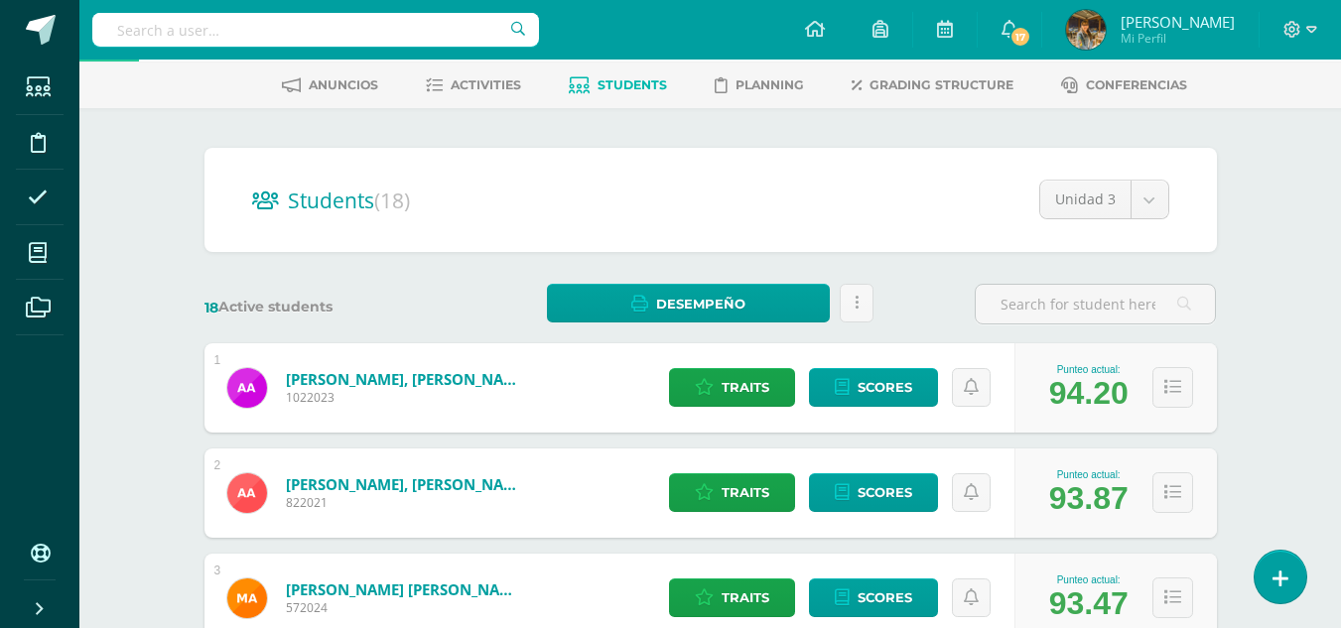
scroll to position [96, 0]
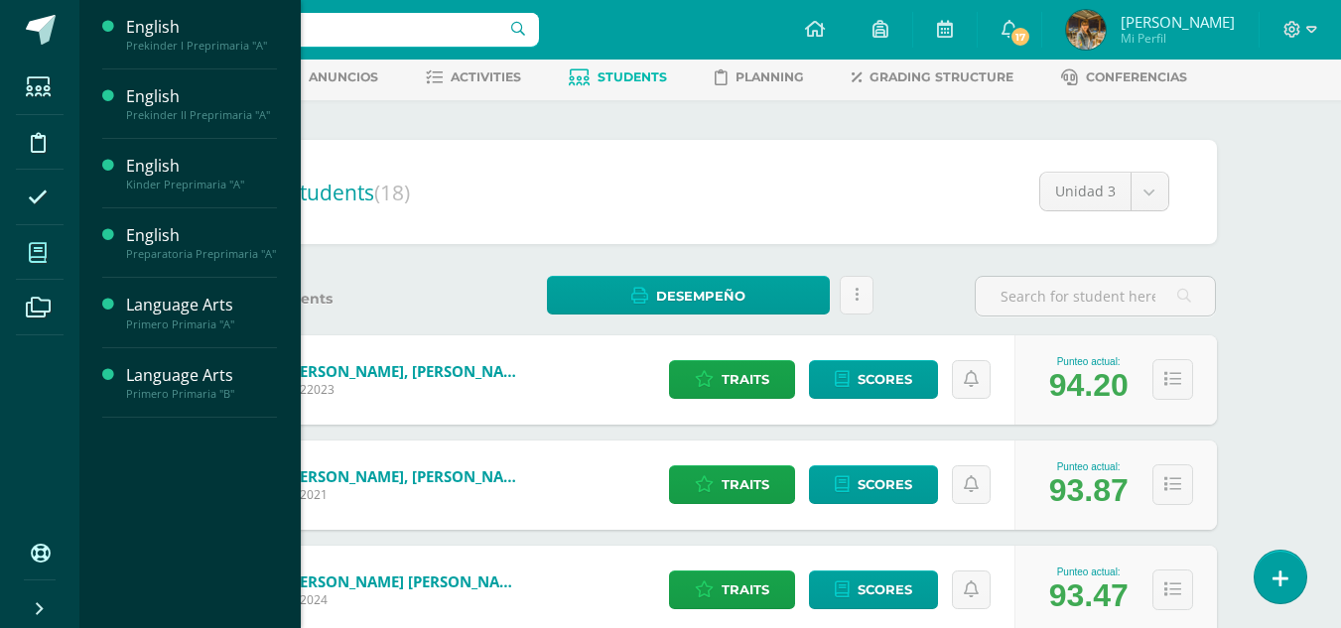
click at [40, 255] on icon at bounding box center [38, 253] width 18 height 20
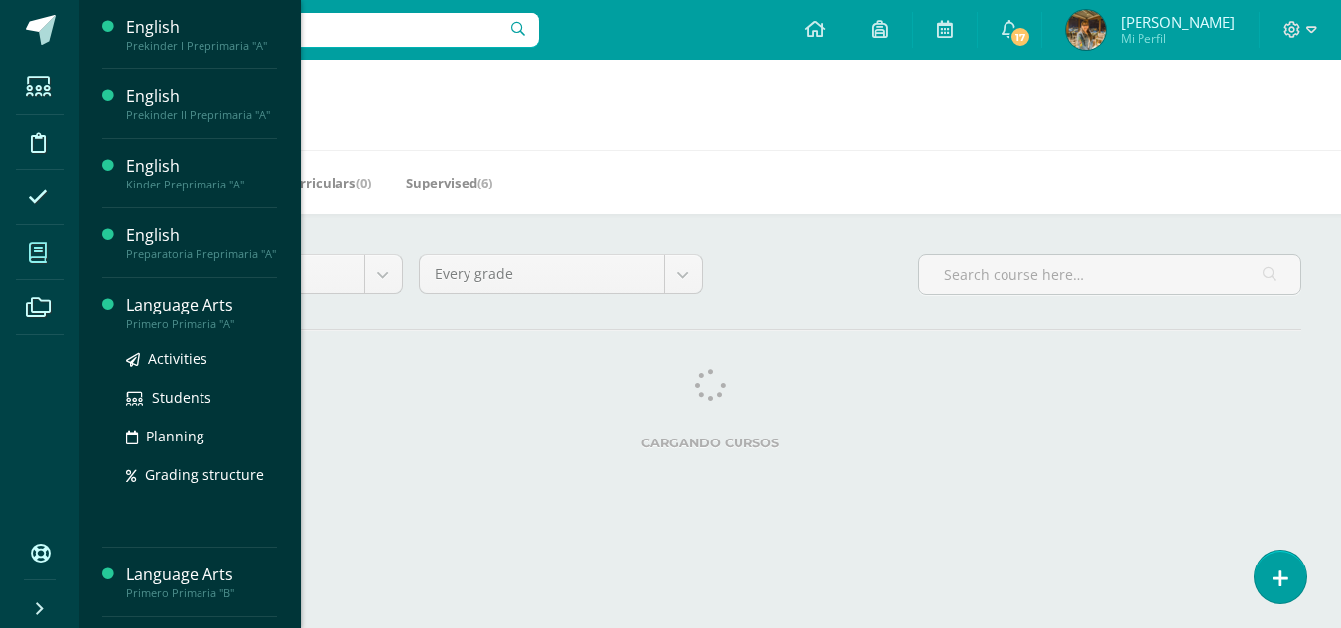
click at [151, 309] on div "Language Arts" at bounding box center [201, 305] width 151 height 23
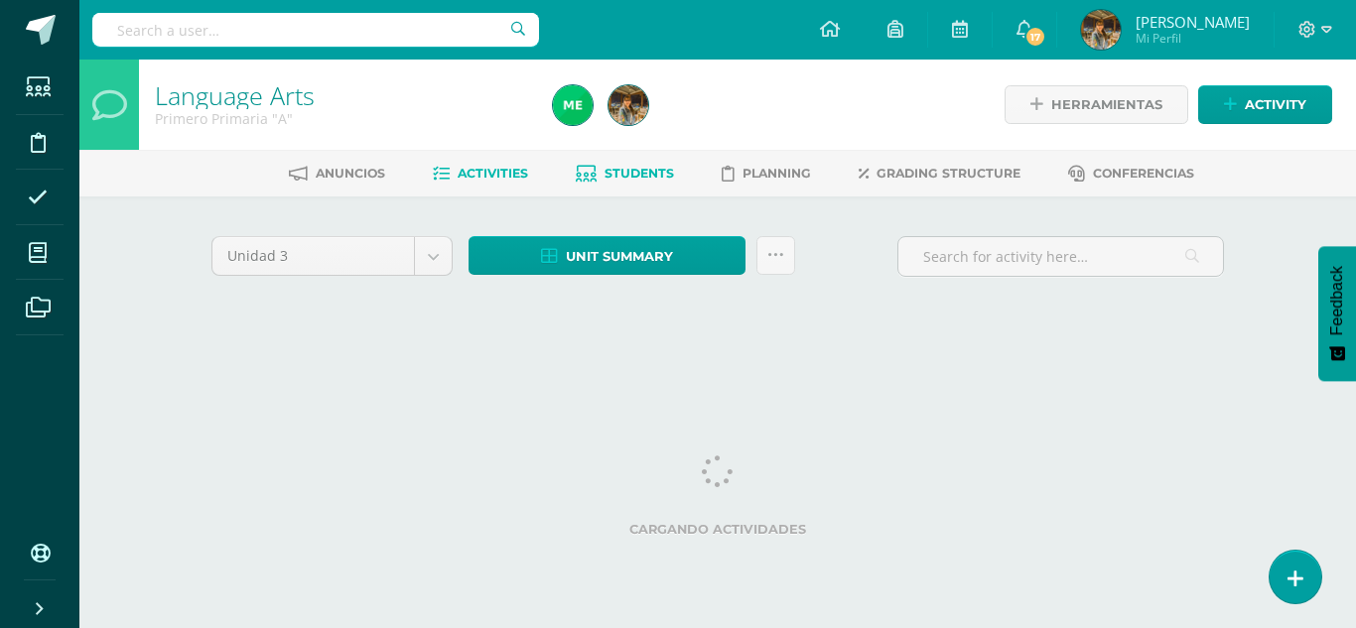
click at [636, 177] on span "Students" at bounding box center [638, 173] width 69 height 15
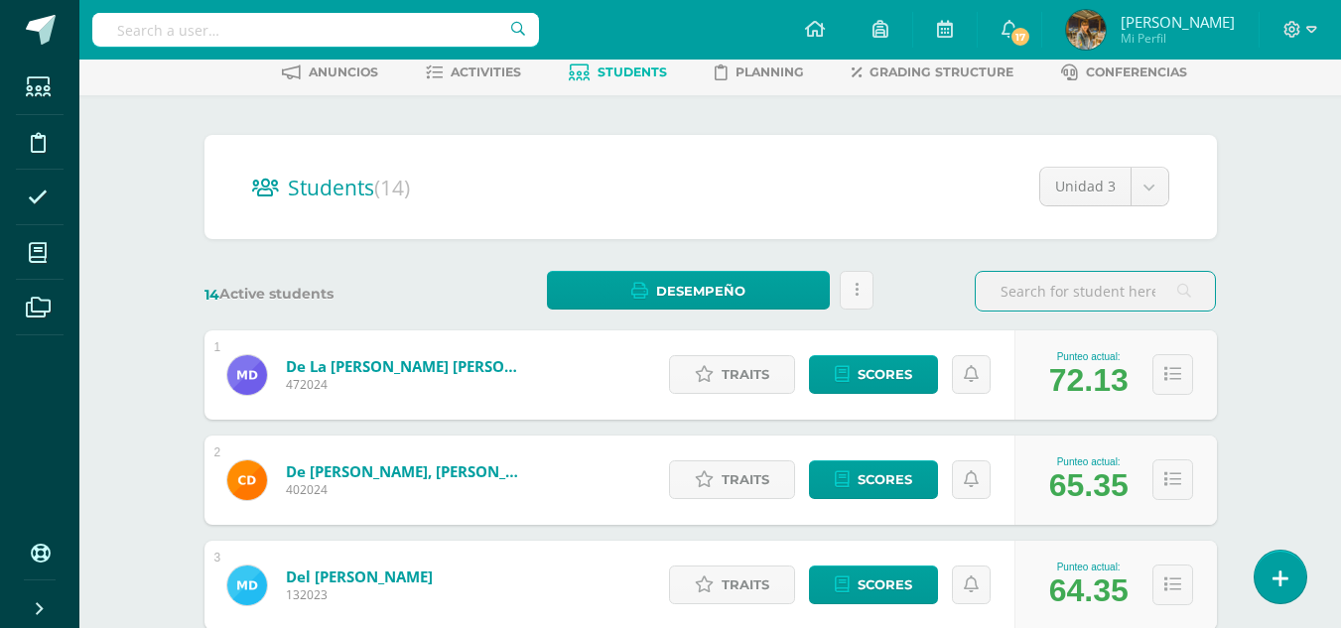
scroll to position [218, 0]
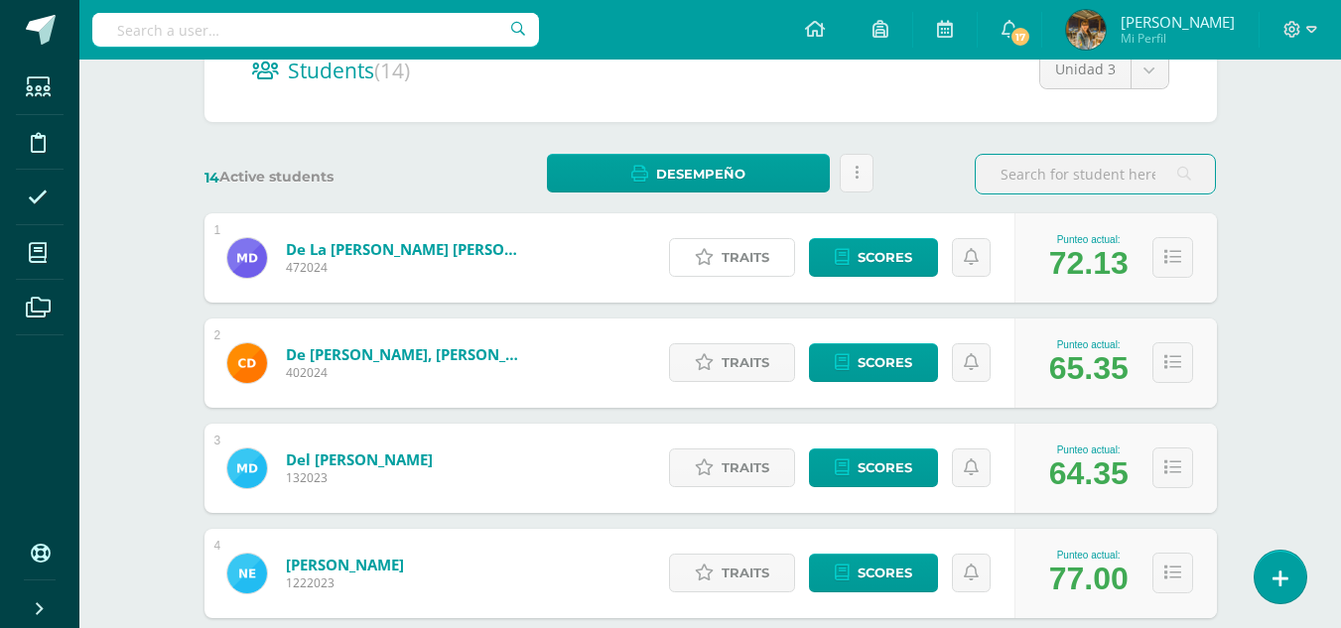
click at [715, 267] on link "Traits" at bounding box center [732, 257] width 126 height 39
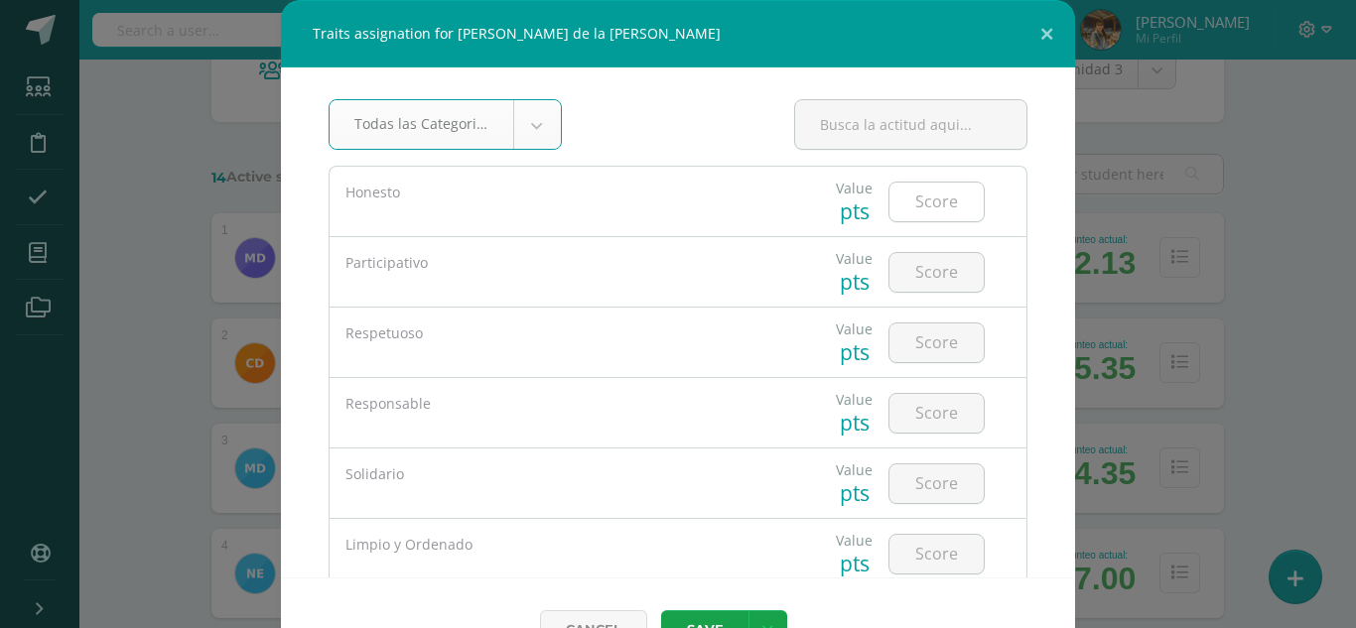
click at [911, 202] on input "number" at bounding box center [936, 202] width 94 height 39
type input "5"
click at [915, 273] on input "number" at bounding box center [936, 272] width 94 height 39
type input "5"
click at [919, 344] on input "number" at bounding box center [936, 343] width 94 height 39
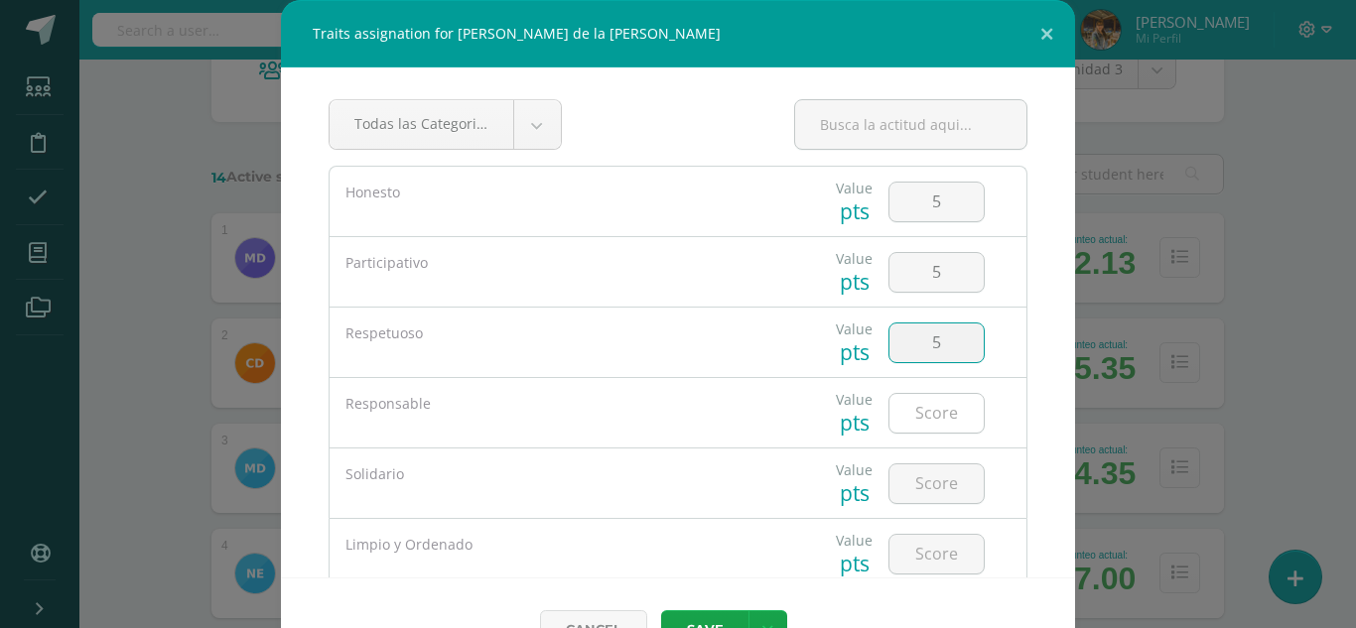
type input "5"
click at [919, 414] on input "number" at bounding box center [936, 413] width 94 height 39
type input "5"
click at [911, 476] on input "number" at bounding box center [936, 483] width 94 height 39
type input "5"
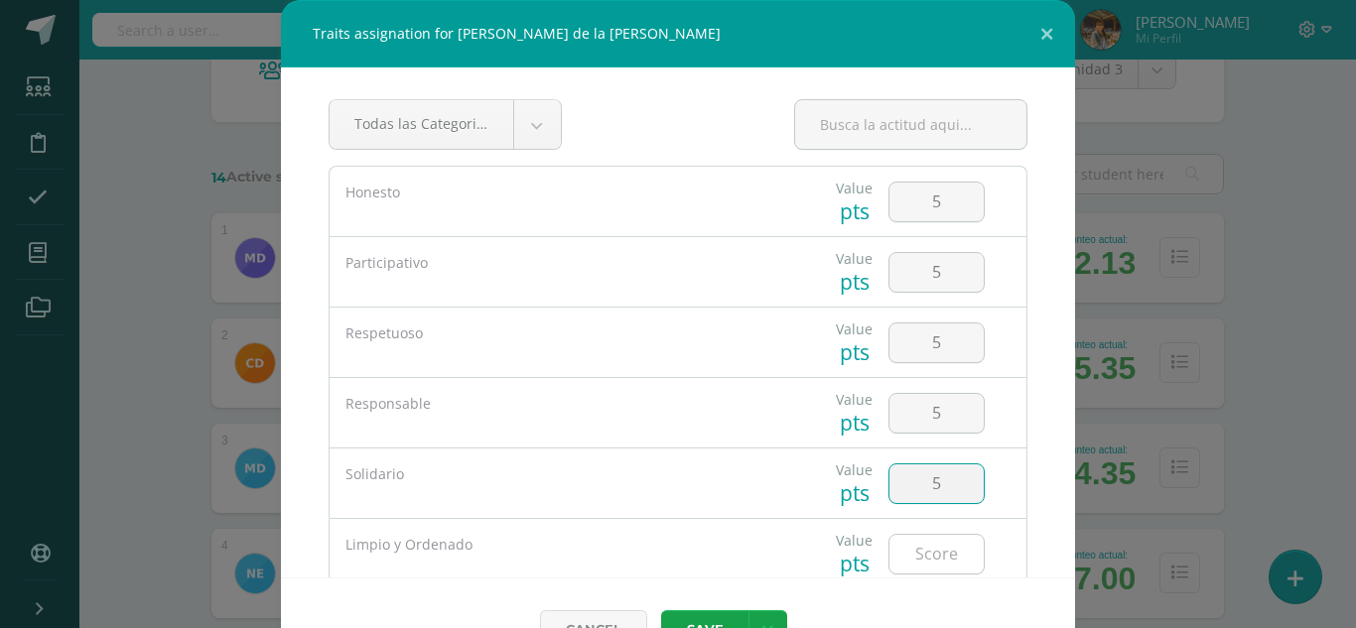
click at [901, 556] on input "number" at bounding box center [936, 554] width 94 height 39
type input "5"
click at [712, 615] on button "Save" at bounding box center [704, 629] width 87 height 39
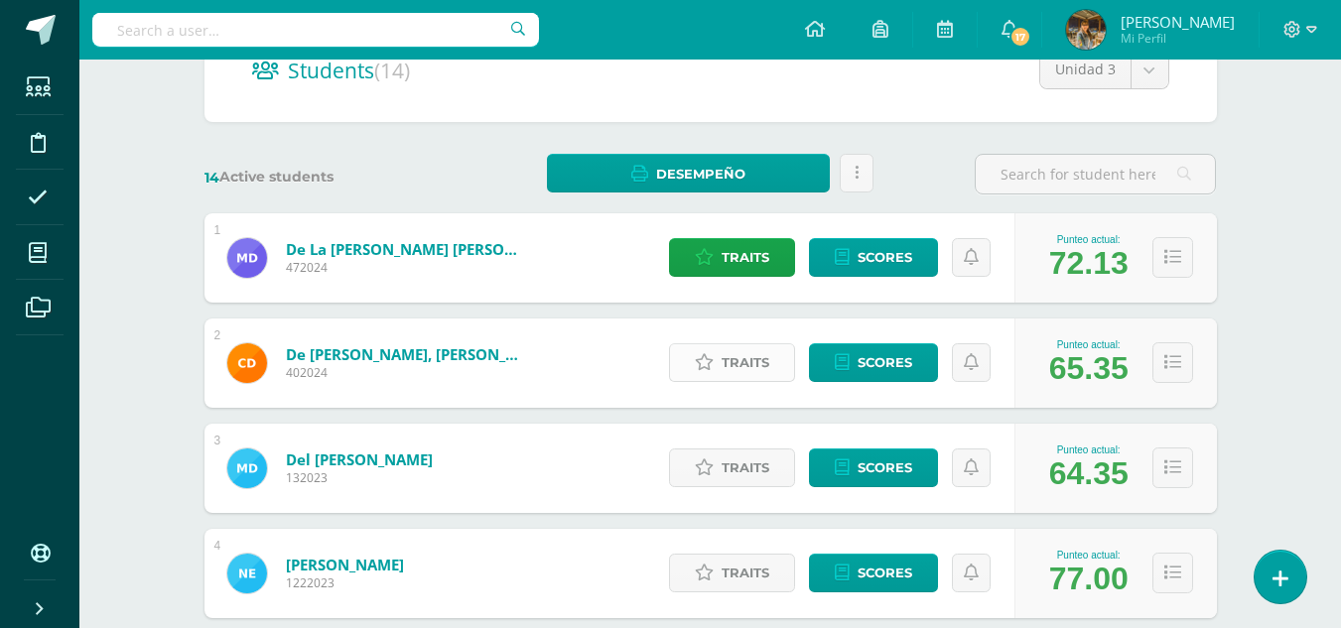
click at [734, 372] on span "Traits" at bounding box center [745, 362] width 48 height 37
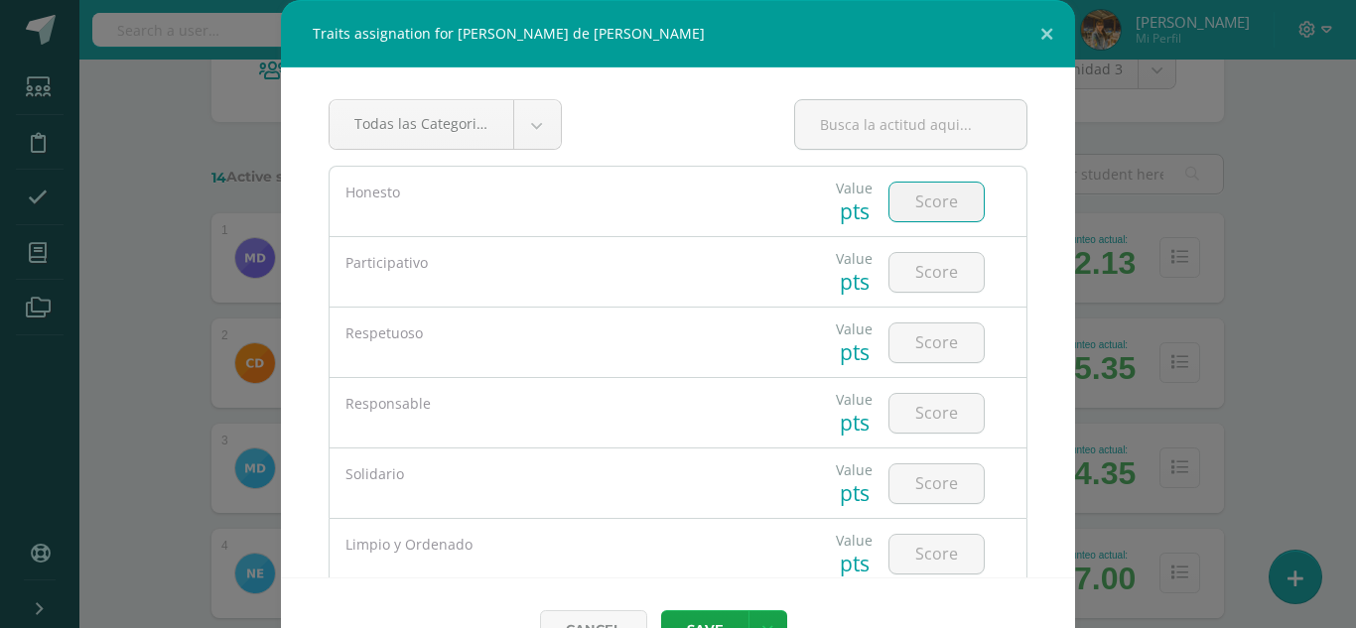
click at [911, 207] on input "number" at bounding box center [936, 202] width 94 height 39
type input "5"
click at [920, 265] on input "number" at bounding box center [936, 272] width 94 height 39
type input "5"
click at [930, 337] on input "number" at bounding box center [936, 343] width 94 height 39
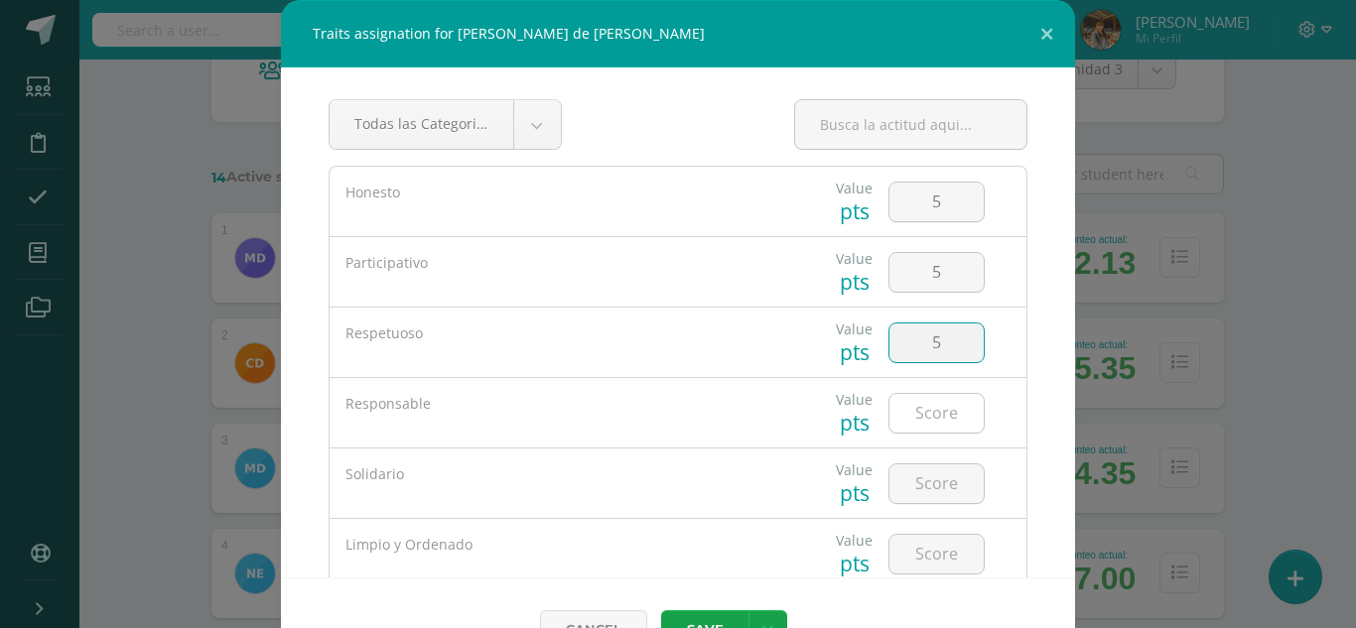
type input "5"
click at [921, 416] on input "number" at bounding box center [936, 413] width 94 height 39
type input "5"
click at [922, 490] on input "number" at bounding box center [936, 483] width 94 height 39
type input "5"
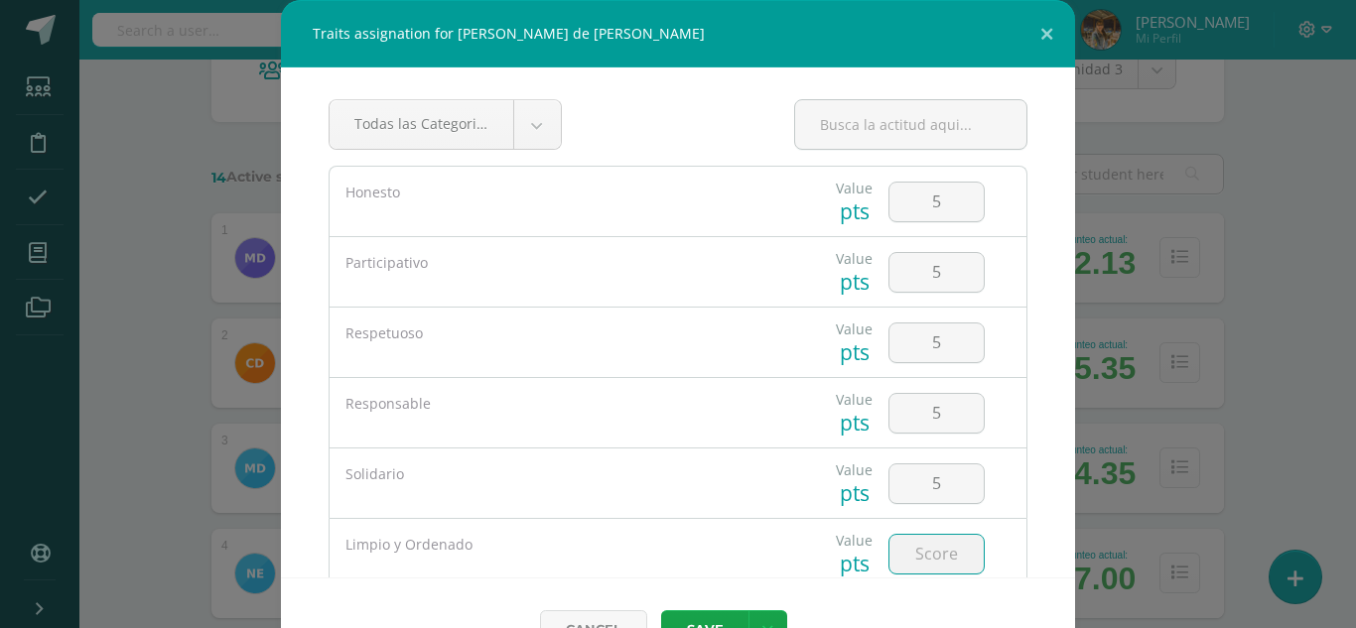
click at [921, 556] on input "number" at bounding box center [936, 554] width 94 height 39
type input "5"
click at [727, 618] on button "Save" at bounding box center [704, 629] width 87 height 39
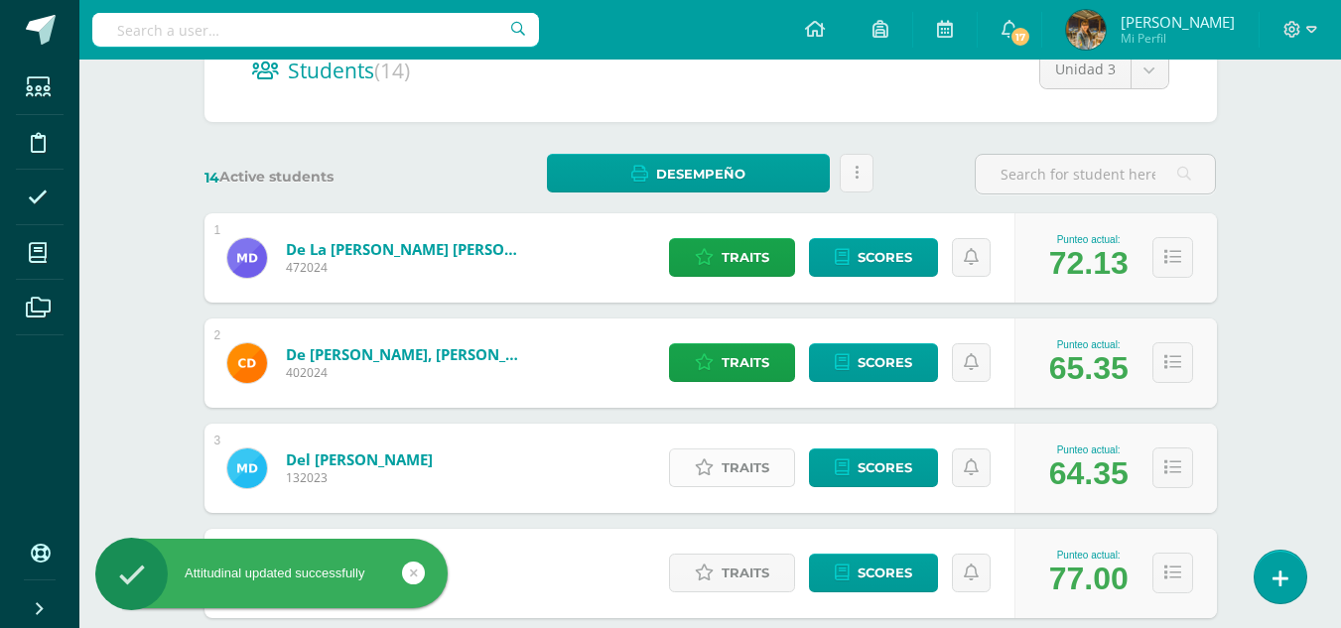
click at [729, 471] on span "Traits" at bounding box center [745, 468] width 48 height 37
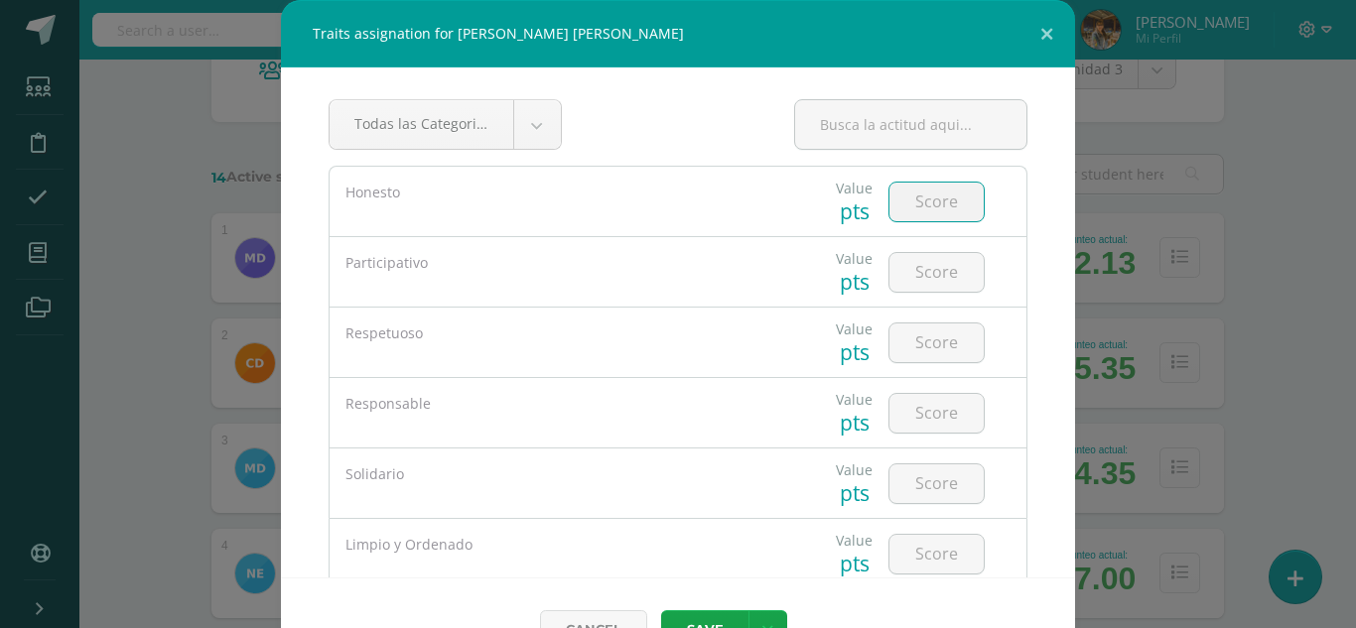
click at [914, 190] on input "number" at bounding box center [936, 202] width 94 height 39
type input "5"
click at [916, 255] on input "number" at bounding box center [936, 272] width 94 height 39
type input "2"
click at [926, 341] on input "number" at bounding box center [936, 343] width 94 height 39
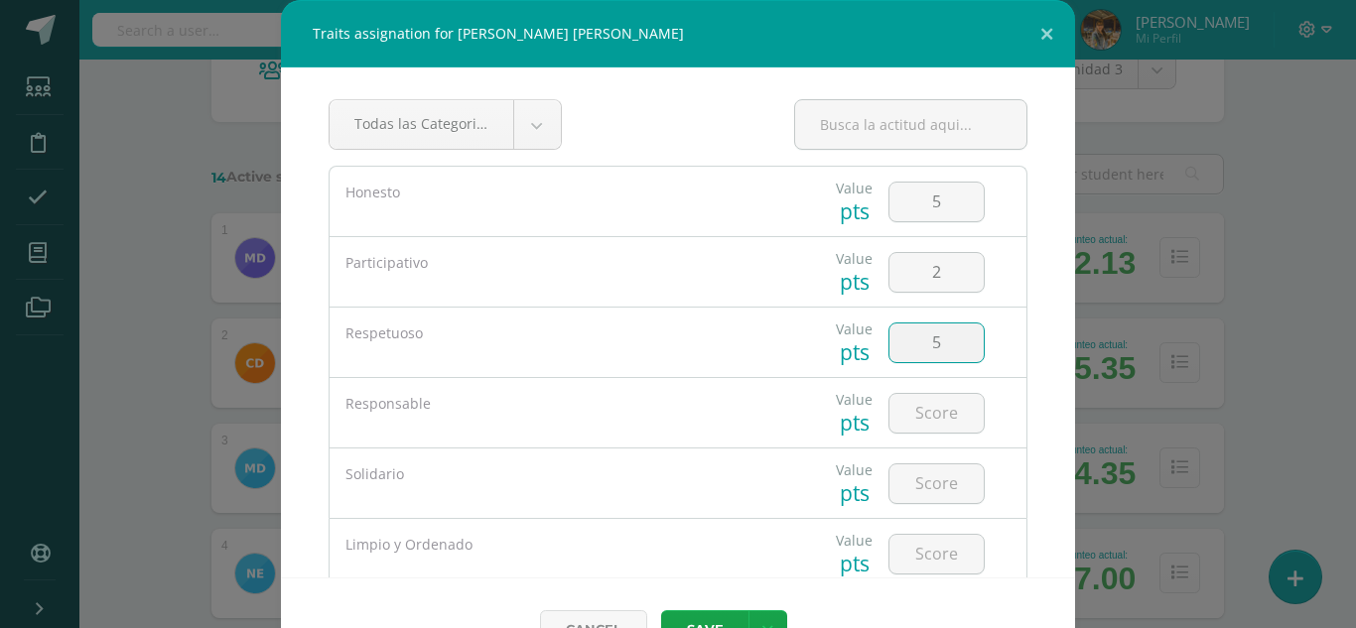
type input "5"
click at [909, 407] on input "number" at bounding box center [936, 413] width 94 height 39
type input "3"
click at [922, 483] on input "number" at bounding box center [936, 483] width 94 height 39
type input "4"
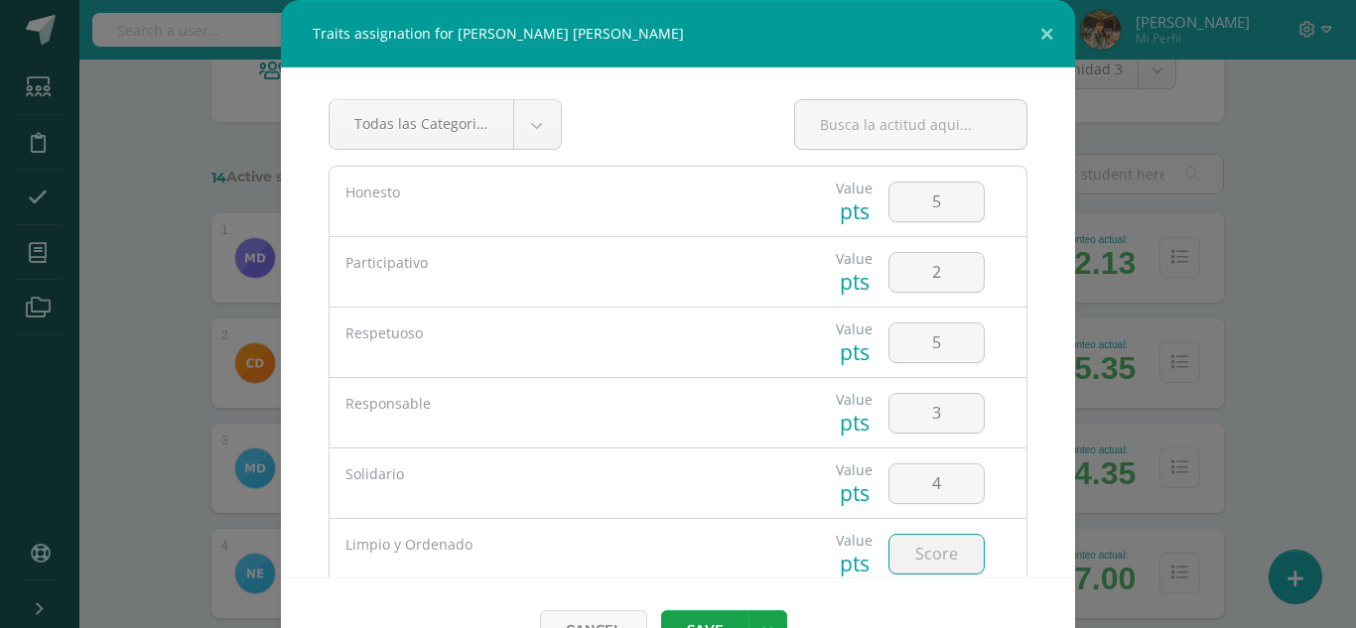
click at [929, 560] on input "number" at bounding box center [936, 554] width 94 height 39
type input "5"
click at [713, 619] on button "Save" at bounding box center [704, 629] width 87 height 39
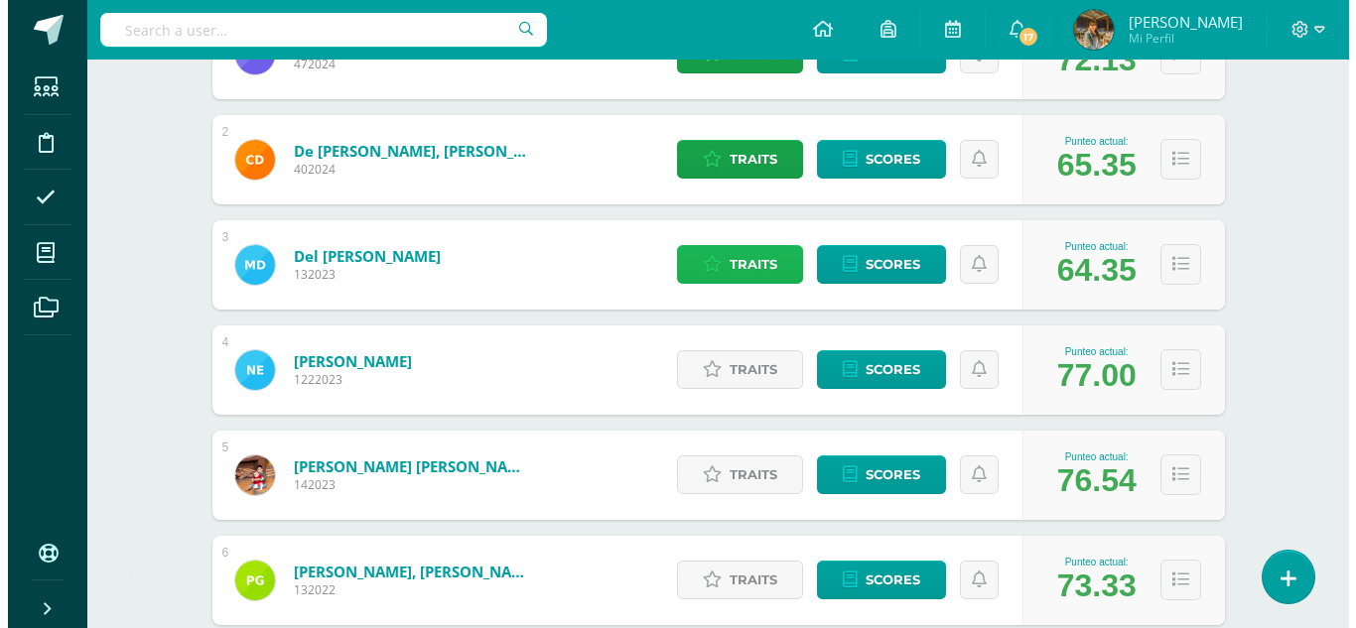
scroll to position [446, 0]
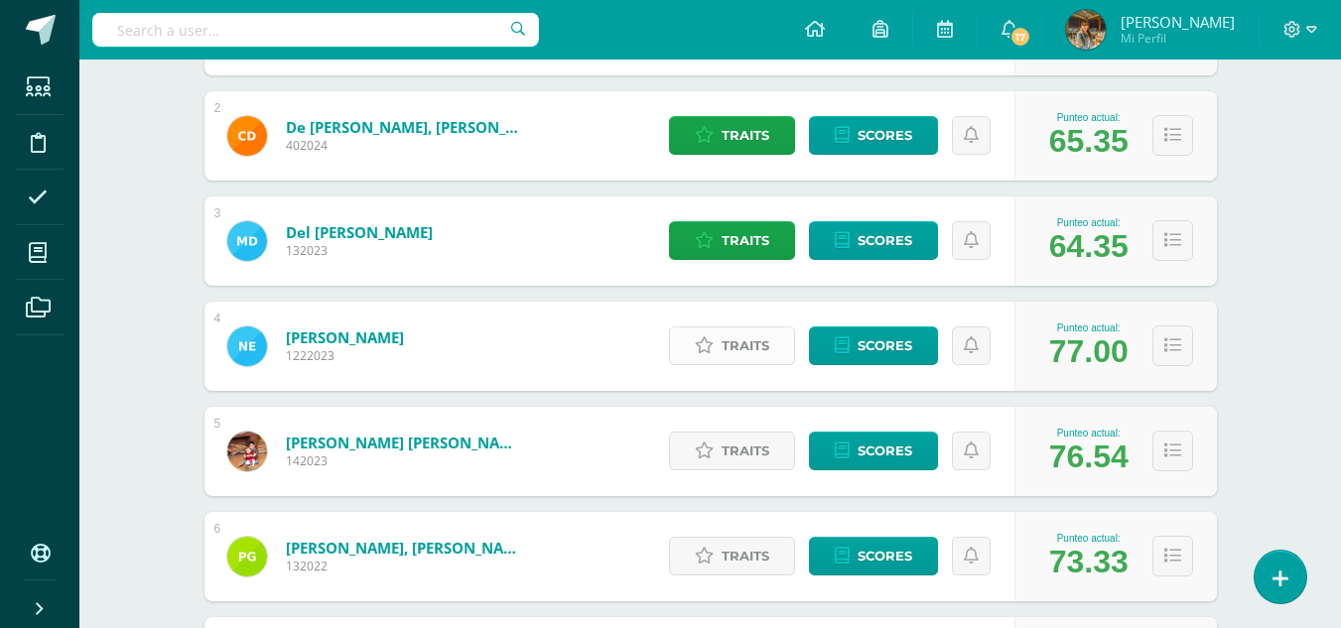
click at [720, 344] on link "Traits" at bounding box center [732, 345] width 126 height 39
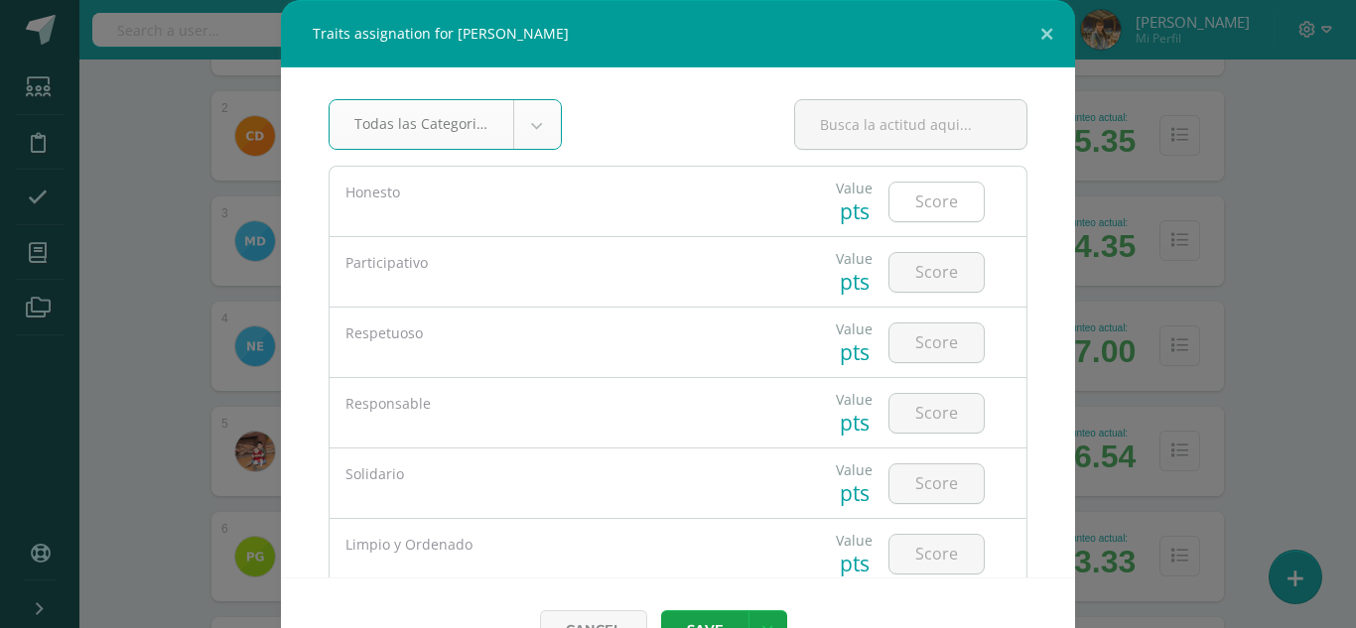
click at [926, 207] on input "number" at bounding box center [936, 202] width 94 height 39
type input "5"
click at [945, 275] on input "number" at bounding box center [936, 272] width 94 height 39
type input "5"
click at [949, 342] on input "number" at bounding box center [936, 343] width 94 height 39
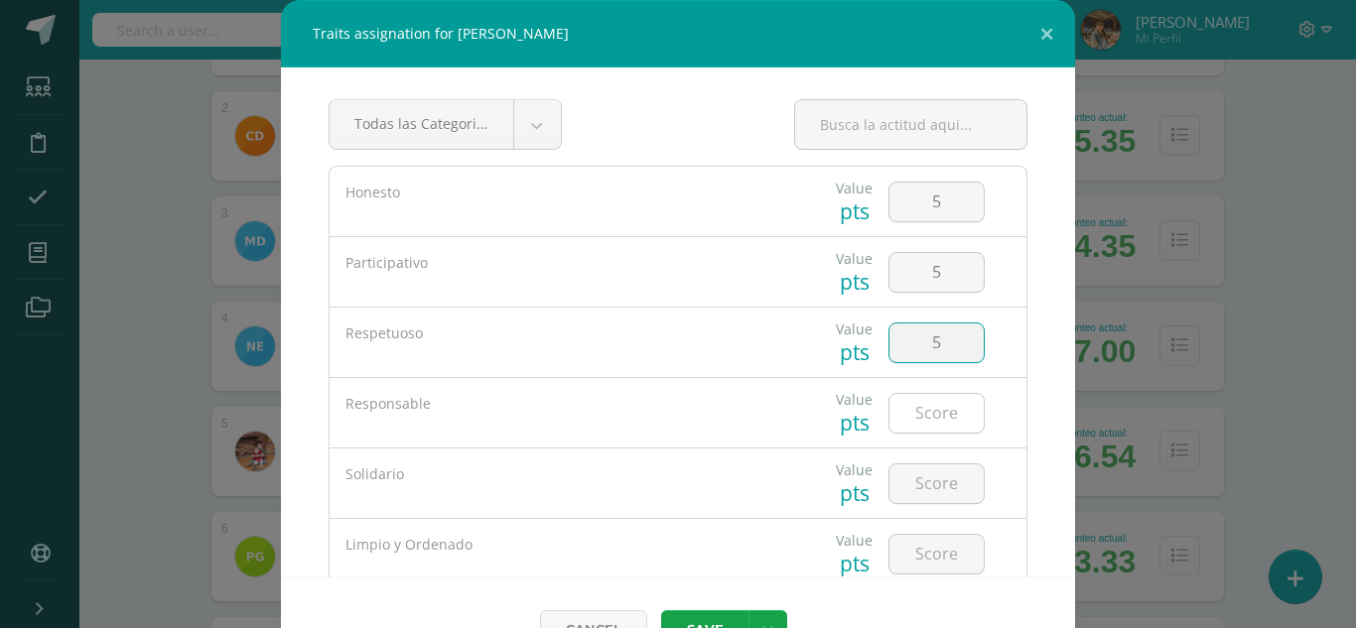
type input "5"
click at [905, 412] on input "number" at bounding box center [936, 413] width 94 height 39
type input "5"
click at [892, 487] on input "number" at bounding box center [936, 483] width 94 height 39
type input "5"
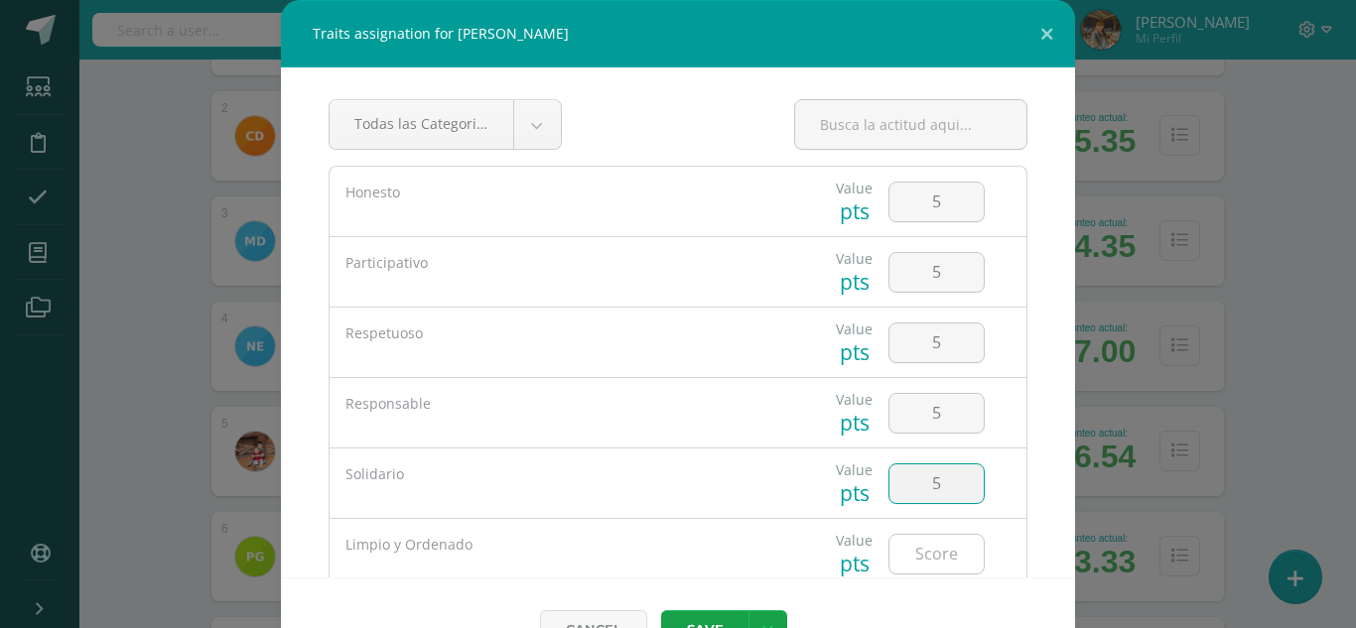
click at [906, 545] on input "number" at bounding box center [936, 554] width 94 height 39
type input "5"
click at [700, 619] on button "Save" at bounding box center [704, 629] width 87 height 39
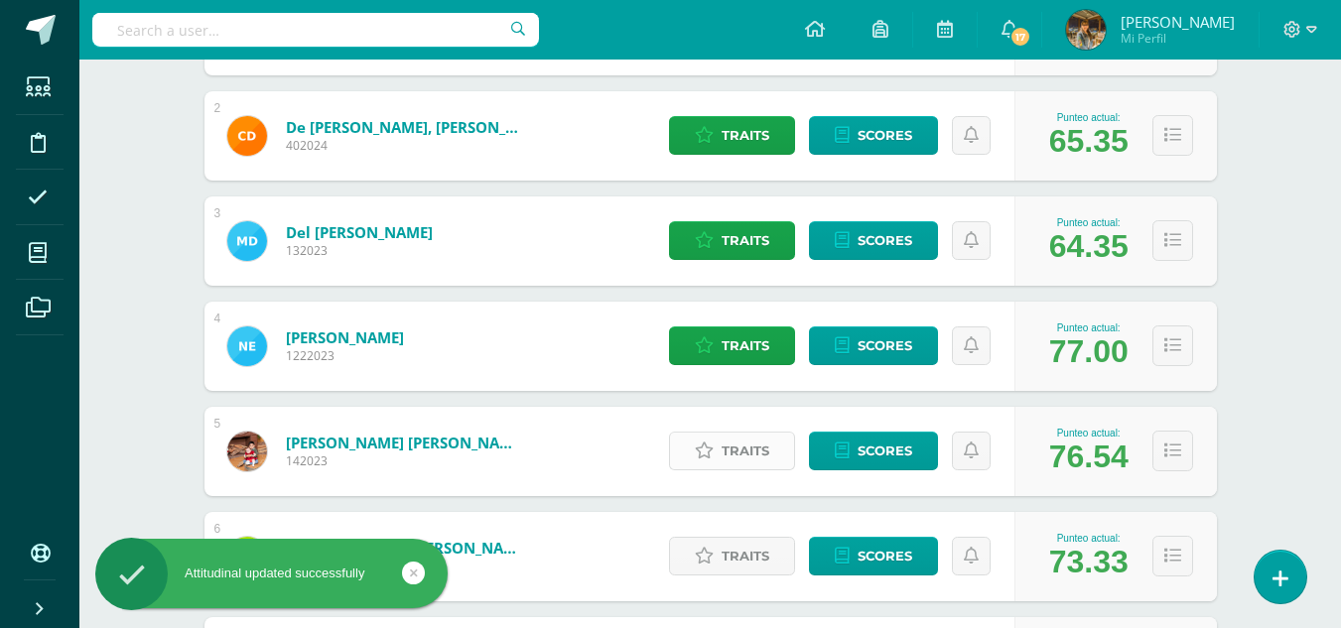
click at [725, 461] on span "Traits" at bounding box center [745, 451] width 48 height 37
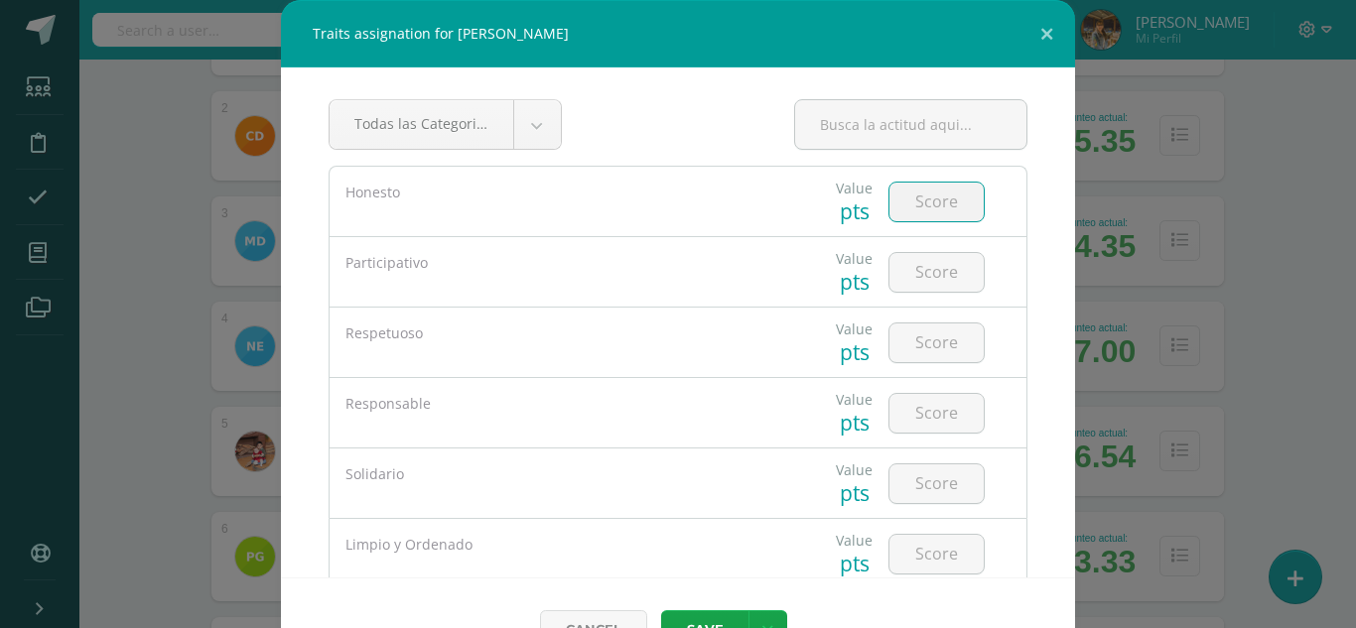
click at [905, 199] on input "number" at bounding box center [936, 202] width 94 height 39
type input "5"
click at [927, 266] on input "number" at bounding box center [936, 272] width 94 height 39
type input "4"
click at [931, 338] on input "number" at bounding box center [936, 343] width 94 height 39
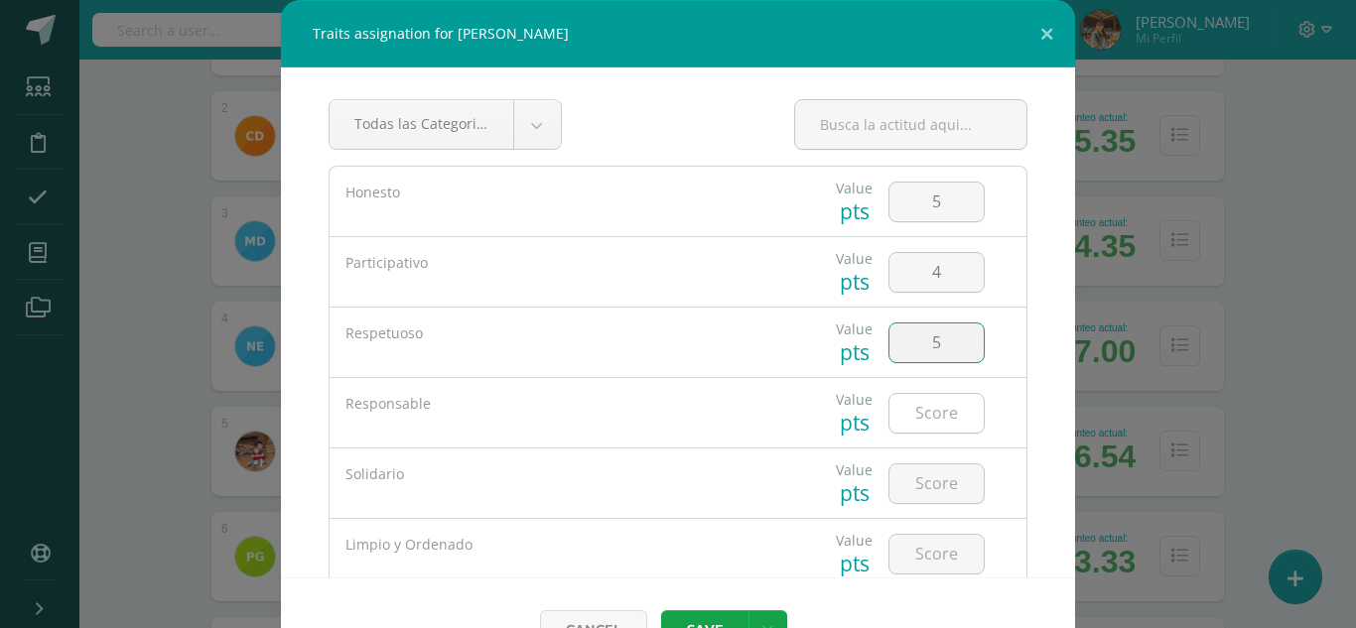
type input "5"
click at [927, 418] on input "number" at bounding box center [936, 413] width 94 height 39
type input "5"
click at [928, 485] on input "number" at bounding box center [936, 483] width 94 height 39
type input "4"
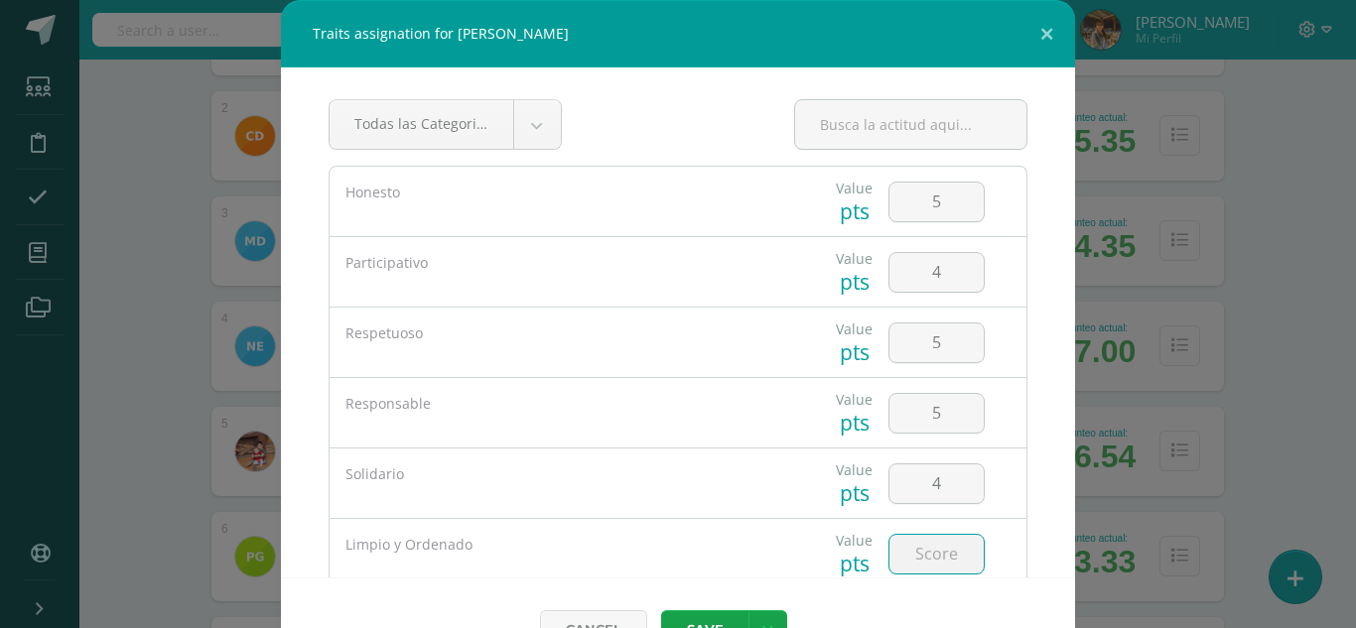
click at [931, 550] on input "number" at bounding box center [936, 554] width 94 height 39
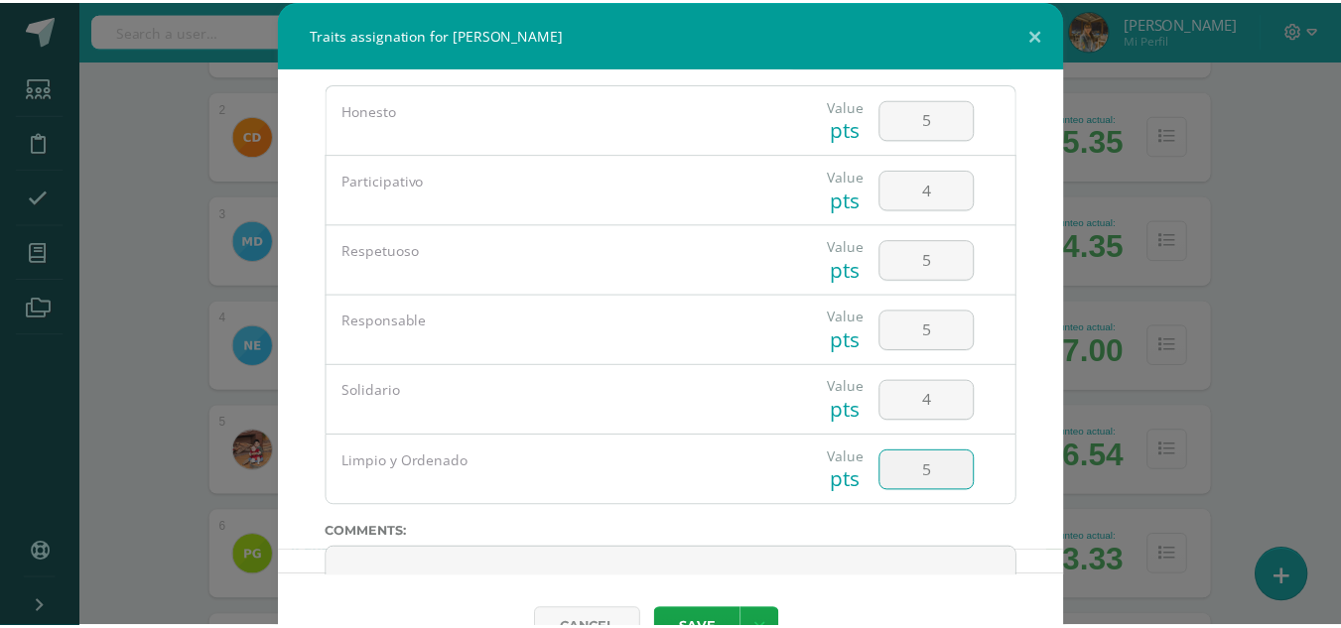
scroll to position [86, 0]
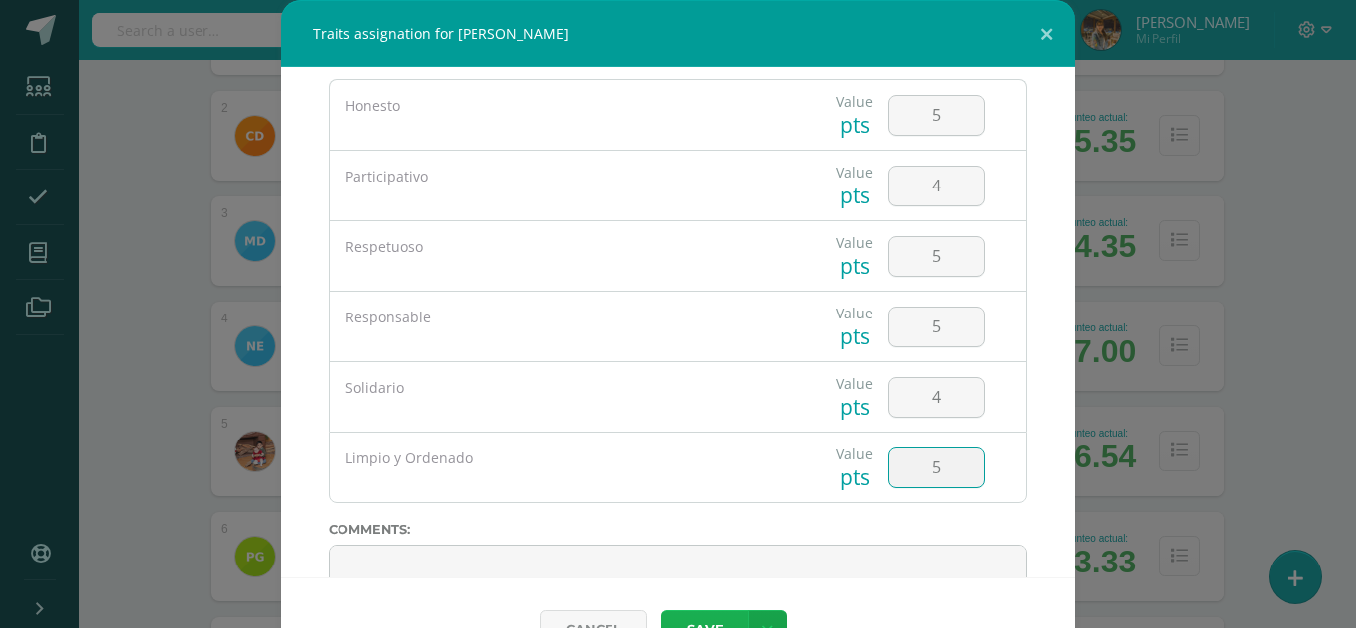
type input "5"
click at [726, 613] on button "Save" at bounding box center [704, 629] width 87 height 39
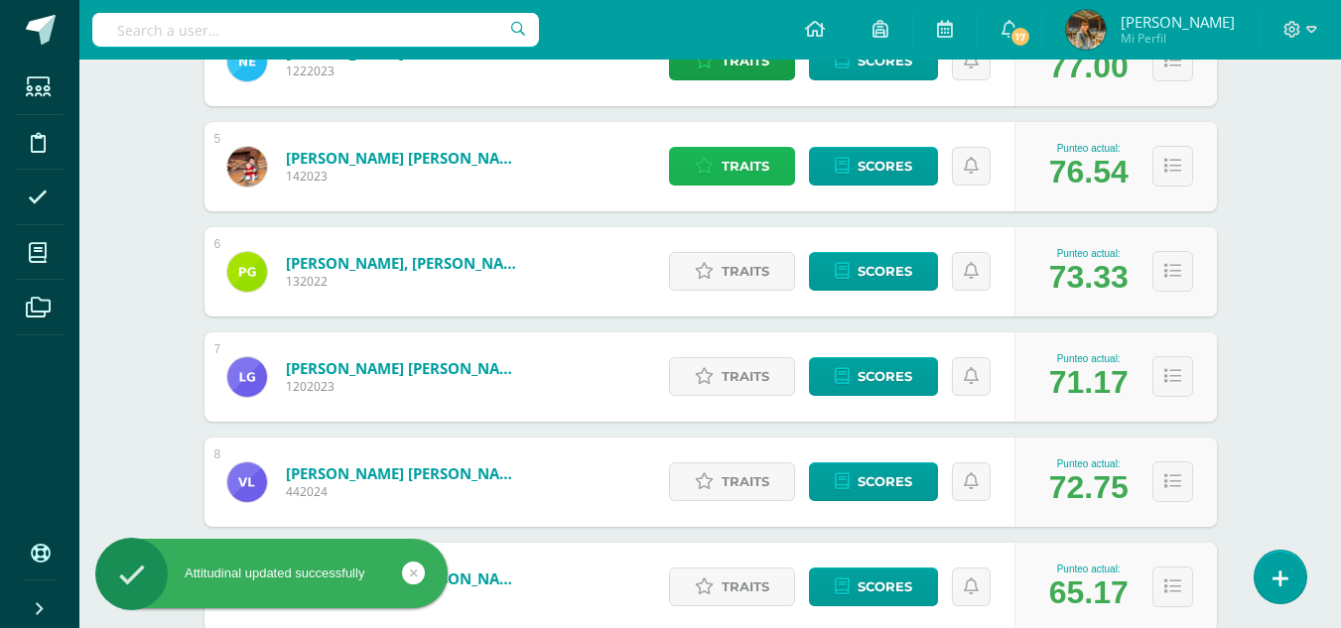
scroll to position [726, 0]
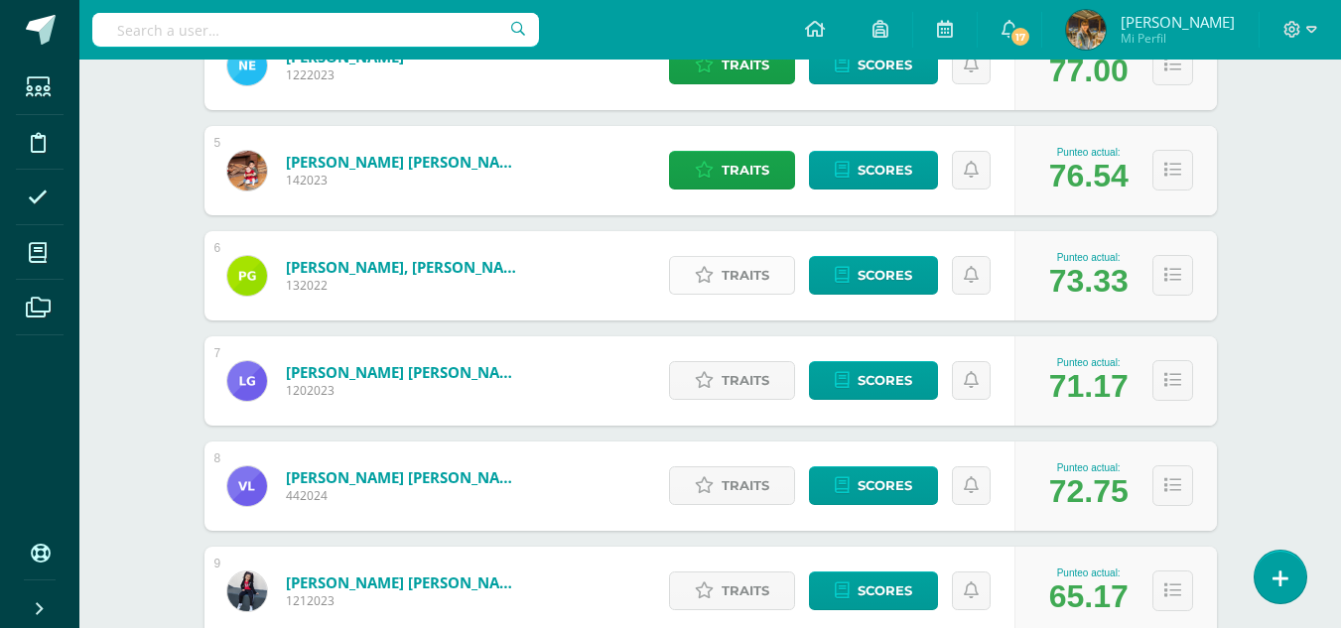
click at [718, 270] on link "Traits" at bounding box center [732, 275] width 126 height 39
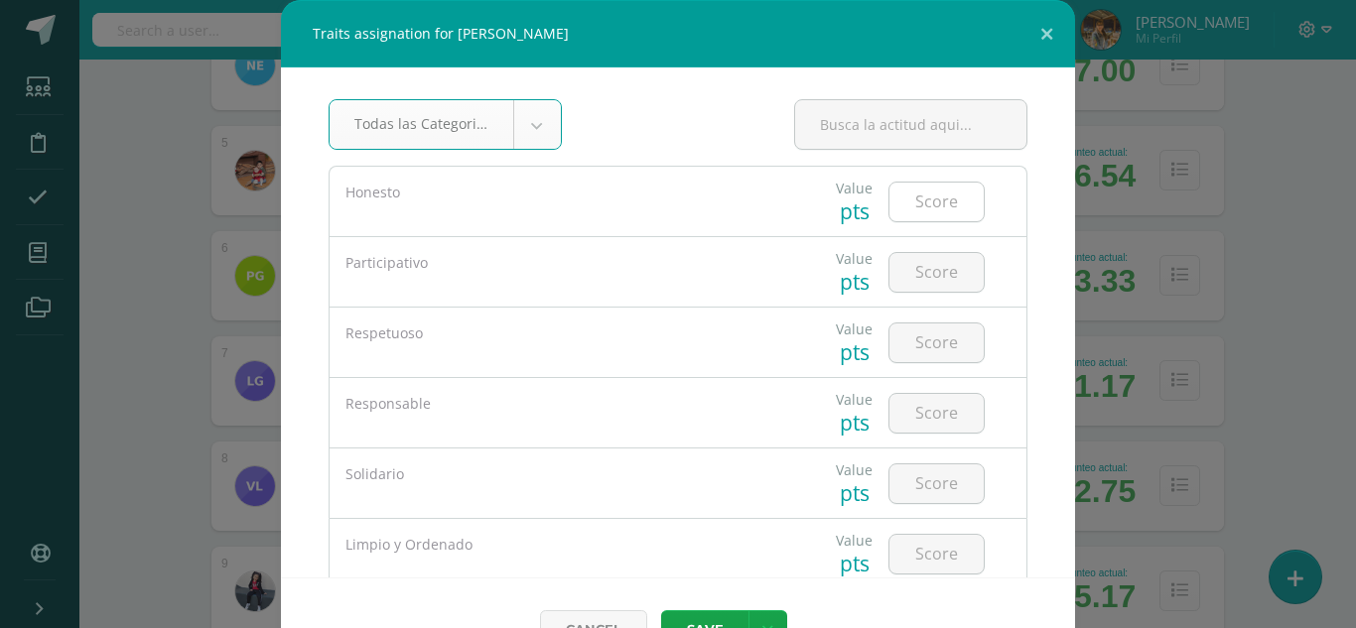
click at [911, 199] on input "number" at bounding box center [936, 202] width 94 height 39
type input "5"
click at [919, 272] on input "number" at bounding box center [936, 272] width 94 height 39
type input "5"
click at [924, 346] on input "number" at bounding box center [936, 343] width 94 height 39
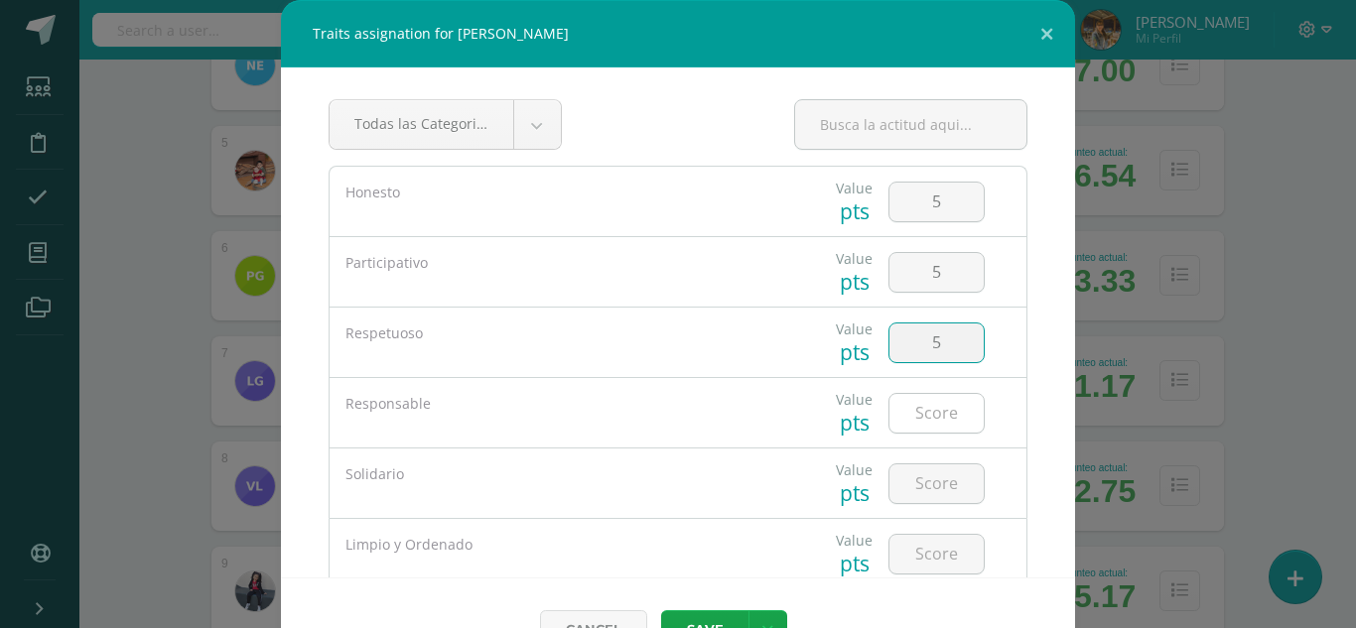
type input "5"
click at [913, 417] on input "number" at bounding box center [936, 413] width 94 height 39
type input "5"
click at [920, 485] on input "number" at bounding box center [936, 483] width 94 height 39
type input "5"
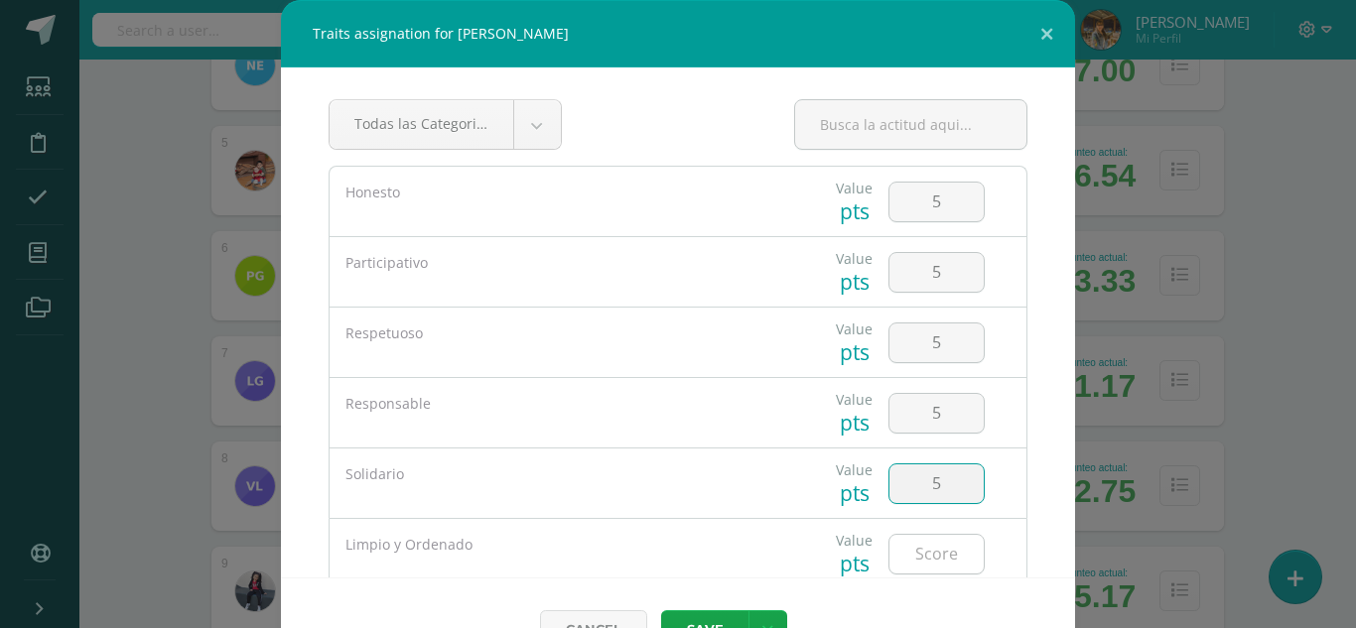
click at [930, 551] on input "number" at bounding box center [936, 554] width 94 height 39
type input "4"
click at [724, 619] on button "Save" at bounding box center [704, 629] width 87 height 39
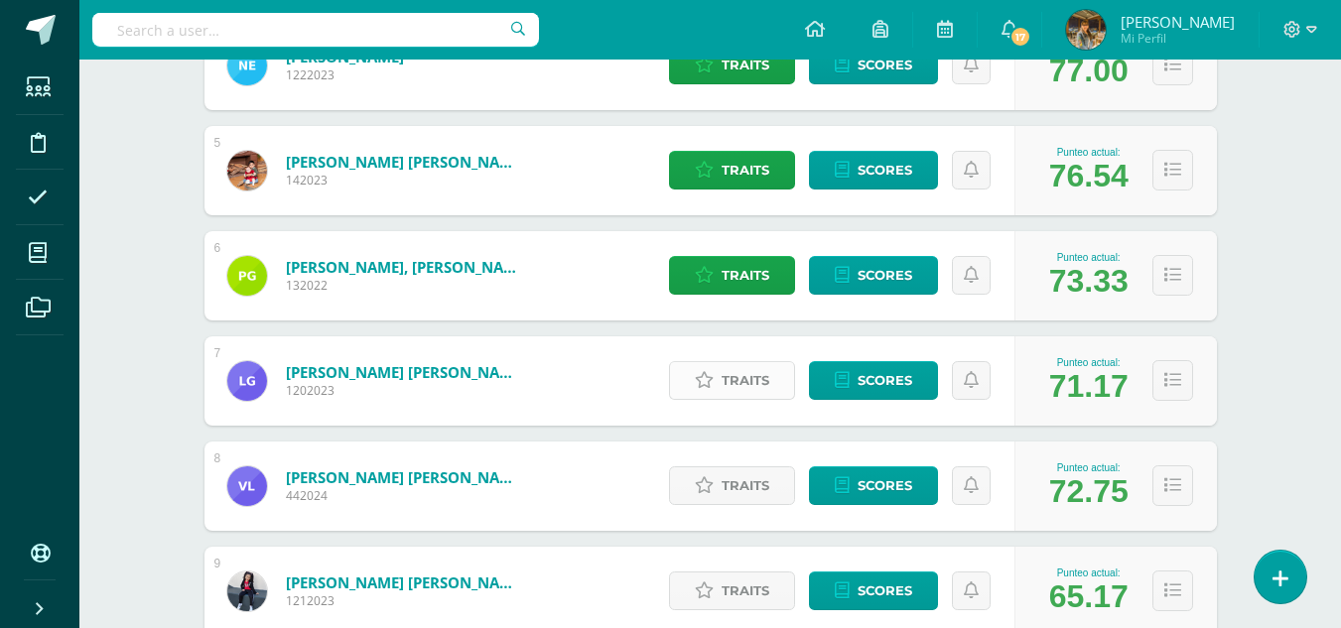
click at [747, 380] on span "Traits" at bounding box center [745, 380] width 48 height 37
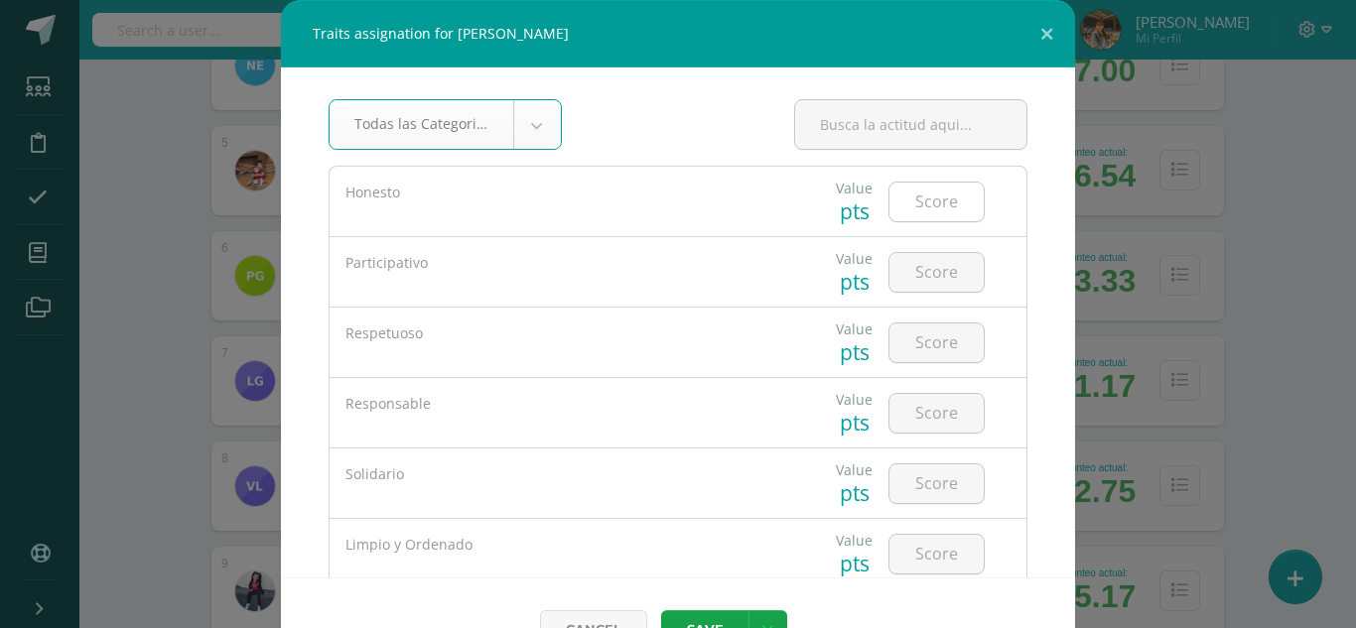
click at [915, 198] on input "number" at bounding box center [936, 202] width 94 height 39
type input "5"
click at [912, 272] on input "number" at bounding box center [936, 272] width 94 height 39
type input "2"
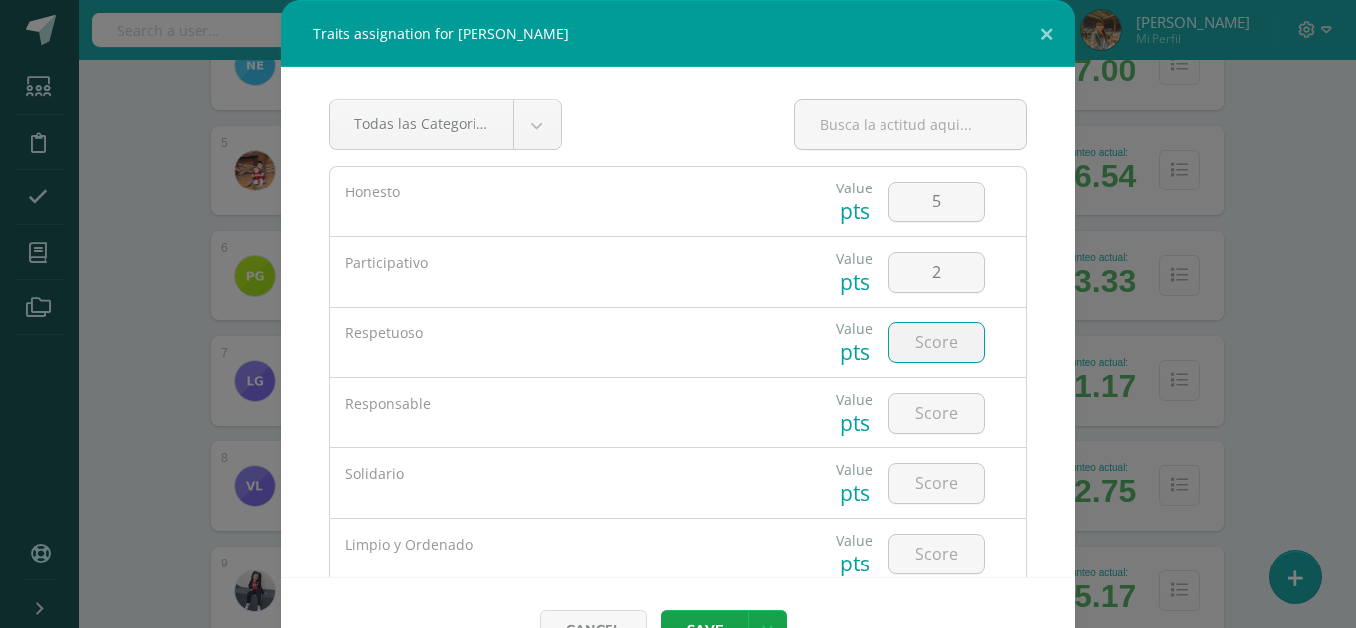
click at [919, 350] on input "number" at bounding box center [936, 343] width 94 height 39
type input "5"
click at [922, 423] on input "number" at bounding box center [936, 413] width 94 height 39
type input "5"
click at [918, 485] on input "number" at bounding box center [936, 483] width 94 height 39
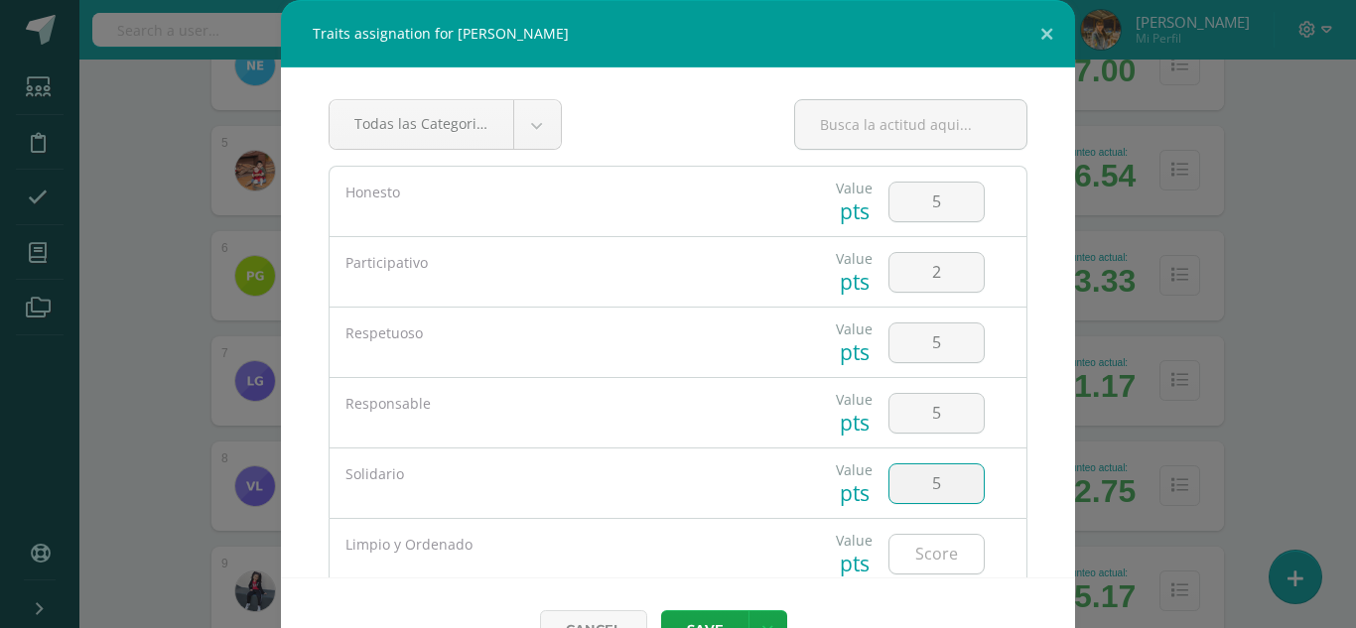
type input "5"
click at [897, 564] on input "number" at bounding box center [936, 554] width 94 height 39
type input "5"
click at [714, 608] on div "Cancel Save Save and fill in all my courses" at bounding box center [678, 629] width 794 height 103
click at [713, 619] on button "Save" at bounding box center [704, 629] width 87 height 39
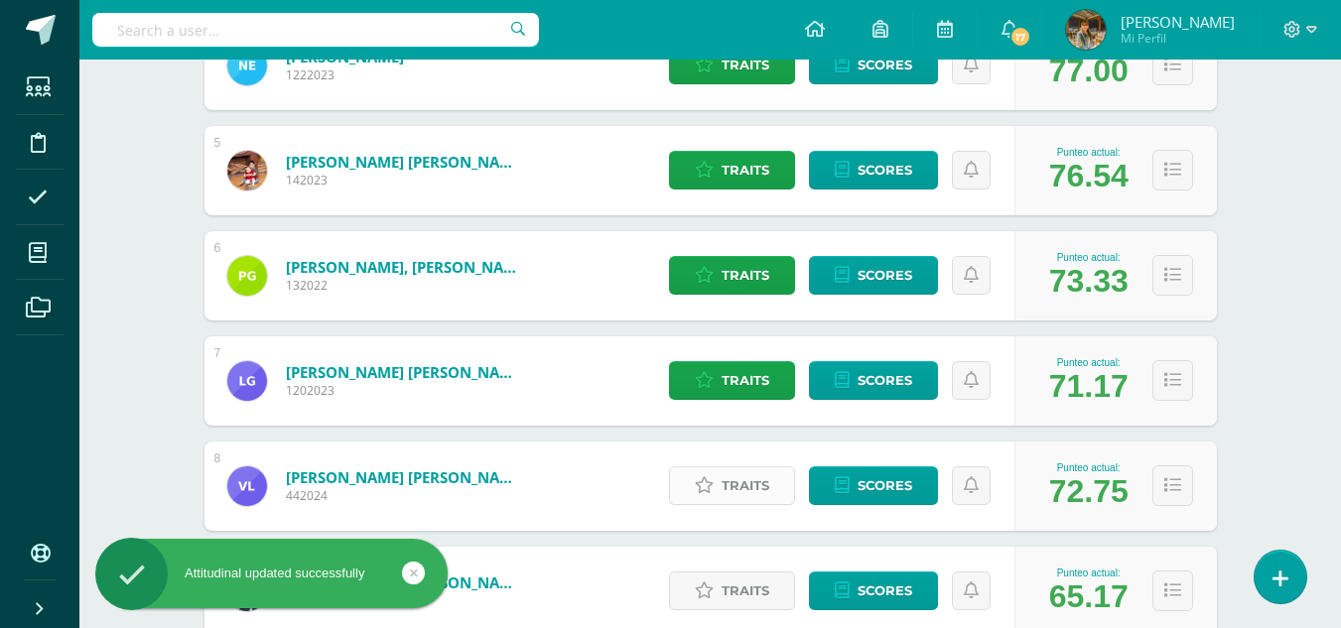
click at [750, 482] on span "Traits" at bounding box center [745, 485] width 48 height 37
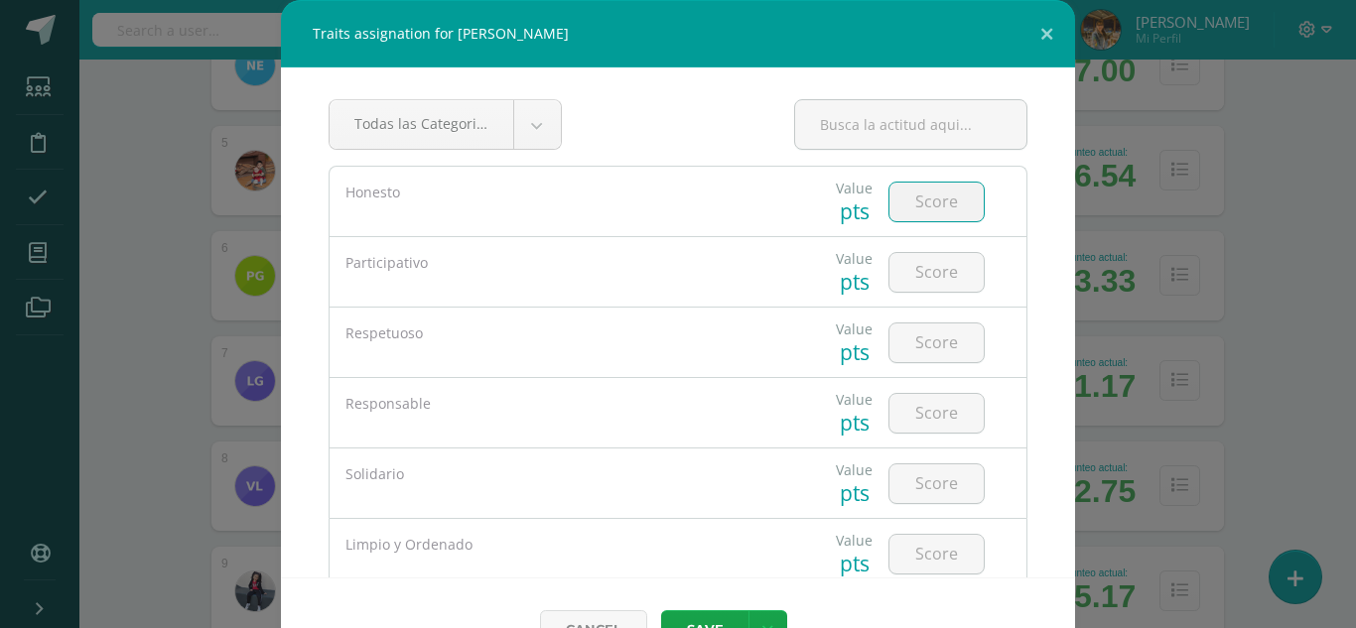
click at [908, 208] on input "number" at bounding box center [936, 202] width 94 height 39
type input "3"
click at [928, 270] on input "number" at bounding box center [936, 272] width 94 height 39
type input "3"
click at [933, 347] on input "number" at bounding box center [936, 343] width 94 height 39
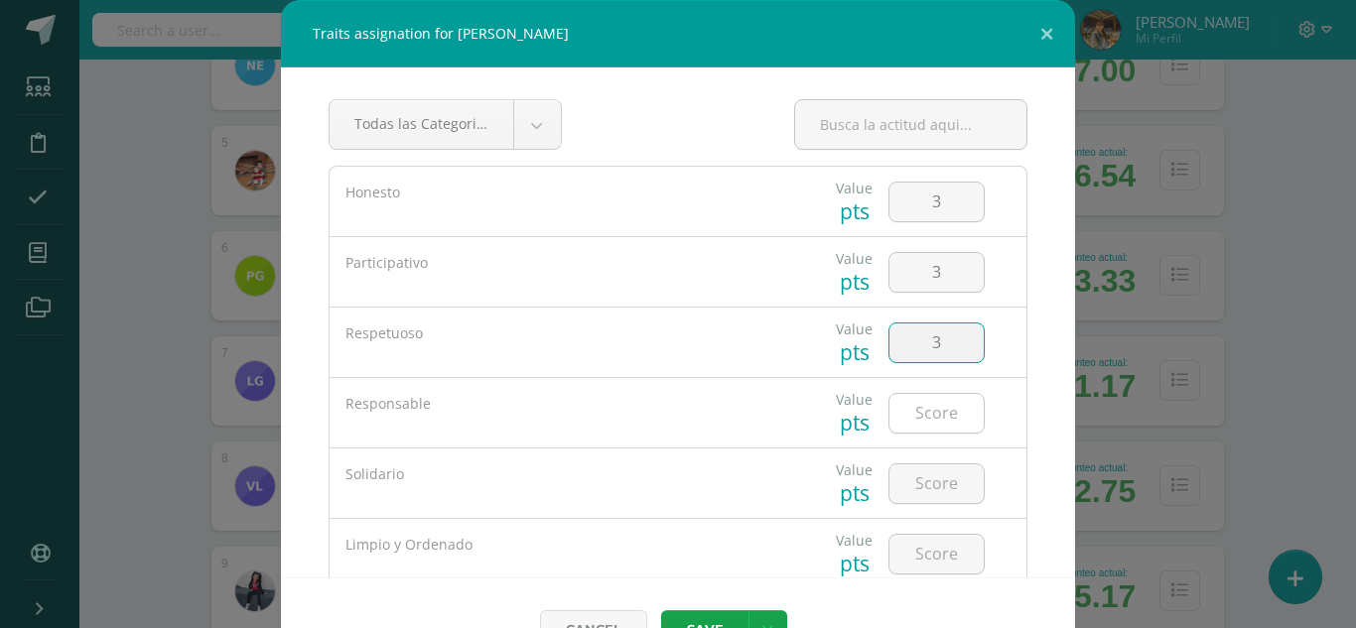
type input "3"
click at [928, 403] on input "number" at bounding box center [936, 413] width 94 height 39
type input "3"
click at [913, 483] on input "number" at bounding box center [936, 483] width 94 height 39
type input "5"
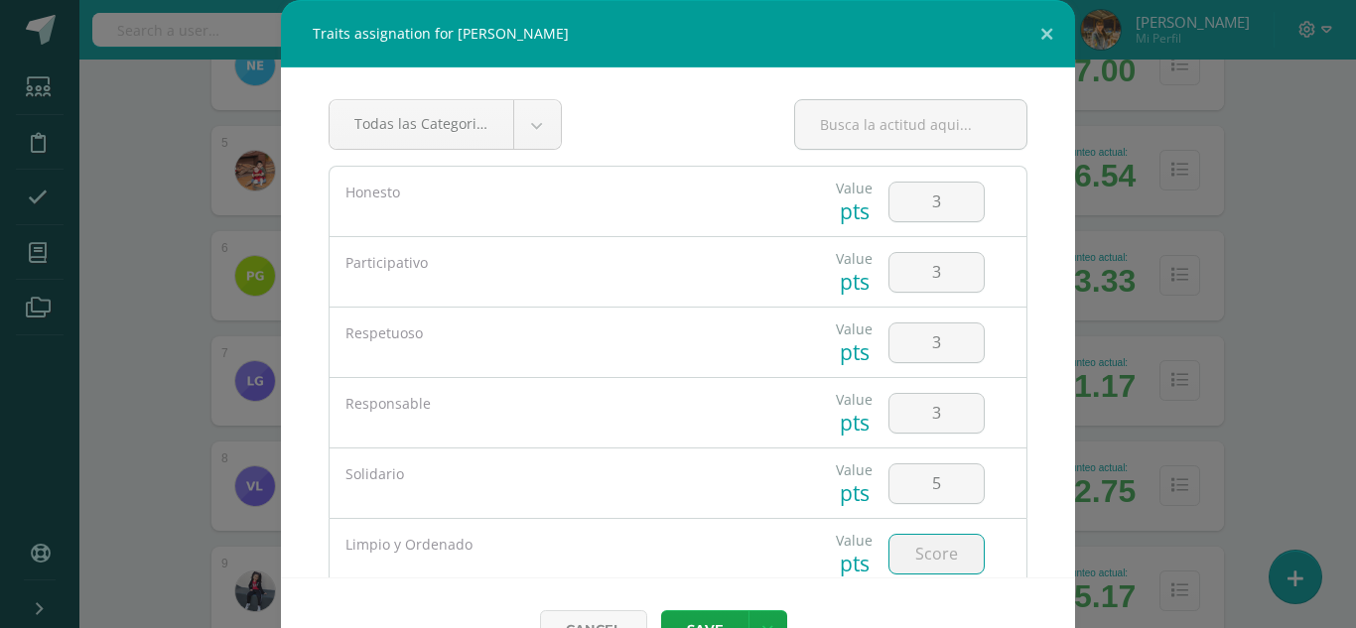
click at [925, 545] on input "number" at bounding box center [936, 554] width 94 height 39
type input "4"
click at [714, 617] on button "Save" at bounding box center [704, 629] width 87 height 39
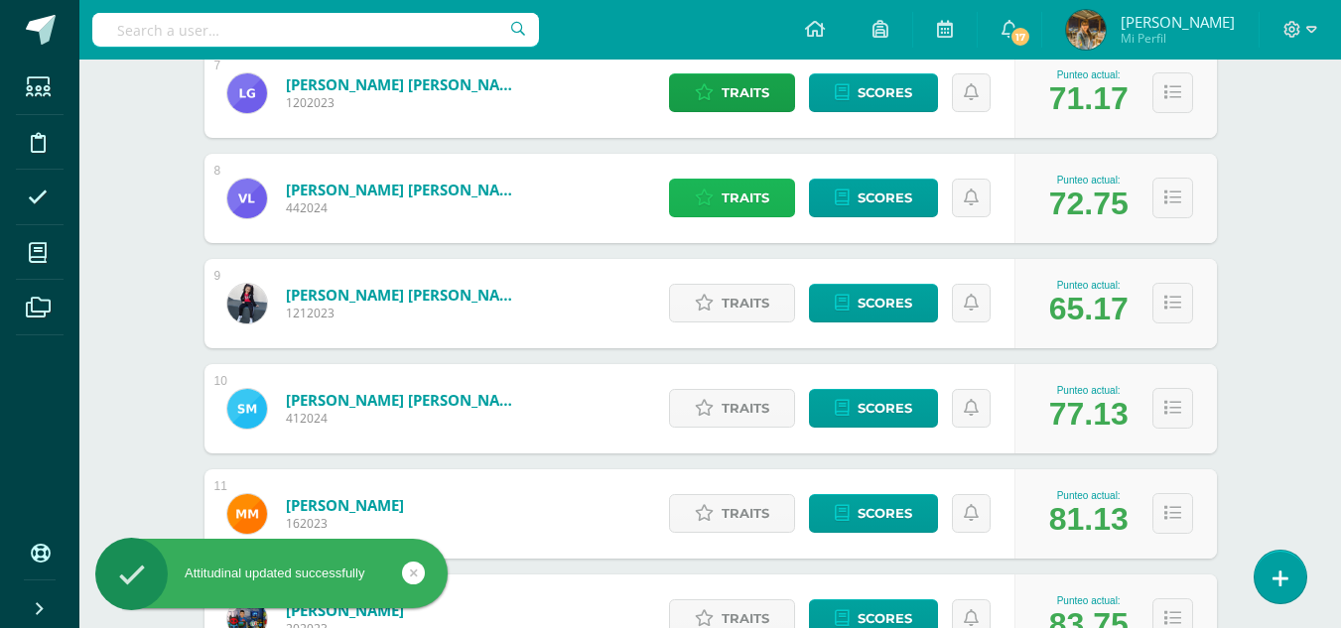
scroll to position [1018, 0]
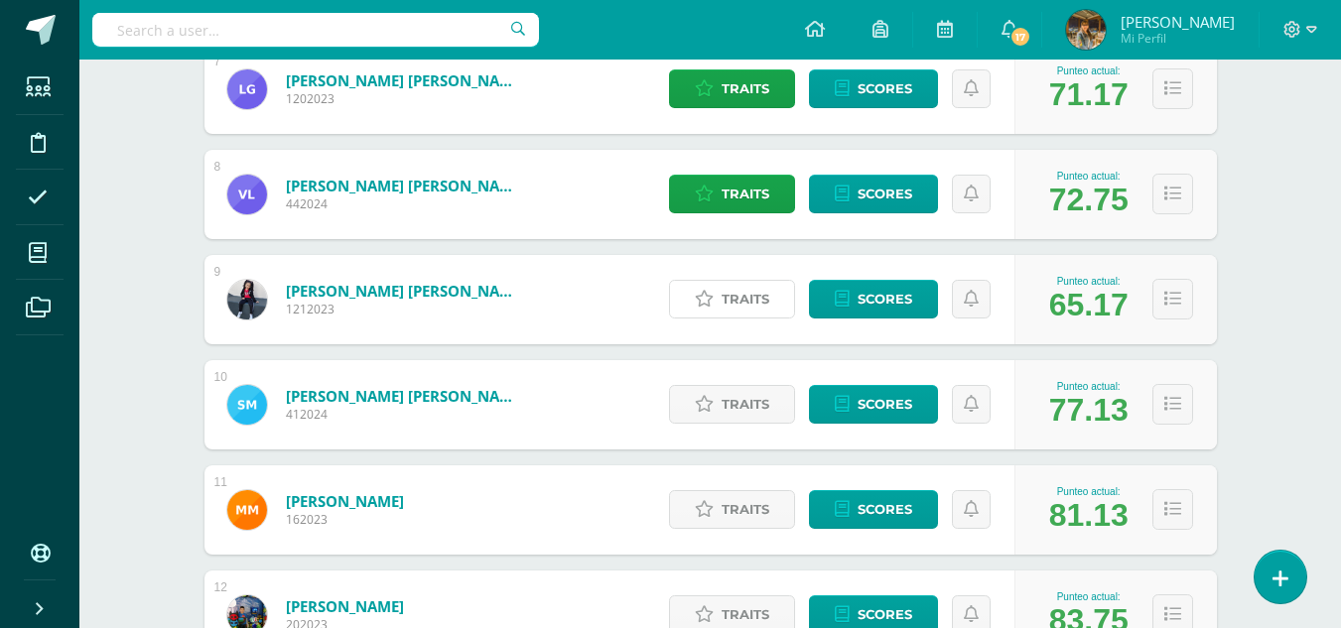
click at [734, 315] on span "Traits" at bounding box center [745, 299] width 48 height 37
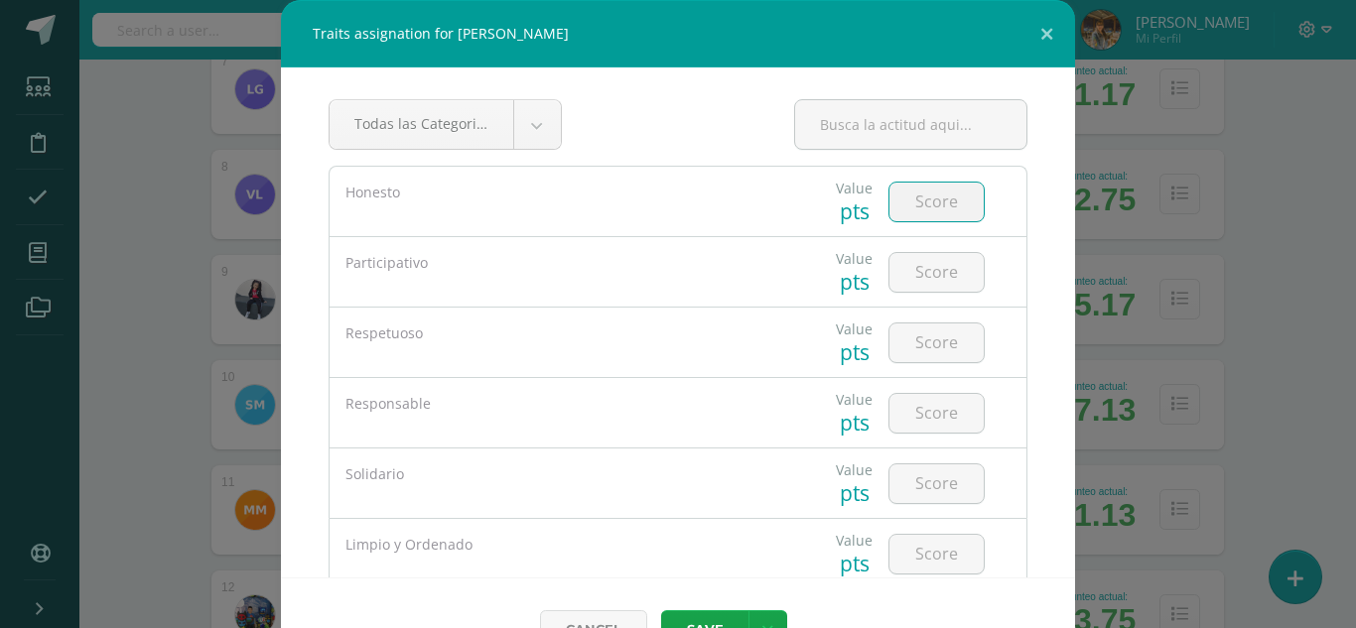
click at [917, 201] on input "number" at bounding box center [936, 202] width 94 height 39
type input "3"
click at [923, 265] on input "number" at bounding box center [936, 272] width 94 height 39
type input "2"
click at [931, 343] on input "number" at bounding box center [936, 343] width 94 height 39
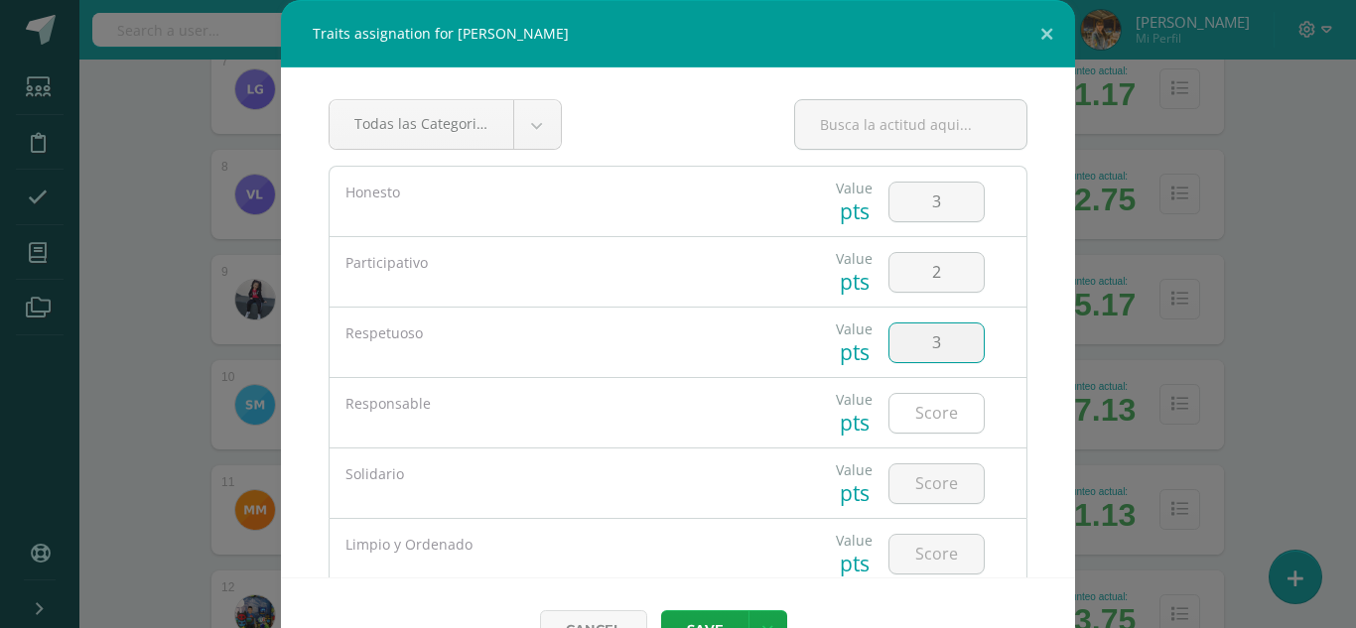
type input "3"
click at [934, 424] on input "number" at bounding box center [936, 413] width 94 height 39
type input "3"
click at [922, 489] on input "number" at bounding box center [936, 483] width 94 height 39
type input "4"
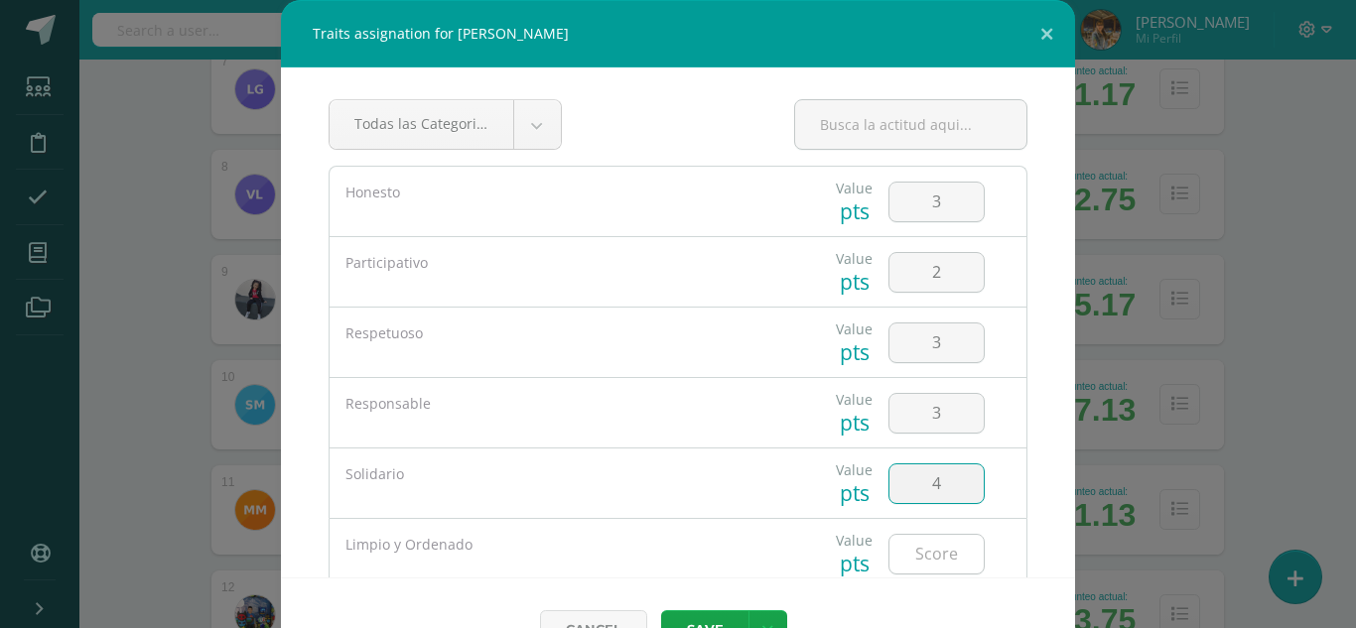
click at [918, 557] on input "number" at bounding box center [936, 554] width 94 height 39
type input "4"
click at [711, 618] on button "Save" at bounding box center [704, 629] width 87 height 39
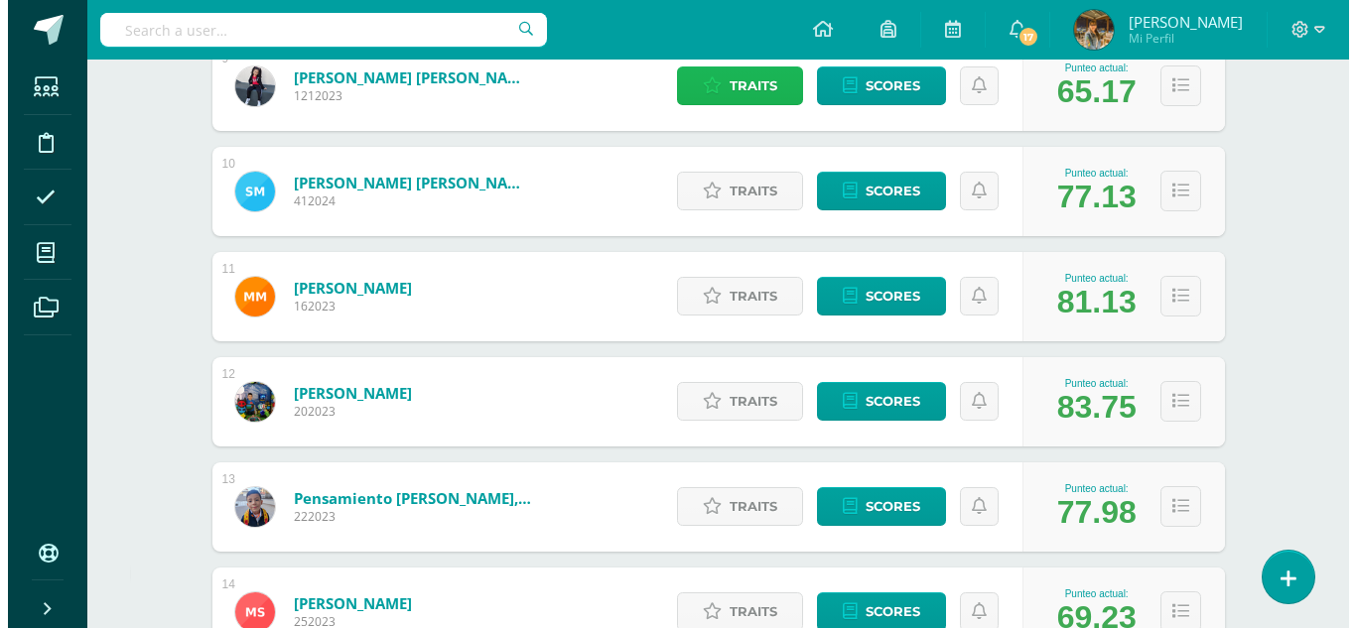
scroll to position [1241, 0]
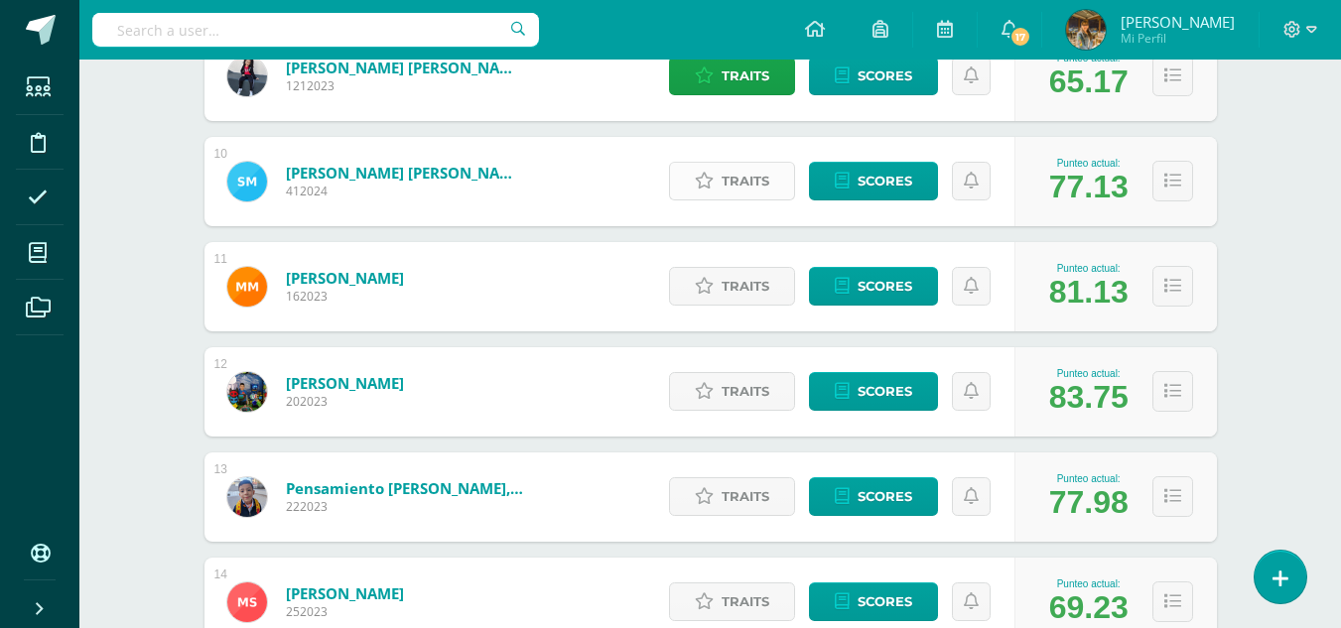
click at [717, 174] on link "Traits" at bounding box center [732, 181] width 126 height 39
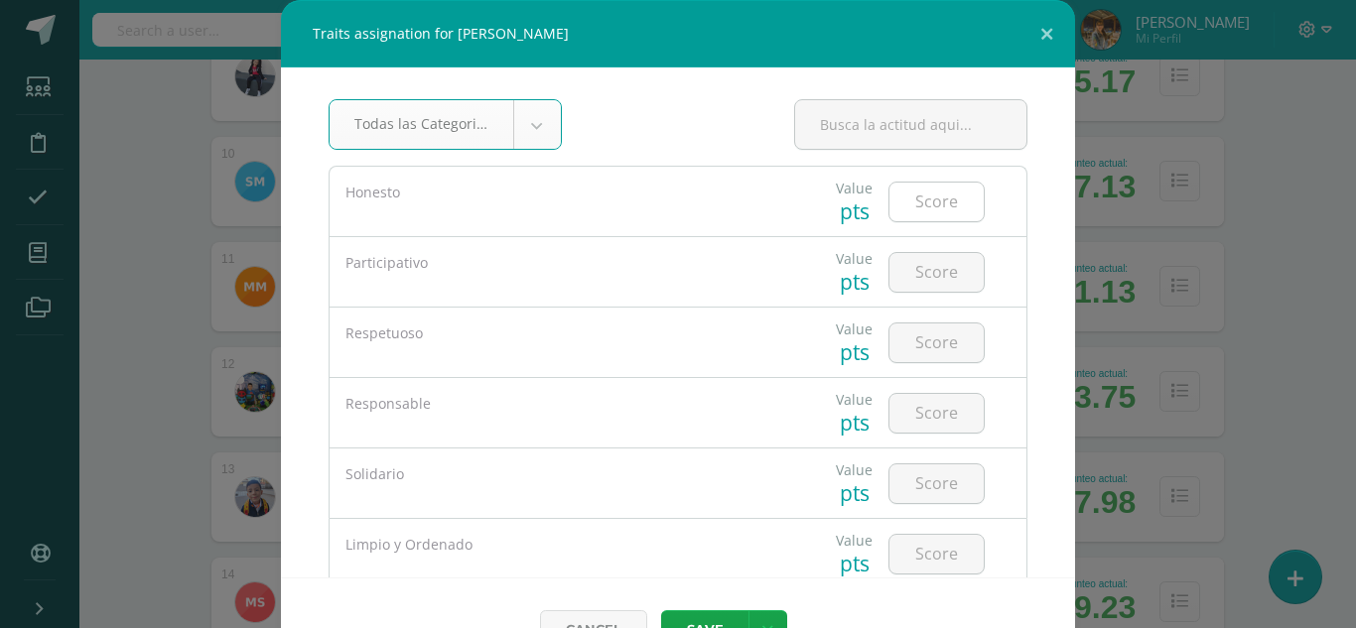
click at [919, 207] on input "number" at bounding box center [936, 202] width 94 height 39
type input "5"
click at [921, 263] on input "number" at bounding box center [936, 272] width 94 height 39
type input "5"
click at [931, 340] on input "number" at bounding box center [936, 343] width 94 height 39
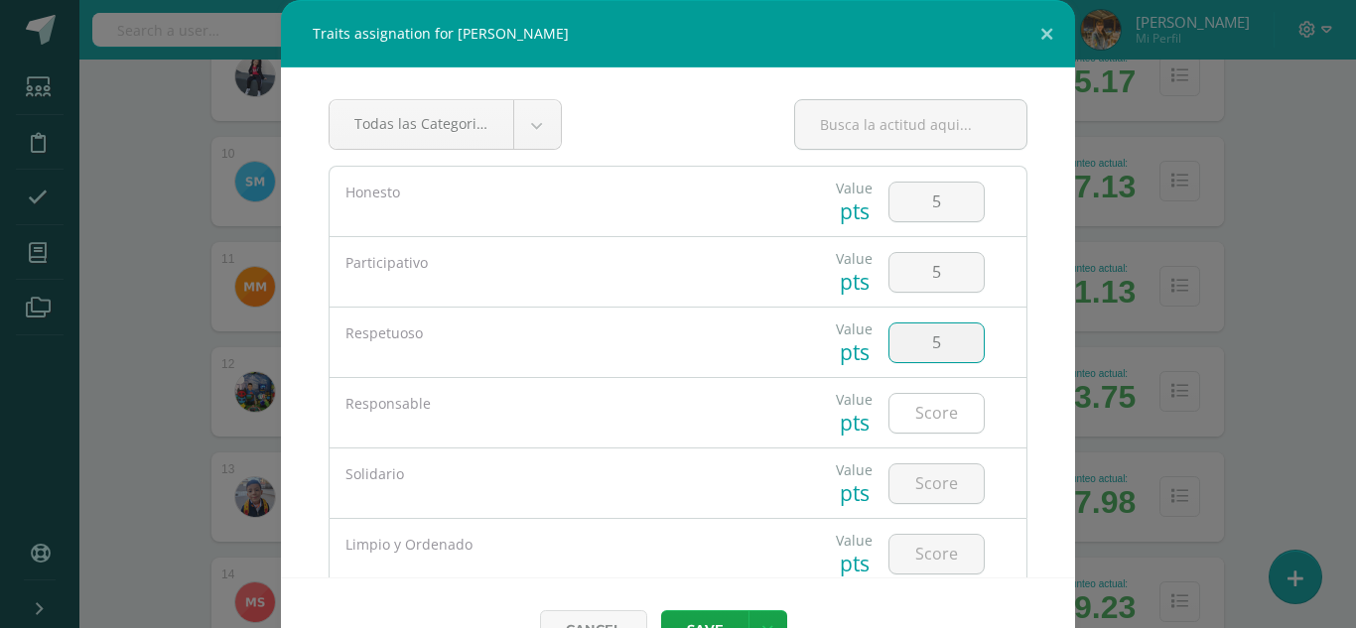
type input "5"
click at [941, 410] on input "number" at bounding box center [936, 413] width 94 height 39
type input "5"
click at [919, 481] on input "number" at bounding box center [936, 483] width 94 height 39
type input "5"
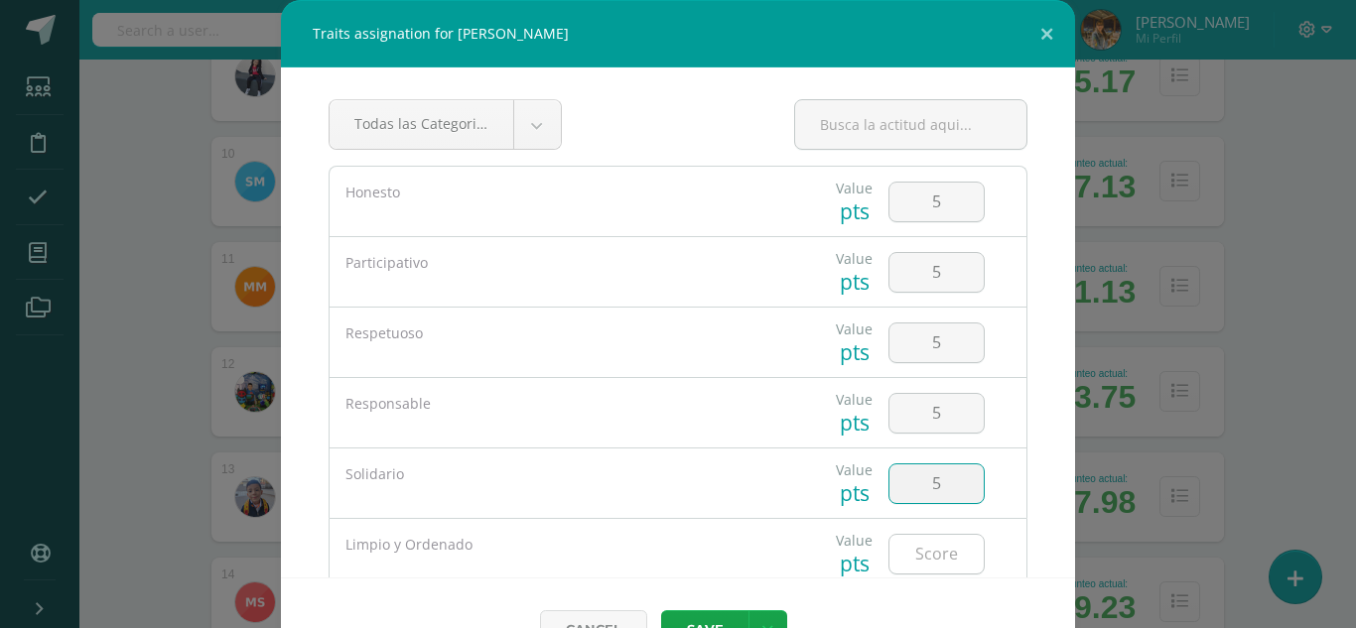
click at [909, 536] on div at bounding box center [936, 554] width 96 height 41
click at [903, 559] on input "number" at bounding box center [936, 554] width 94 height 39
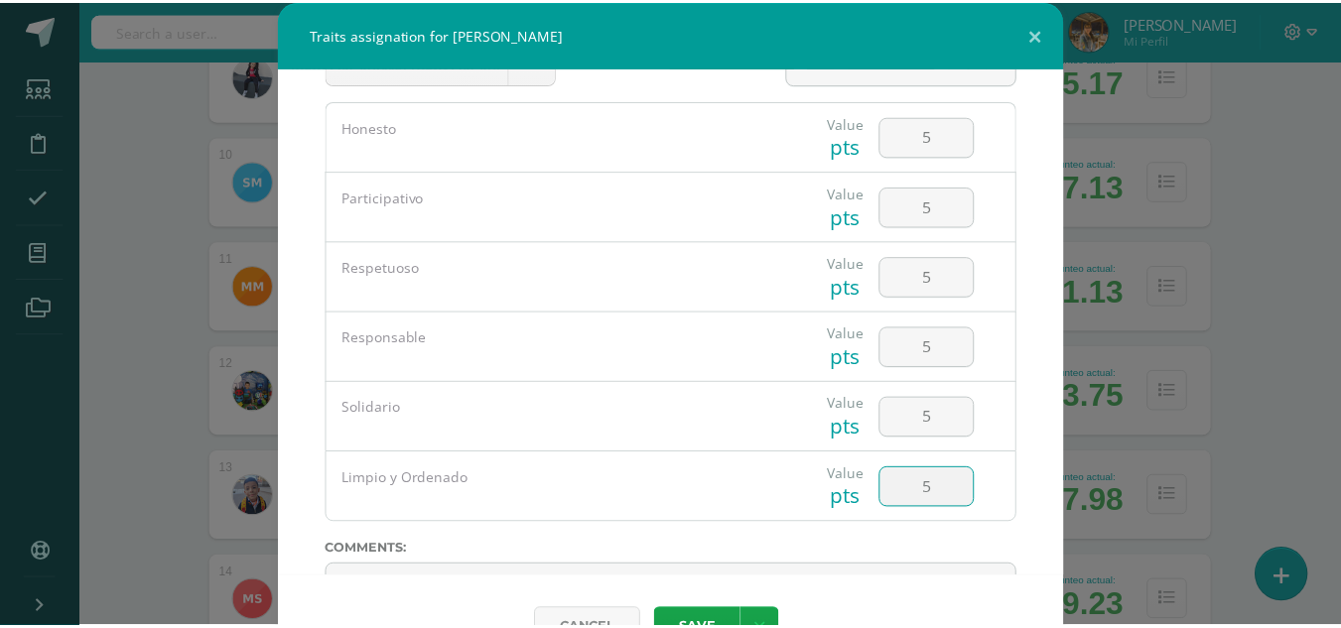
scroll to position [72, 0]
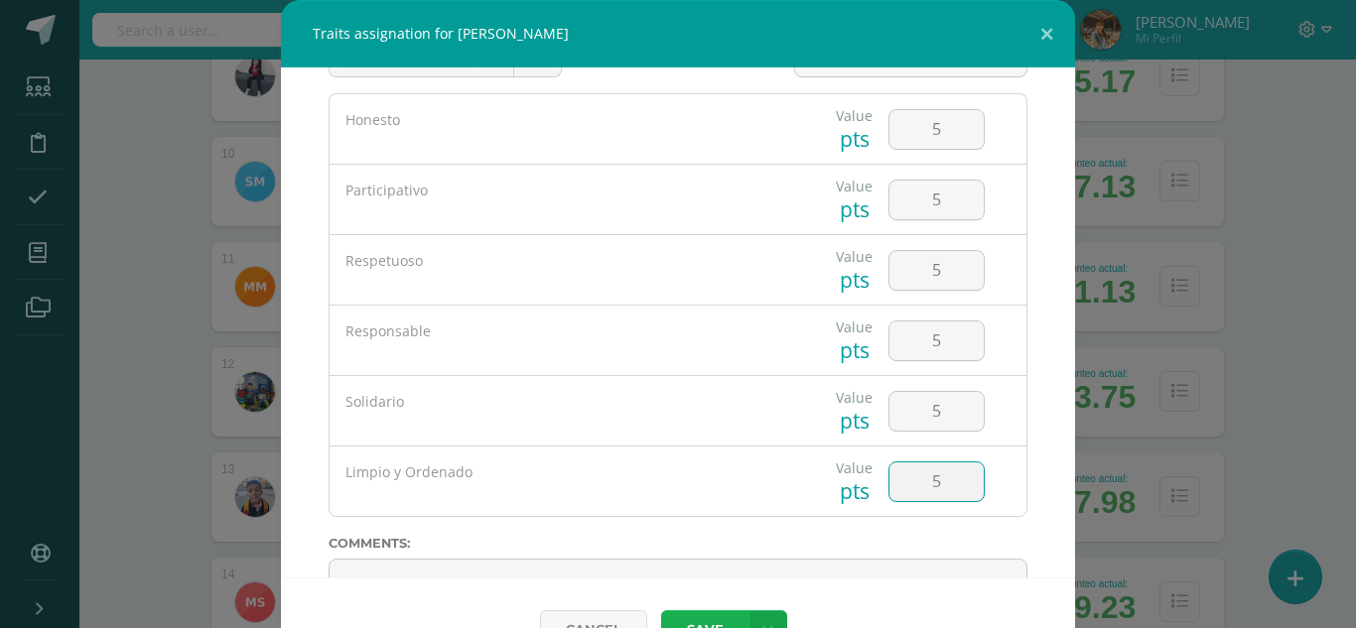
type input "5"
click at [711, 621] on button "Save" at bounding box center [704, 629] width 87 height 39
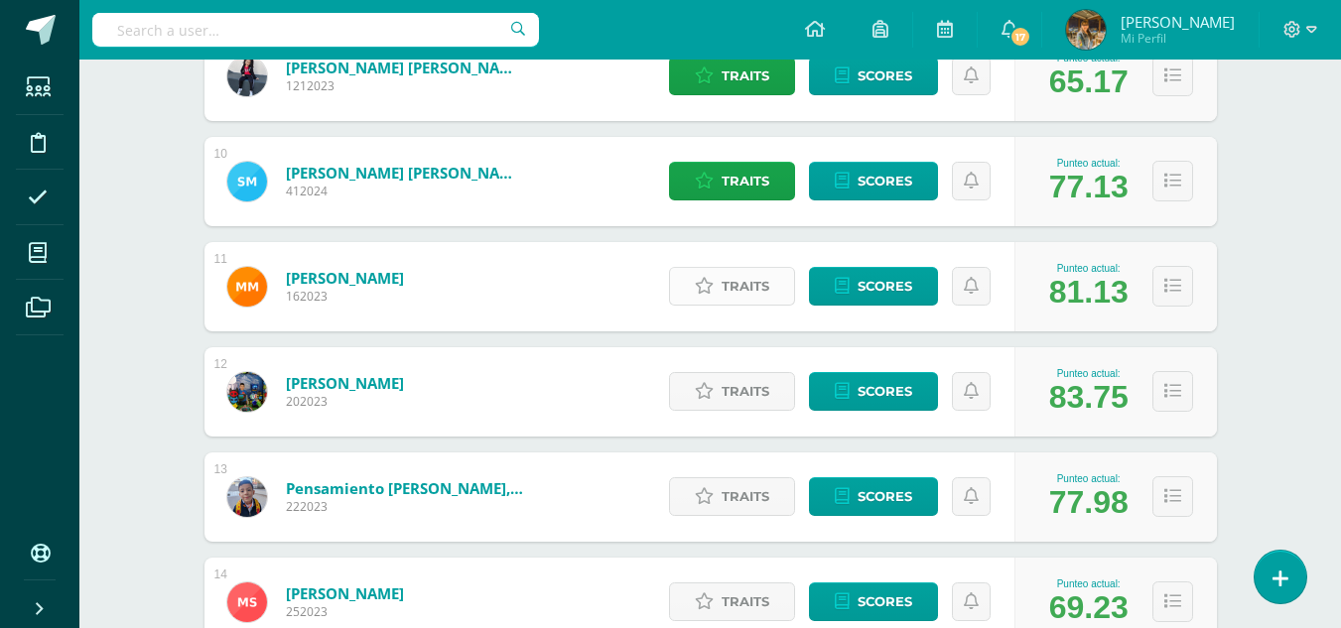
click at [699, 286] on icon at bounding box center [704, 286] width 19 height 17
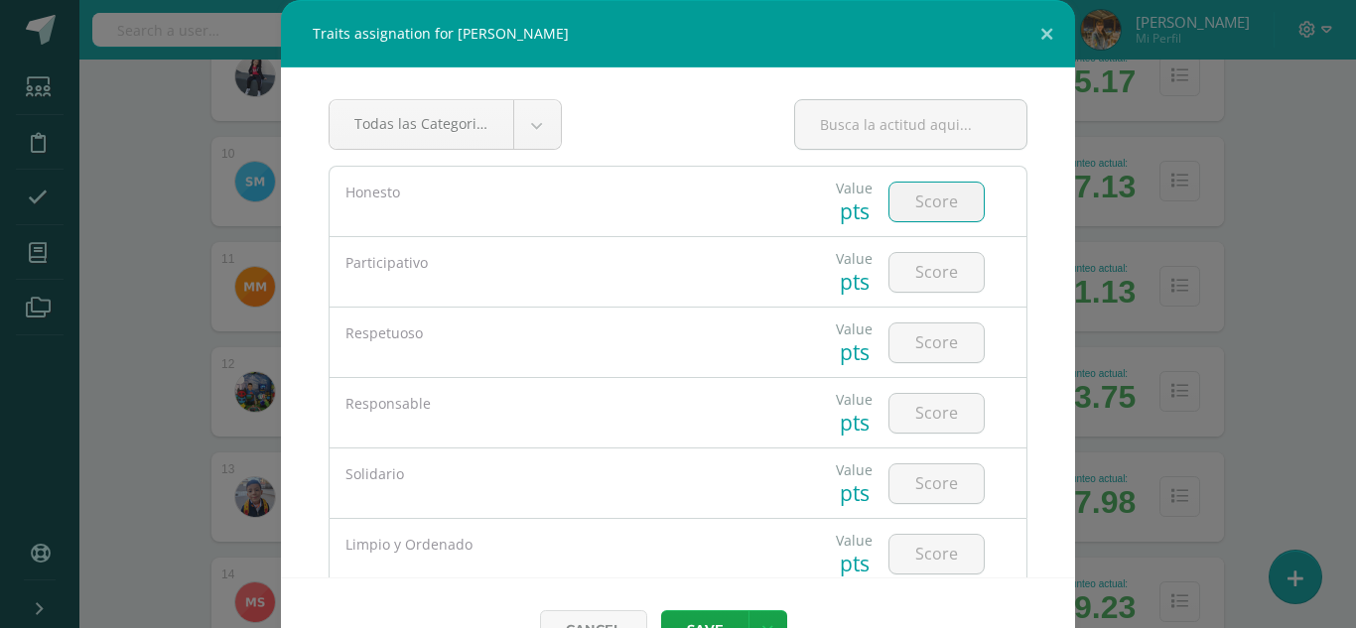
click at [898, 197] on input "number" at bounding box center [936, 202] width 94 height 39
type input "5"
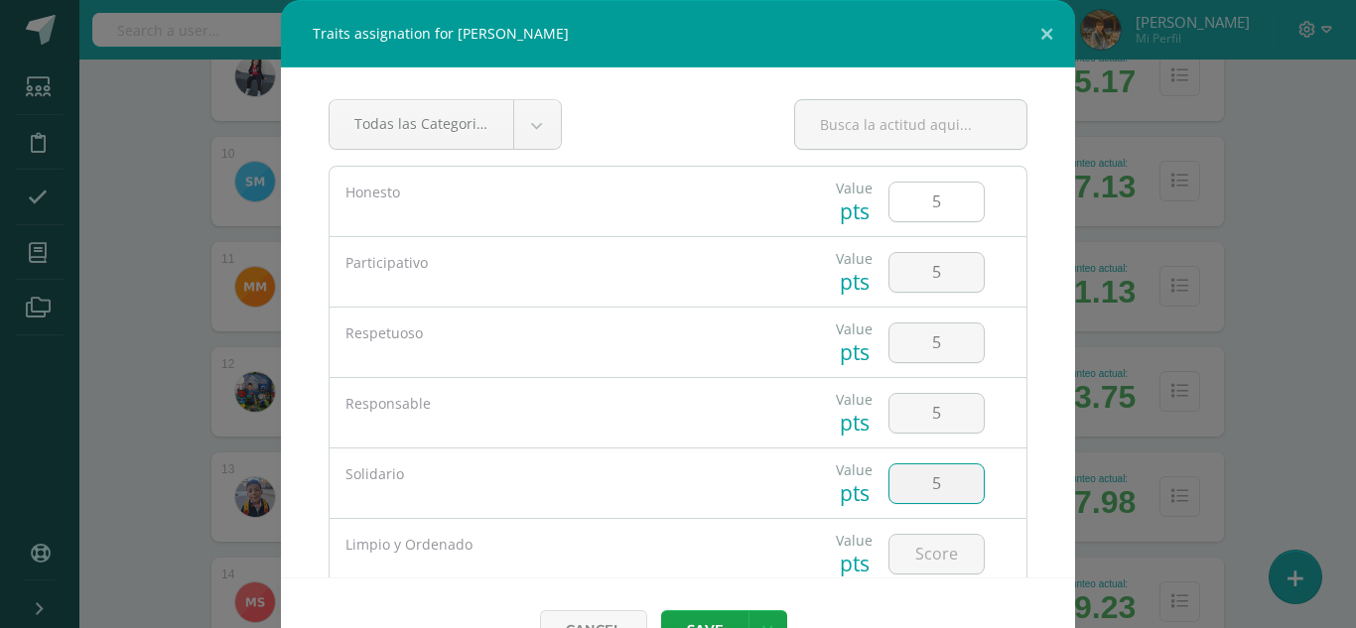
type input "5"
click at [684, 612] on button "Save" at bounding box center [704, 629] width 87 height 39
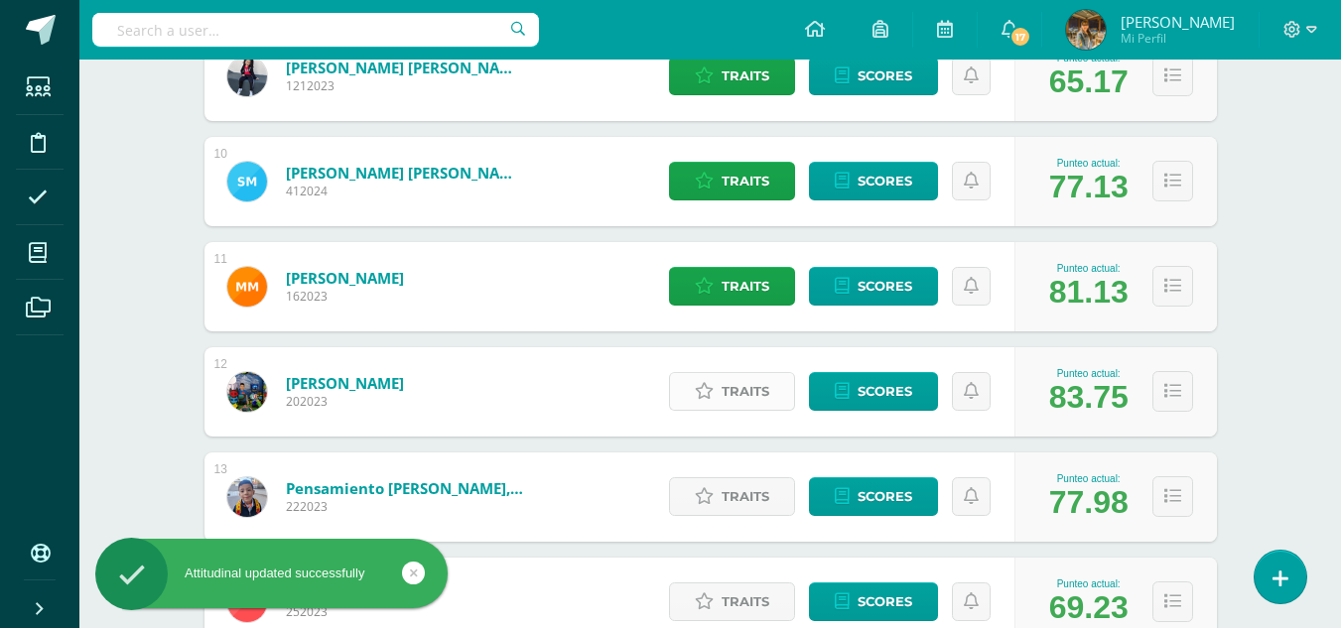
click at [726, 403] on span "Traits" at bounding box center [745, 391] width 48 height 37
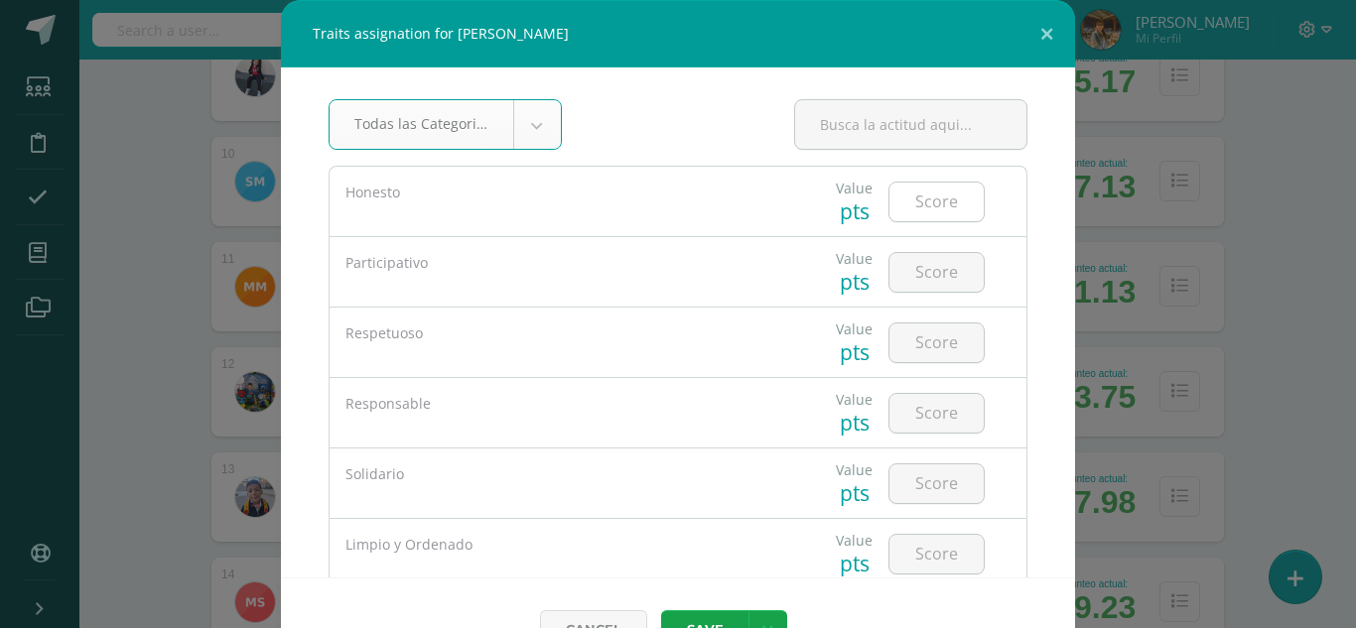
click at [911, 204] on input "number" at bounding box center [936, 202] width 94 height 39
type input "5"
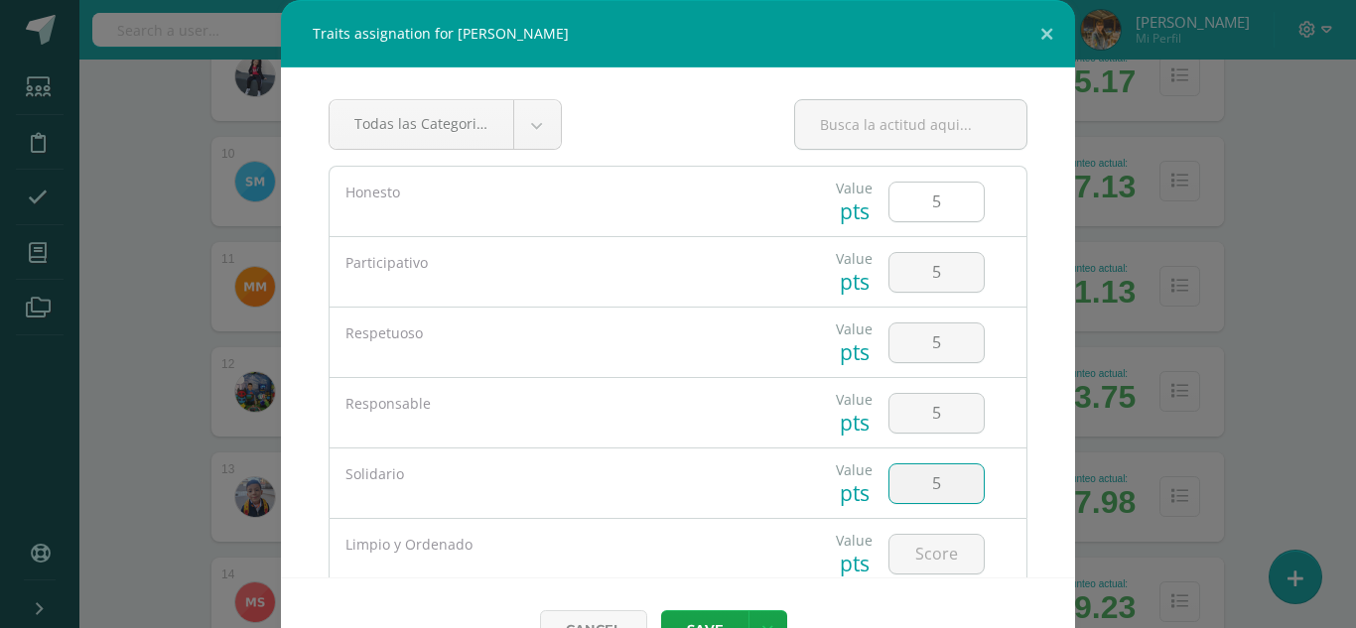
type input "5"
click at [703, 619] on button "Save" at bounding box center [704, 629] width 87 height 39
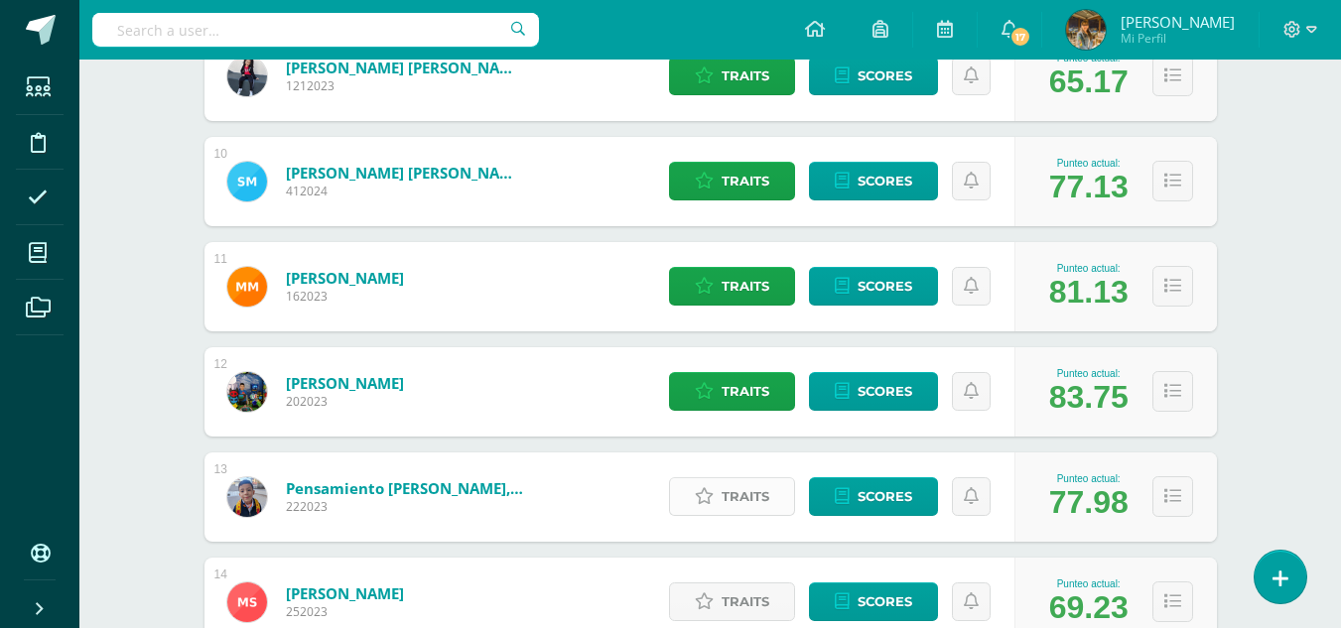
click at [728, 498] on span "Traits" at bounding box center [745, 496] width 48 height 37
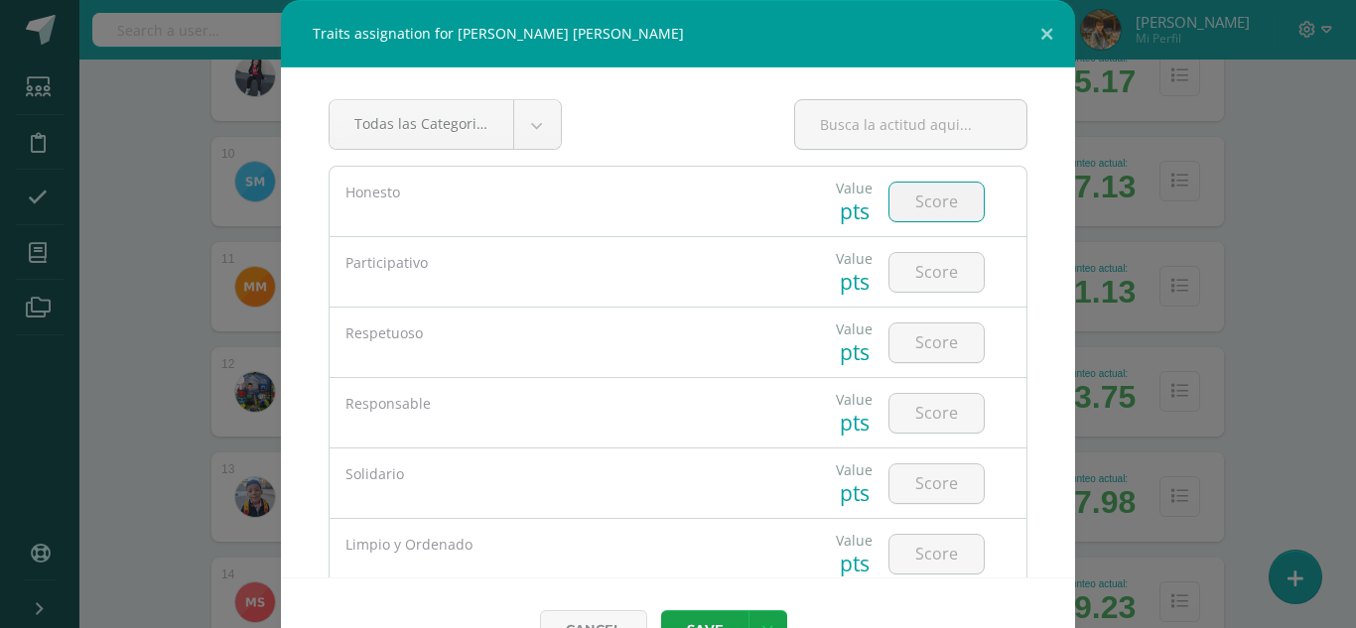
click at [896, 203] on input "number" at bounding box center [936, 202] width 94 height 39
type input "5"
click at [918, 273] on input "number" at bounding box center [936, 272] width 94 height 39
type input "5"
click at [926, 343] on input "number" at bounding box center [936, 343] width 94 height 39
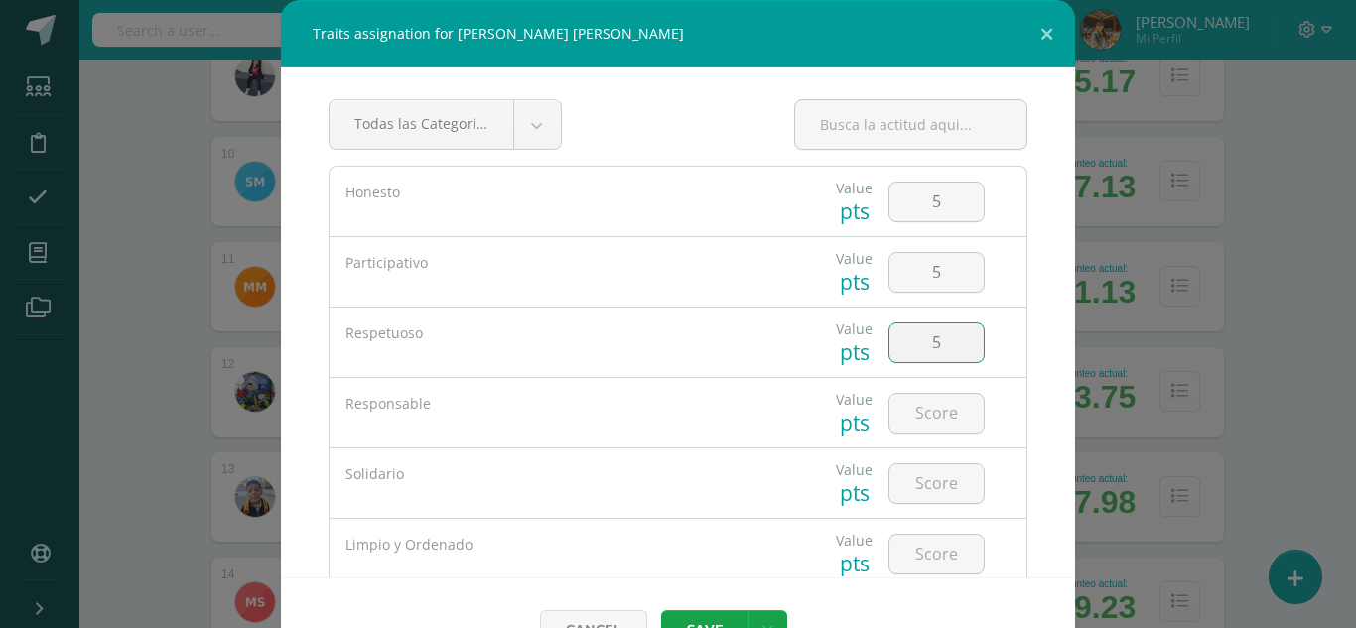
click at [926, 343] on input "5" at bounding box center [936, 343] width 94 height 39
type input "5"
click at [914, 412] on input "number" at bounding box center [936, 413] width 94 height 39
type input "5"
click at [907, 490] on input "number" at bounding box center [936, 483] width 94 height 39
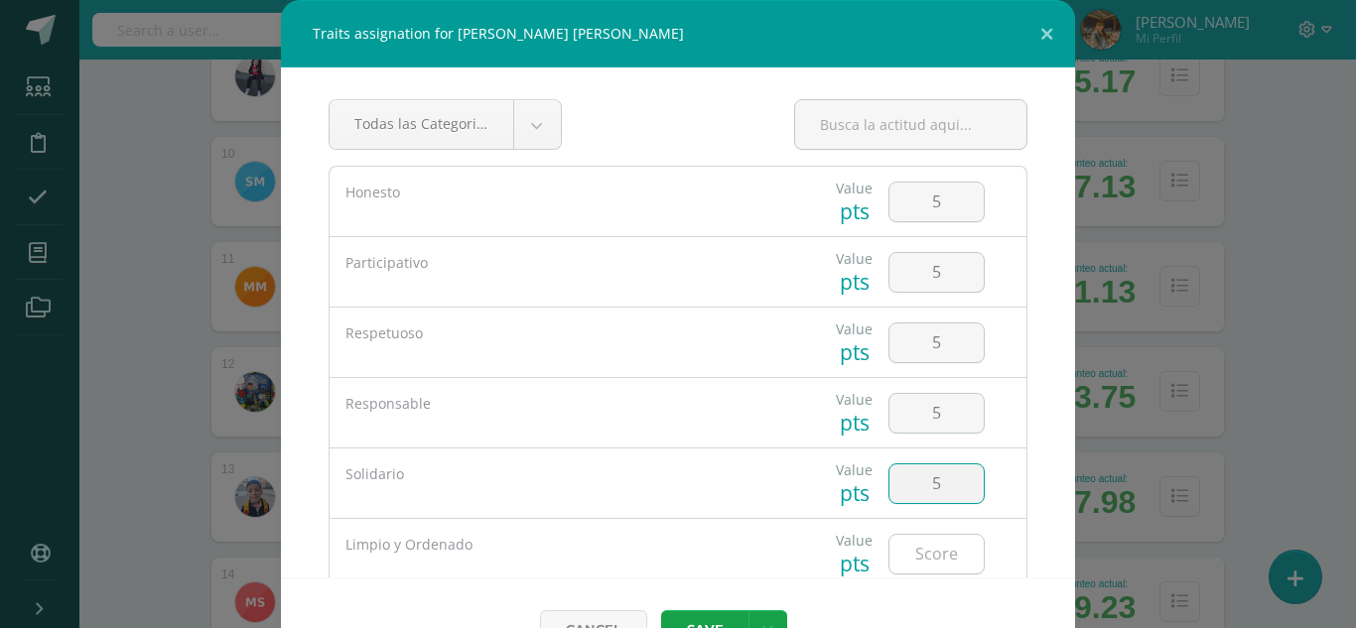
type input "5"
click at [924, 547] on input "number" at bounding box center [936, 554] width 94 height 39
type input "5"
click at [713, 621] on button "Save" at bounding box center [704, 629] width 87 height 39
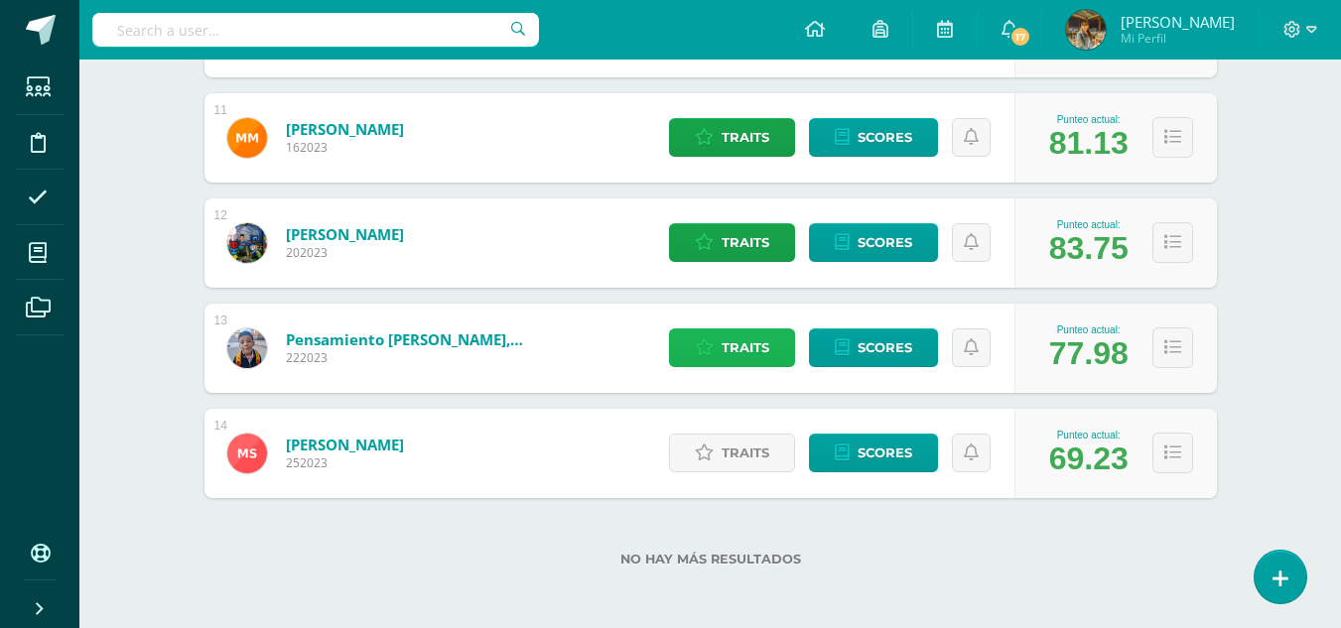
scroll to position [1392, 0]
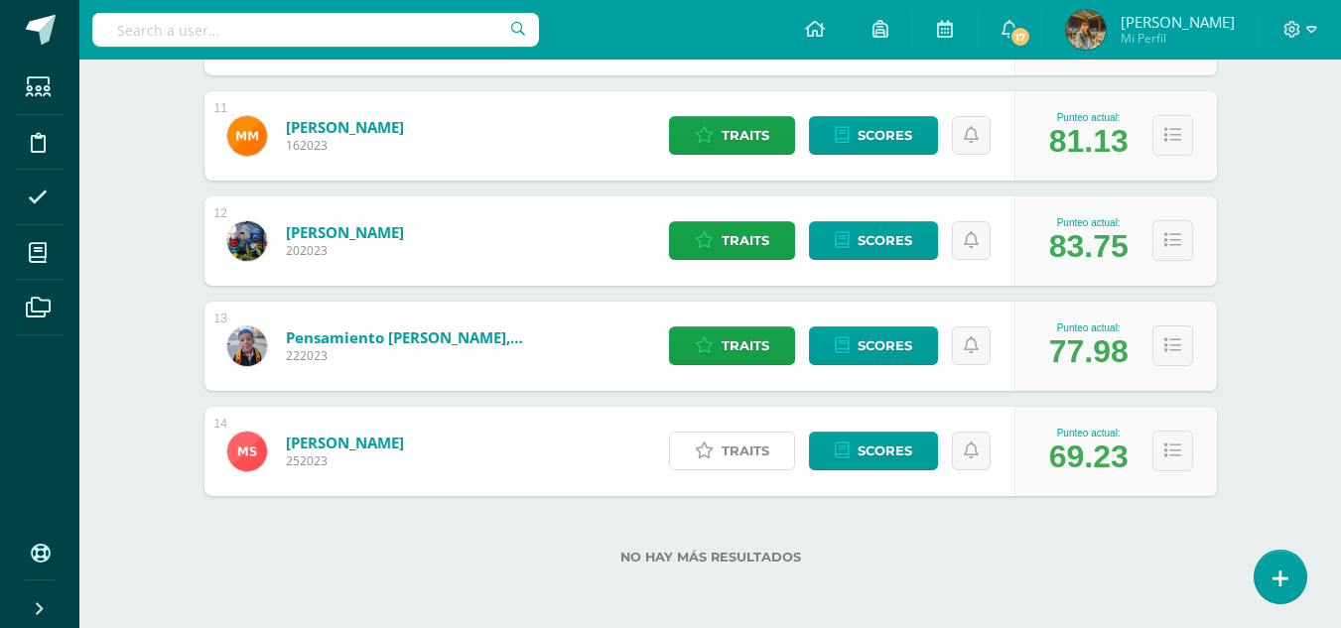
click at [720, 445] on link "Traits" at bounding box center [732, 451] width 126 height 39
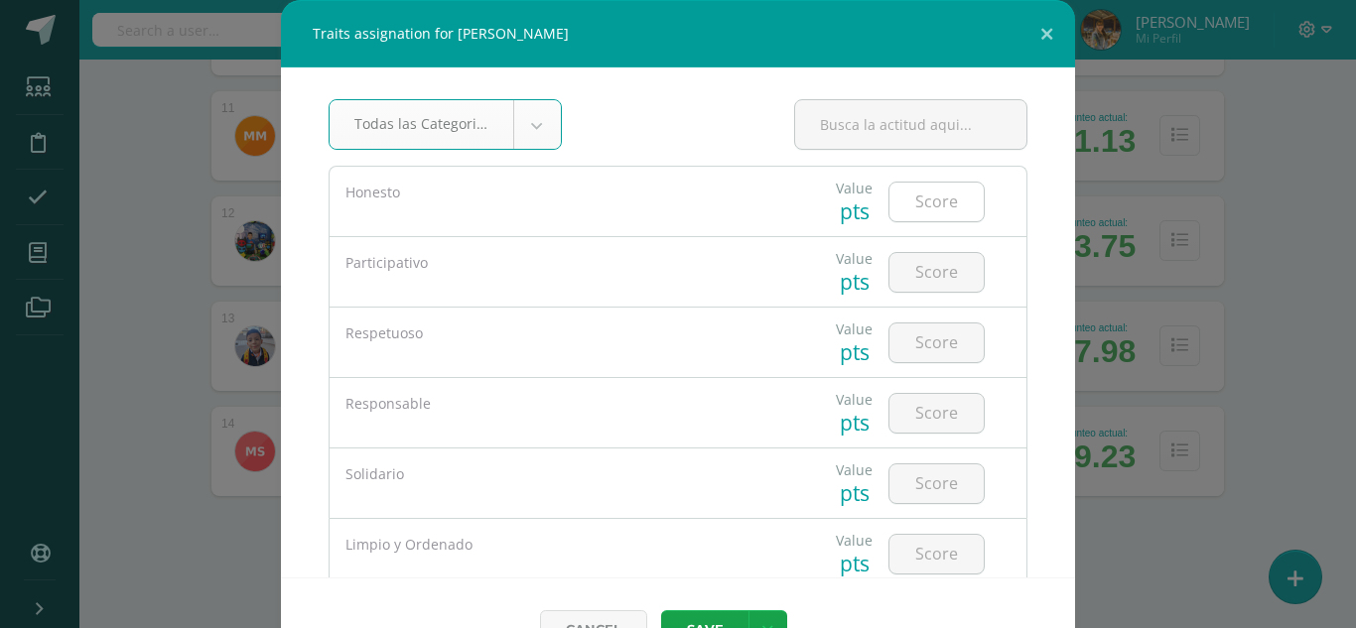
click at [915, 202] on input "number" at bounding box center [936, 202] width 94 height 39
type input "5"
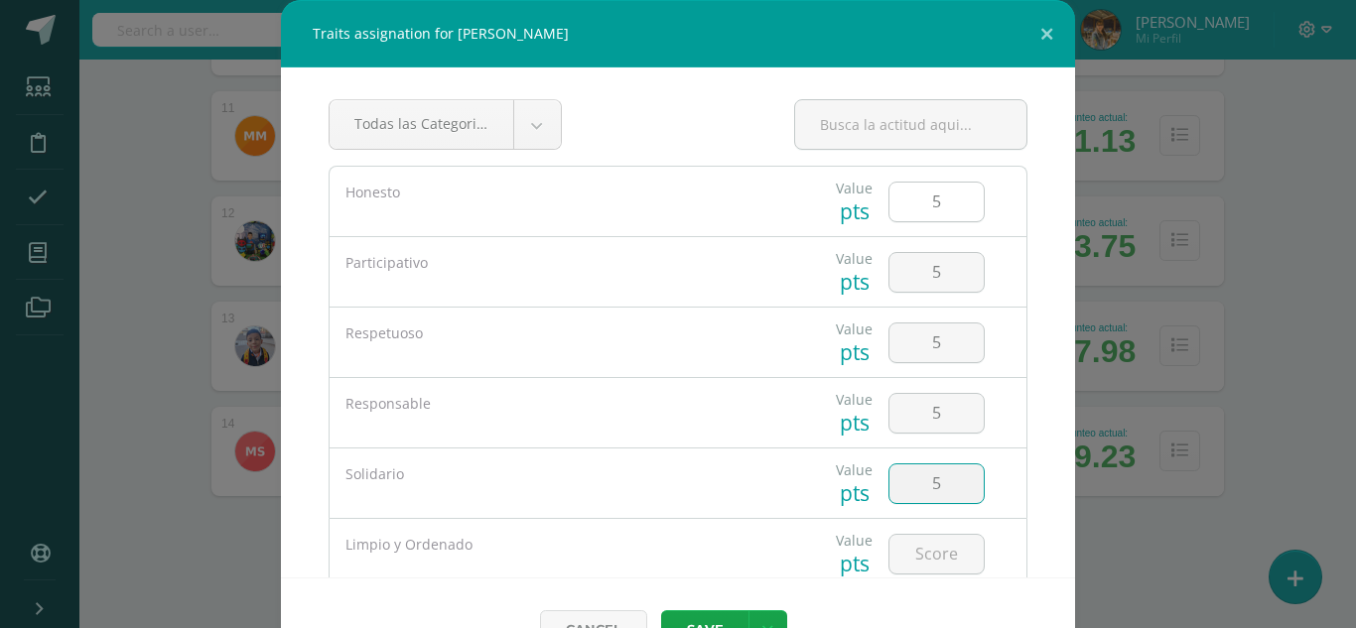
type input "5"
click at [713, 616] on button "Save" at bounding box center [704, 629] width 87 height 39
